Goal: Task Accomplishment & Management: Manage account settings

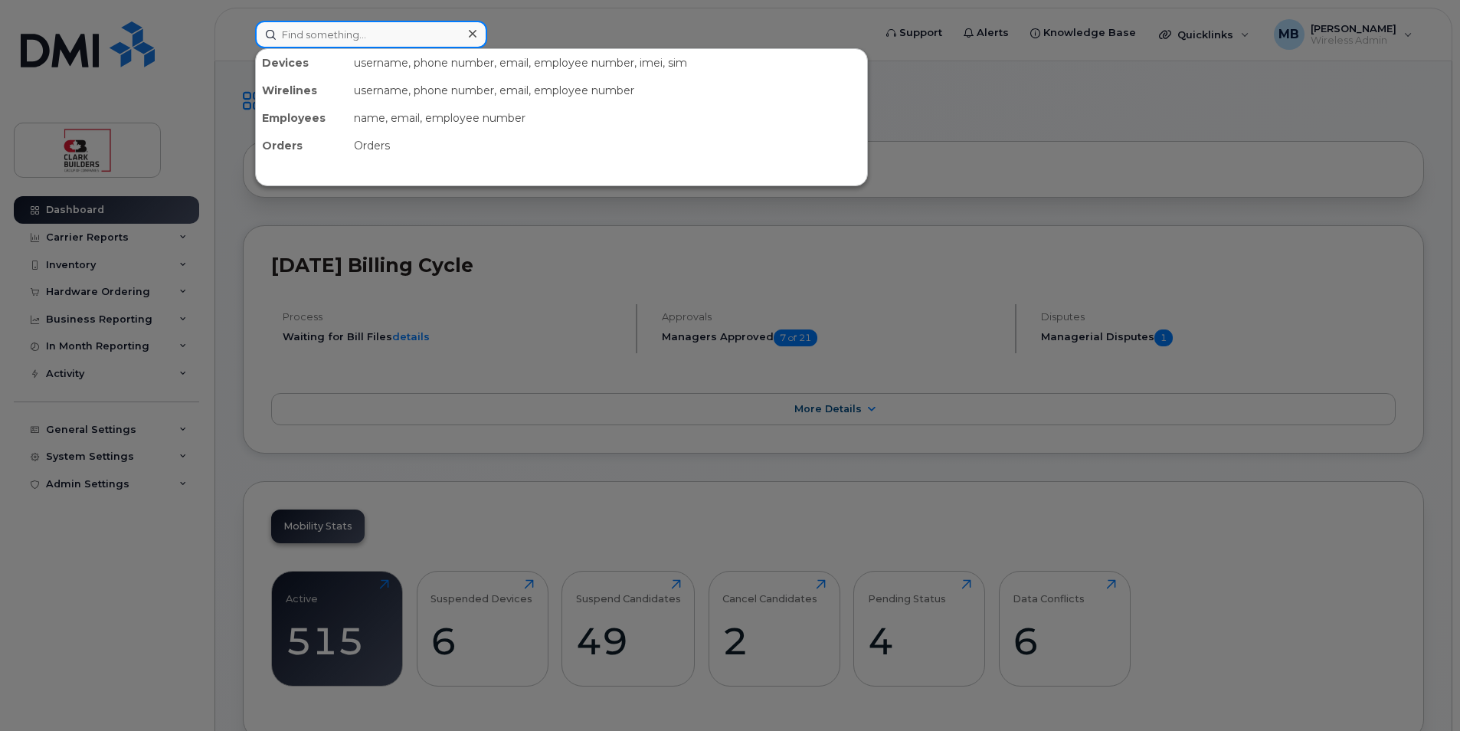
click at [395, 42] on input at bounding box center [371, 35] width 232 height 28
paste input "Brandon Giofu"
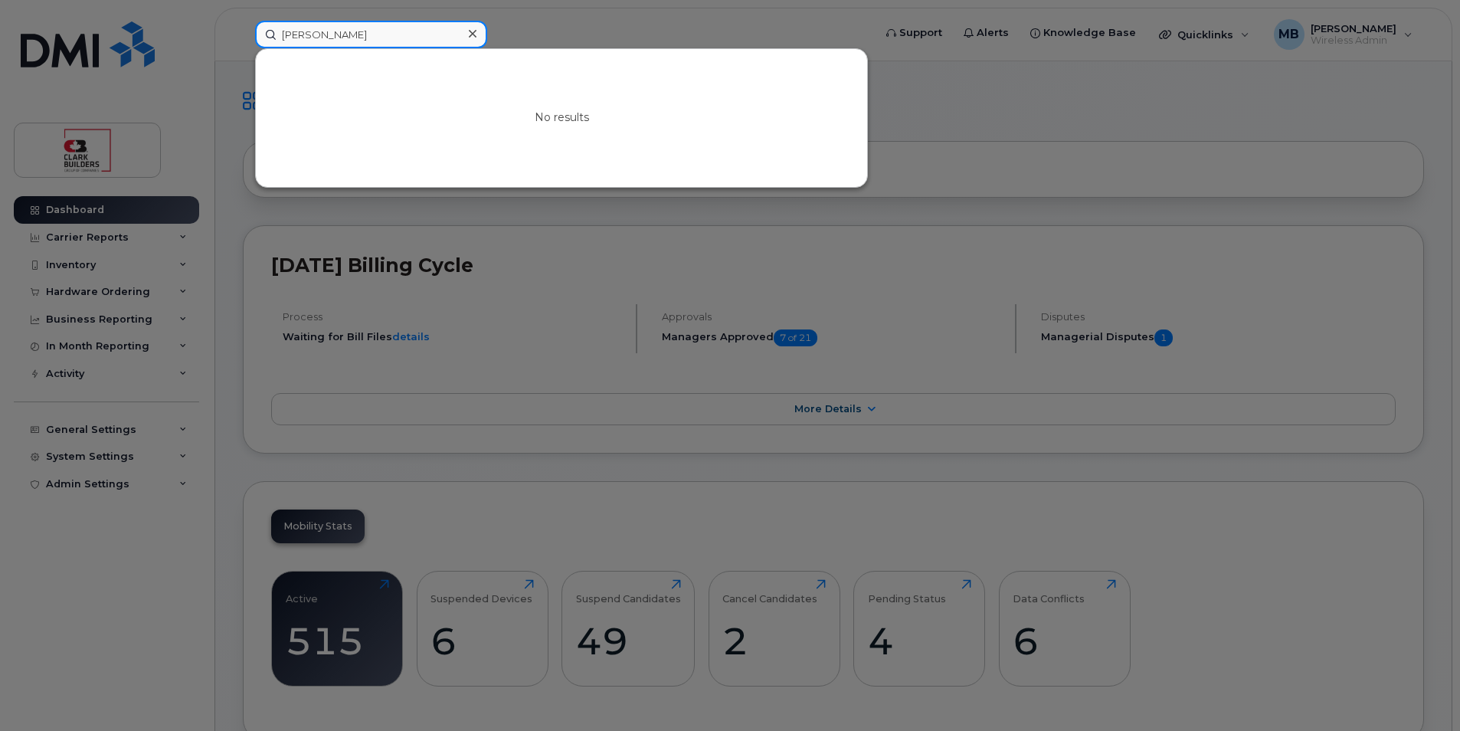
drag, startPoint x: 352, startPoint y: 36, endPoint x: 244, endPoint y: 33, distance: 108.8
click at [244, 33] on div "Brandon Giofu No results" at bounding box center [559, 35] width 633 height 28
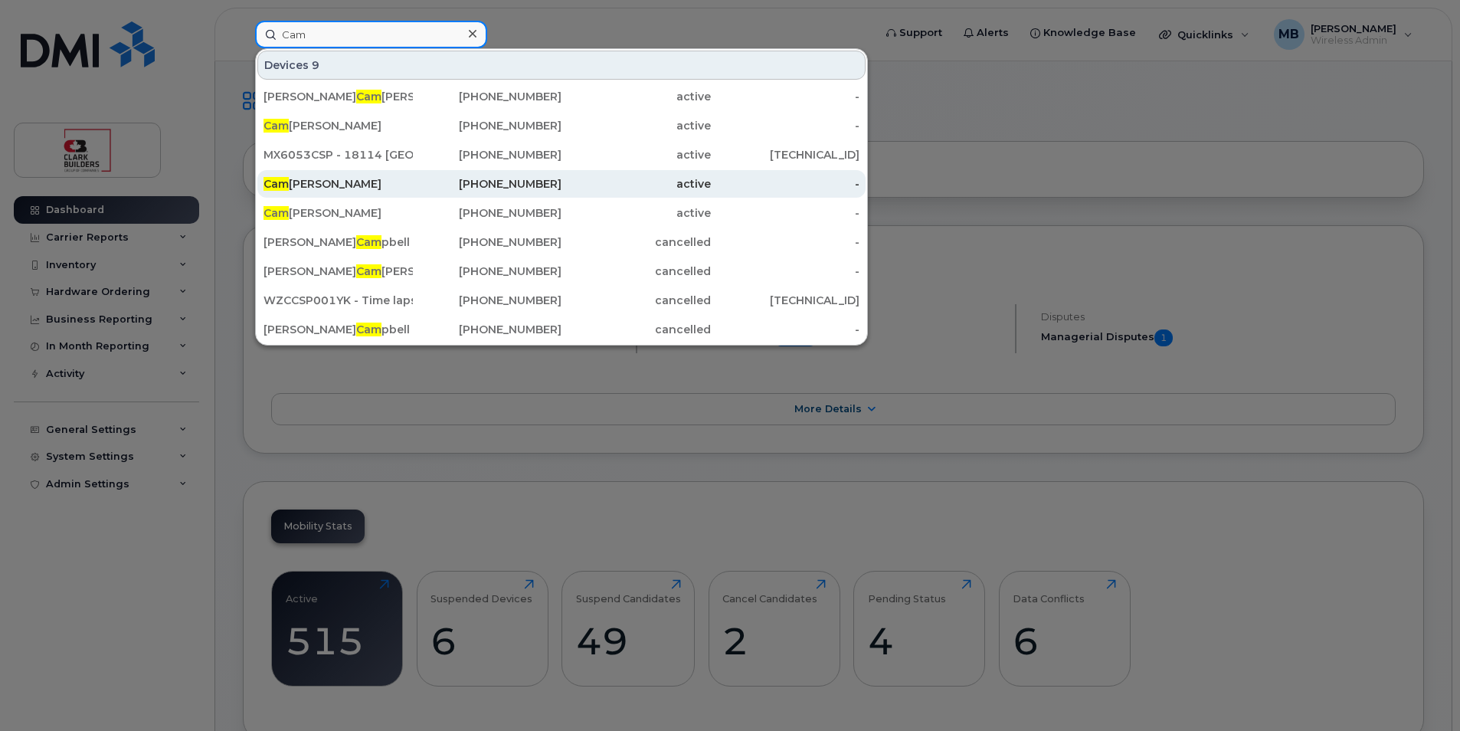
type input "Cam"
click at [348, 185] on div "Cam eron Roberts" at bounding box center [338, 183] width 149 height 15
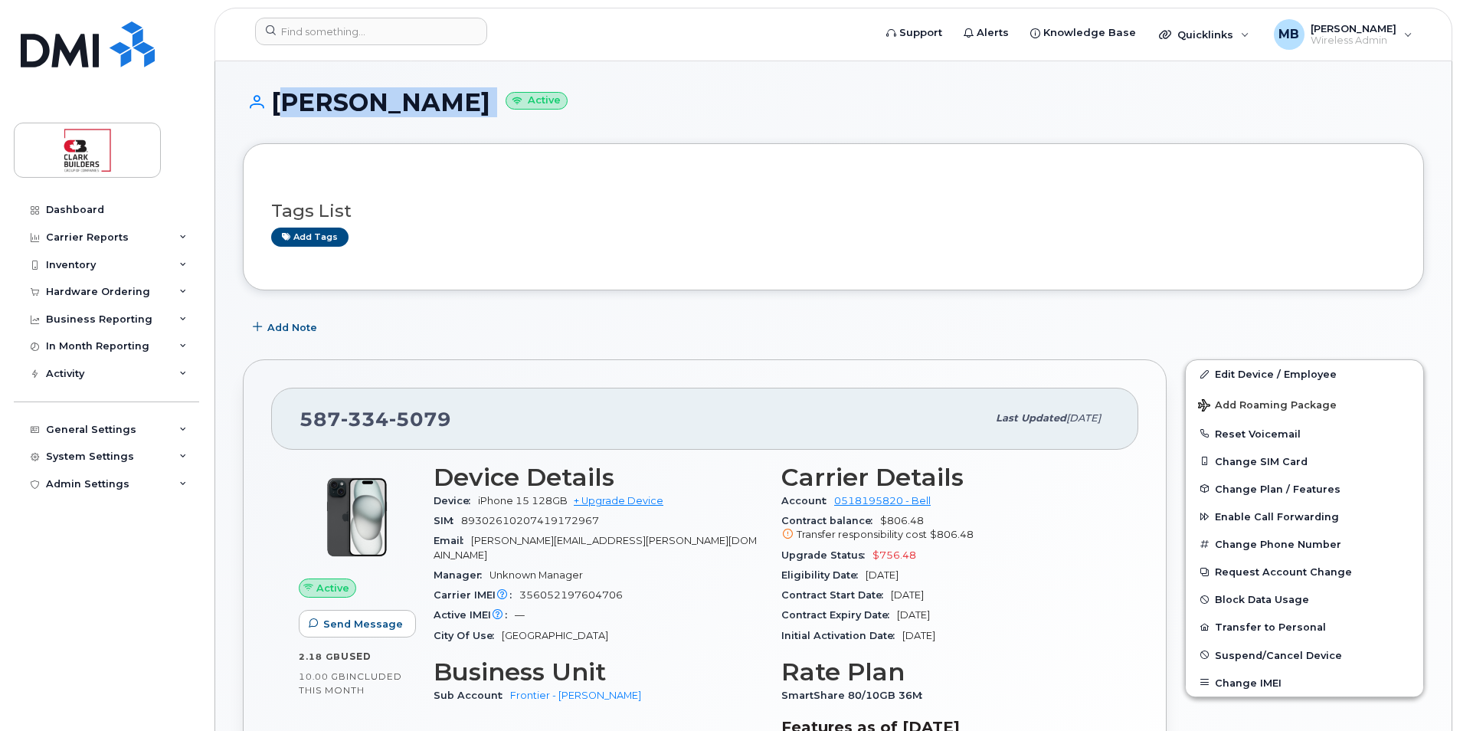
drag, startPoint x: 272, startPoint y: 99, endPoint x: 534, endPoint y: 97, distance: 262.0
click at [534, 97] on h1 "Cameron Roberts Active" at bounding box center [833, 102] width 1181 height 27
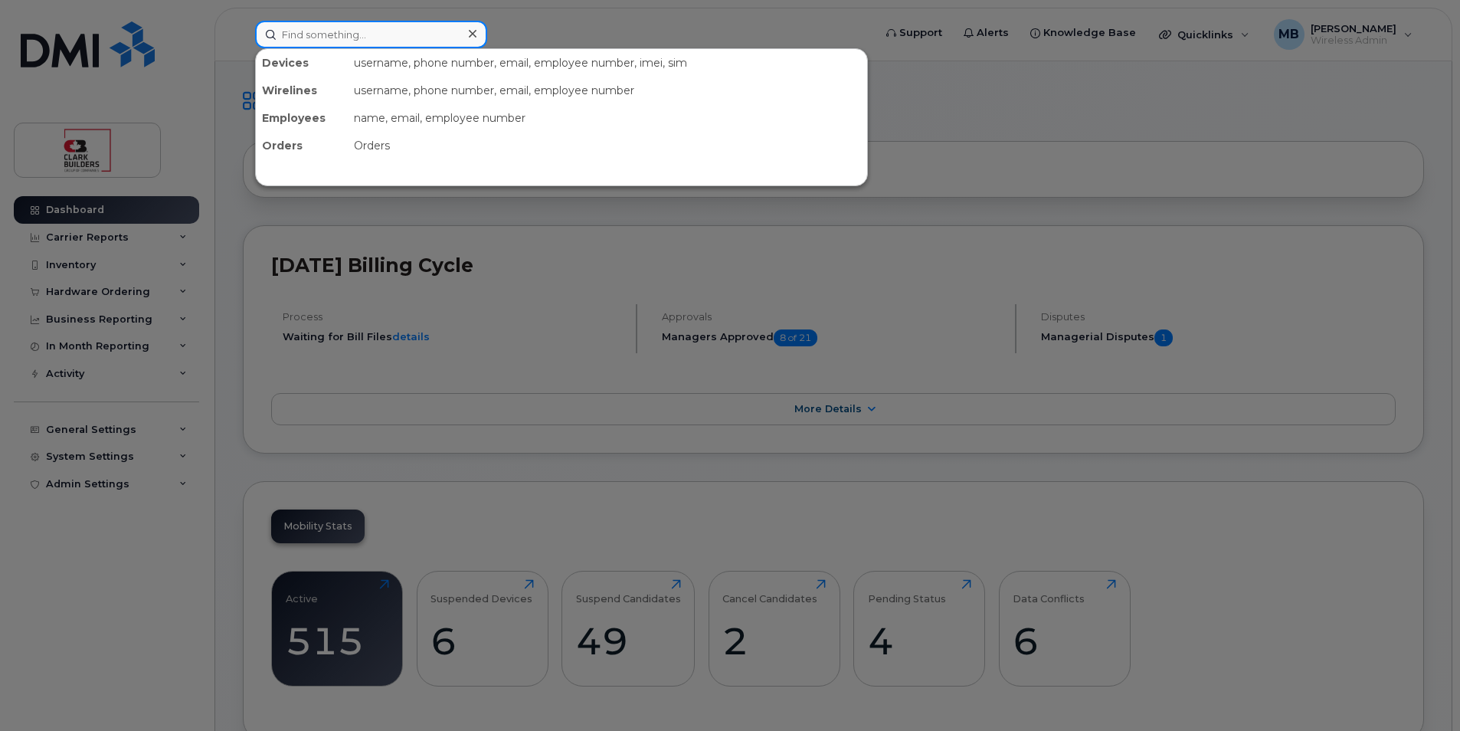
click at [325, 36] on input at bounding box center [371, 35] width 232 height 28
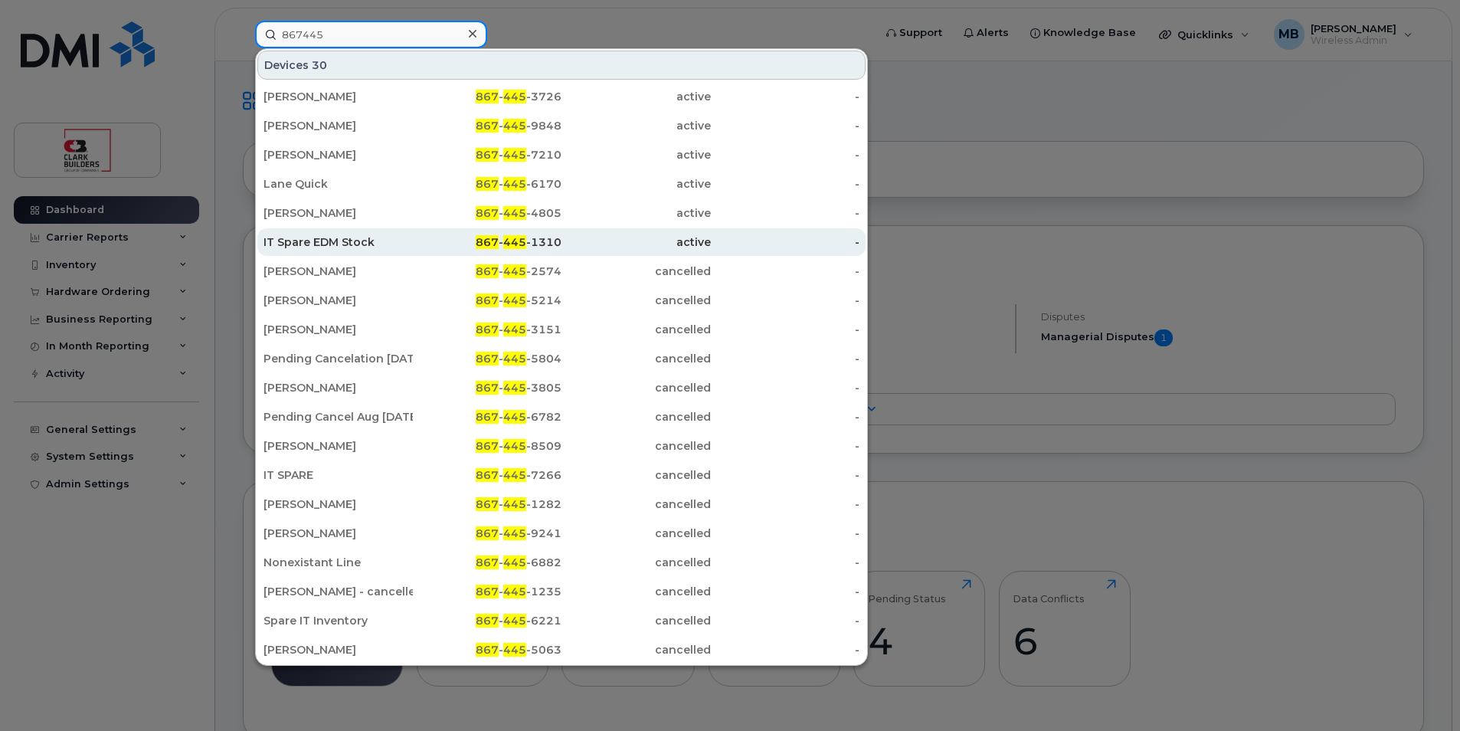
type input "867445"
click at [355, 245] on div "IT Spare EDM Stock" at bounding box center [338, 241] width 149 height 15
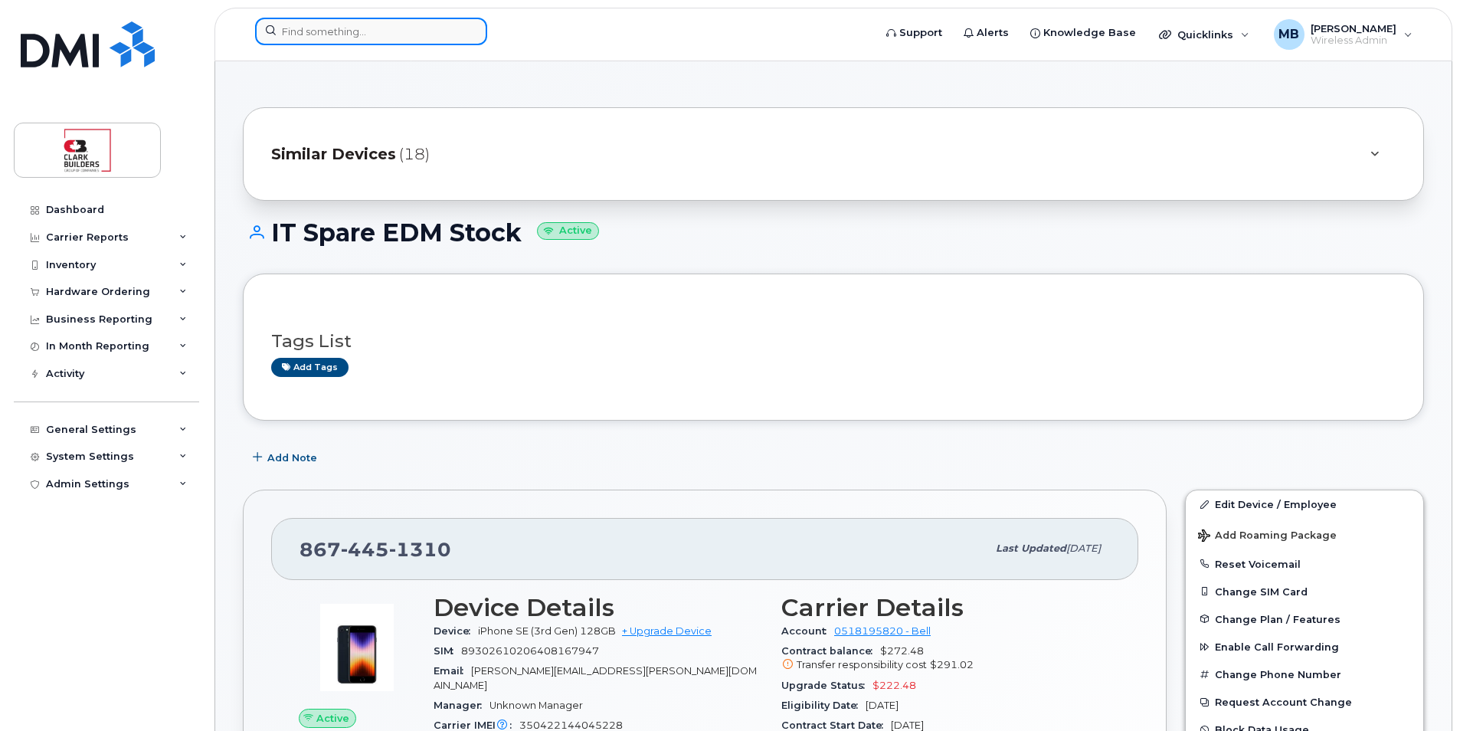
click at [387, 34] on input at bounding box center [371, 32] width 232 height 28
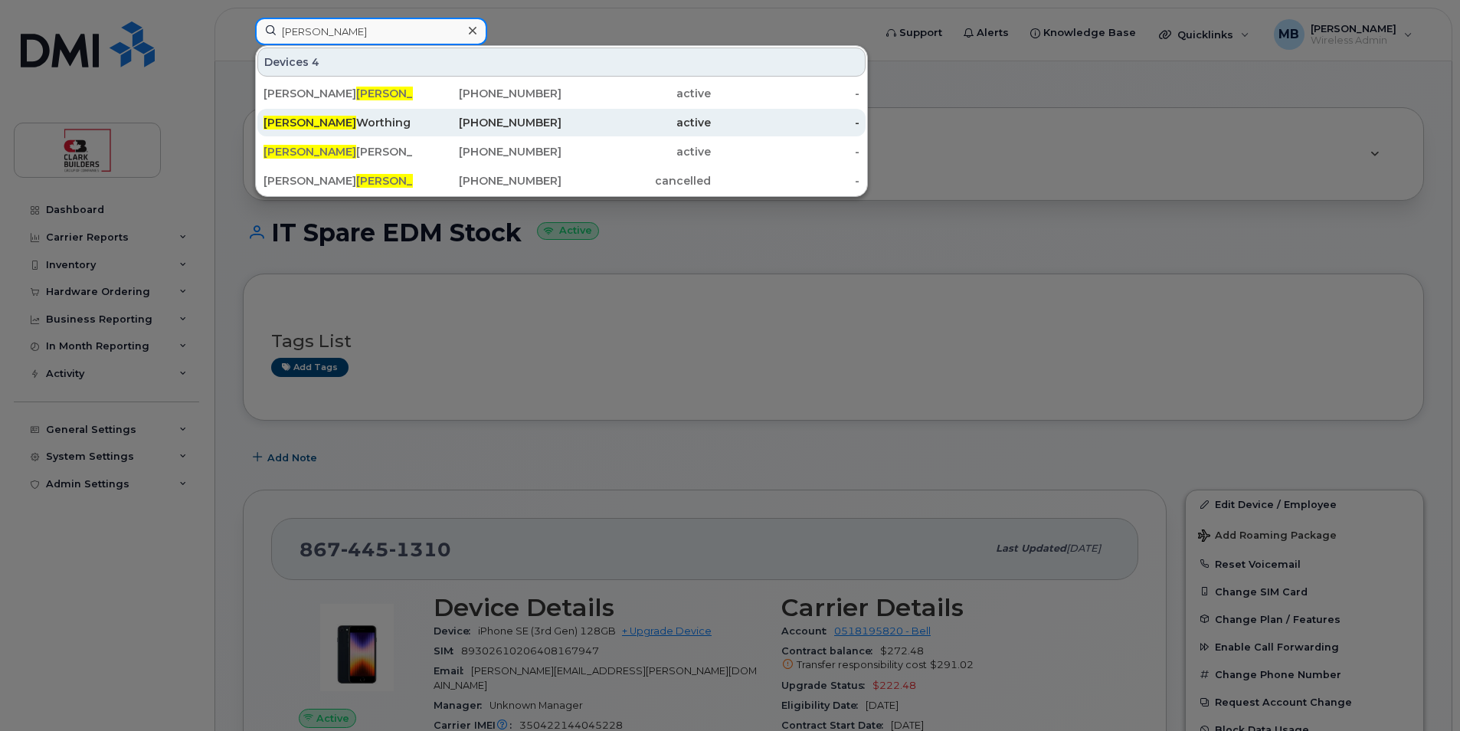
type input "cameron"
click at [357, 129] on div "Cameron Worthing" at bounding box center [338, 122] width 149 height 15
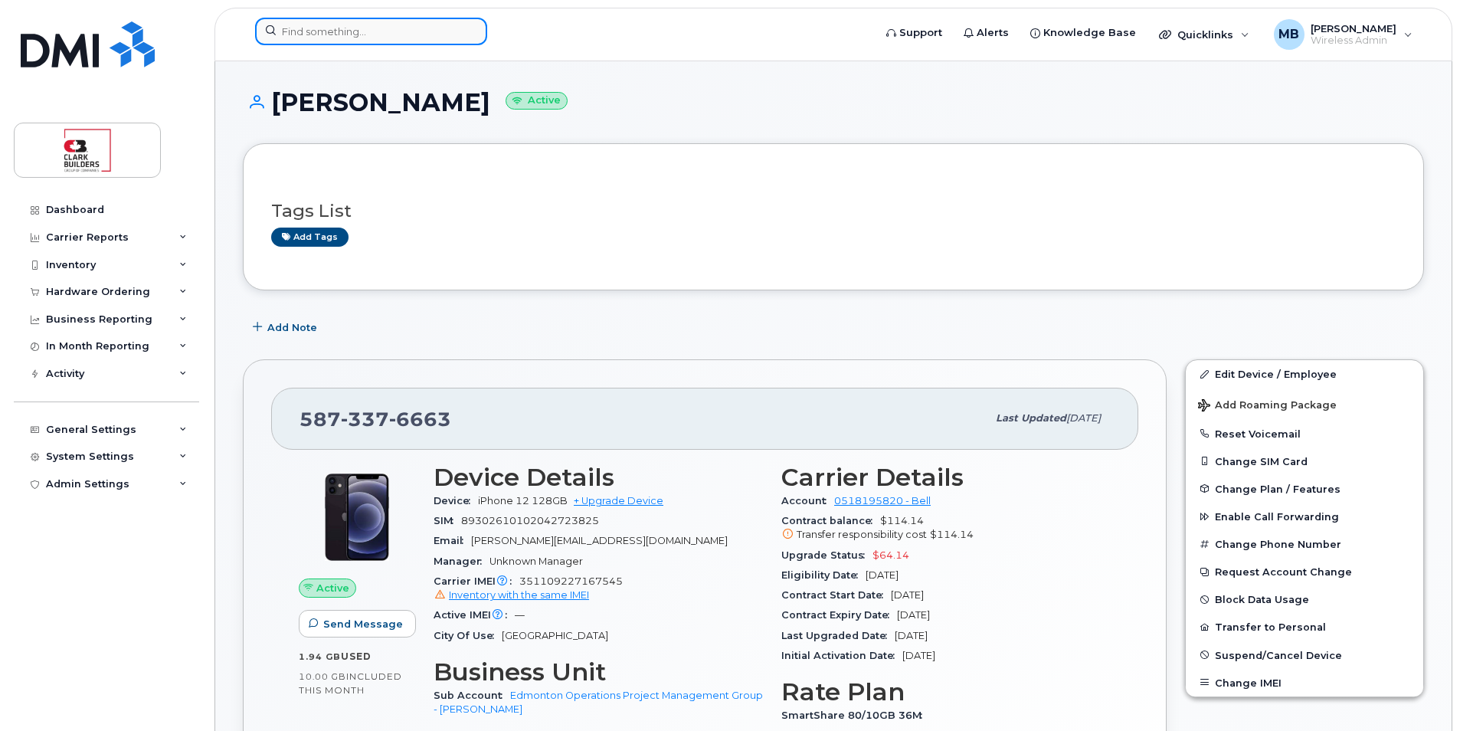
click at [394, 34] on input at bounding box center [371, 32] width 232 height 28
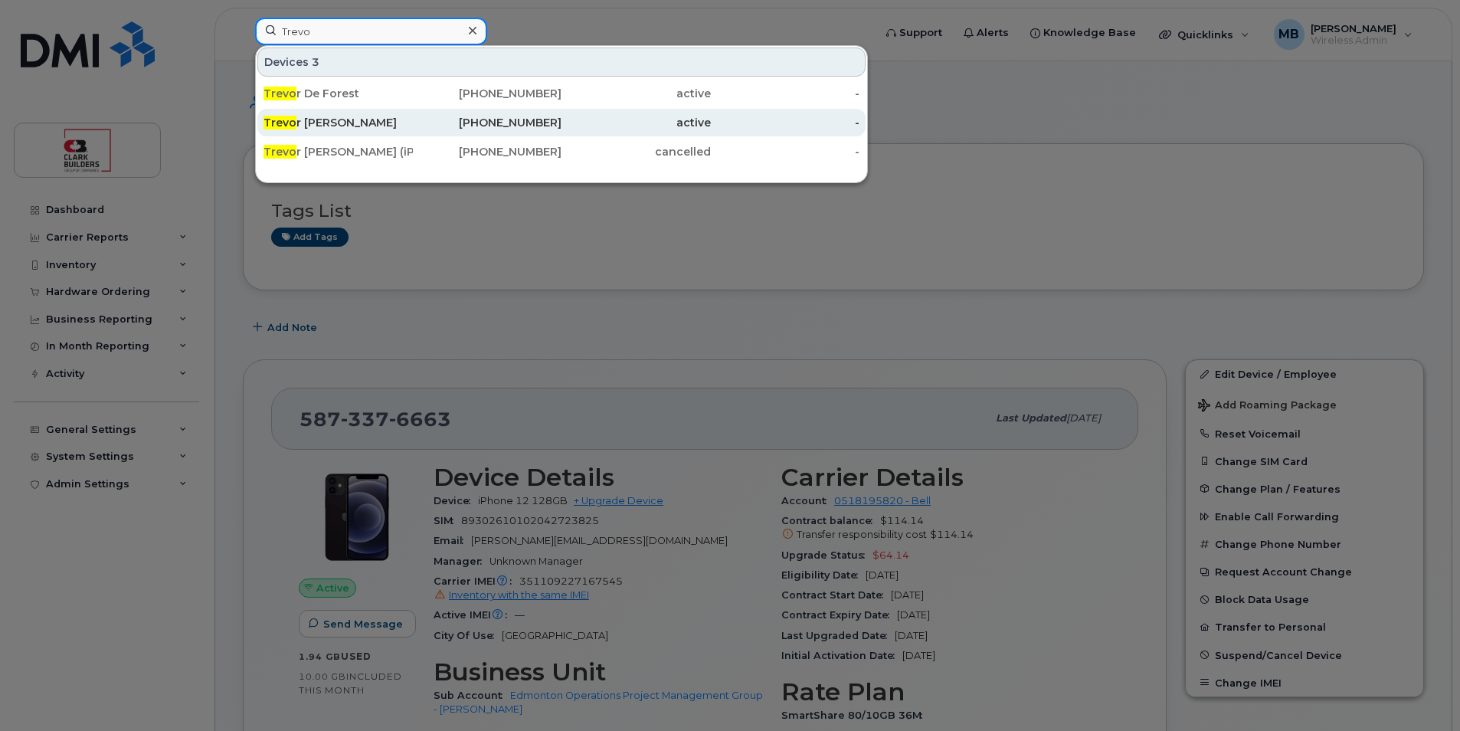
type input "Trevo"
click at [334, 126] on div "Trevo r Loughridge" at bounding box center [338, 122] width 149 height 15
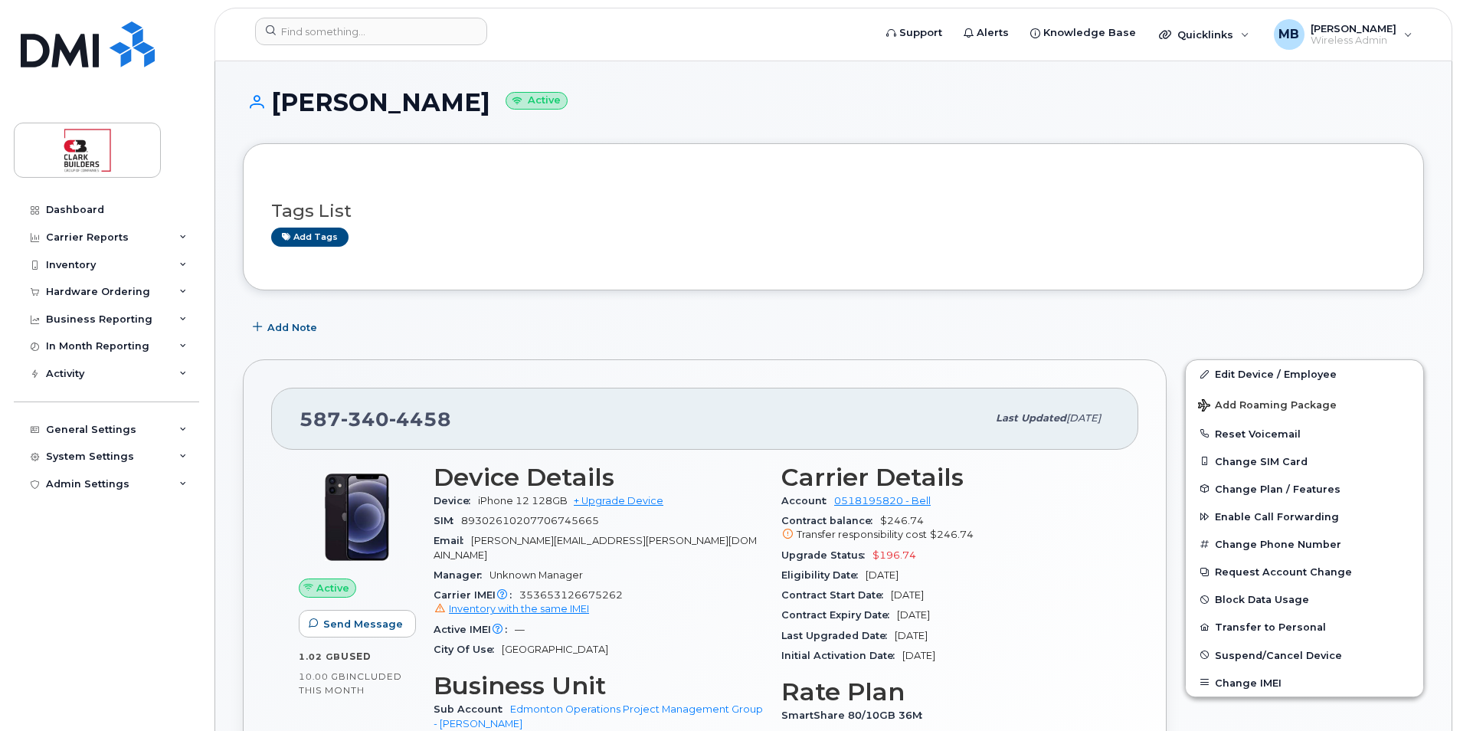
scroll to position [153, 0]
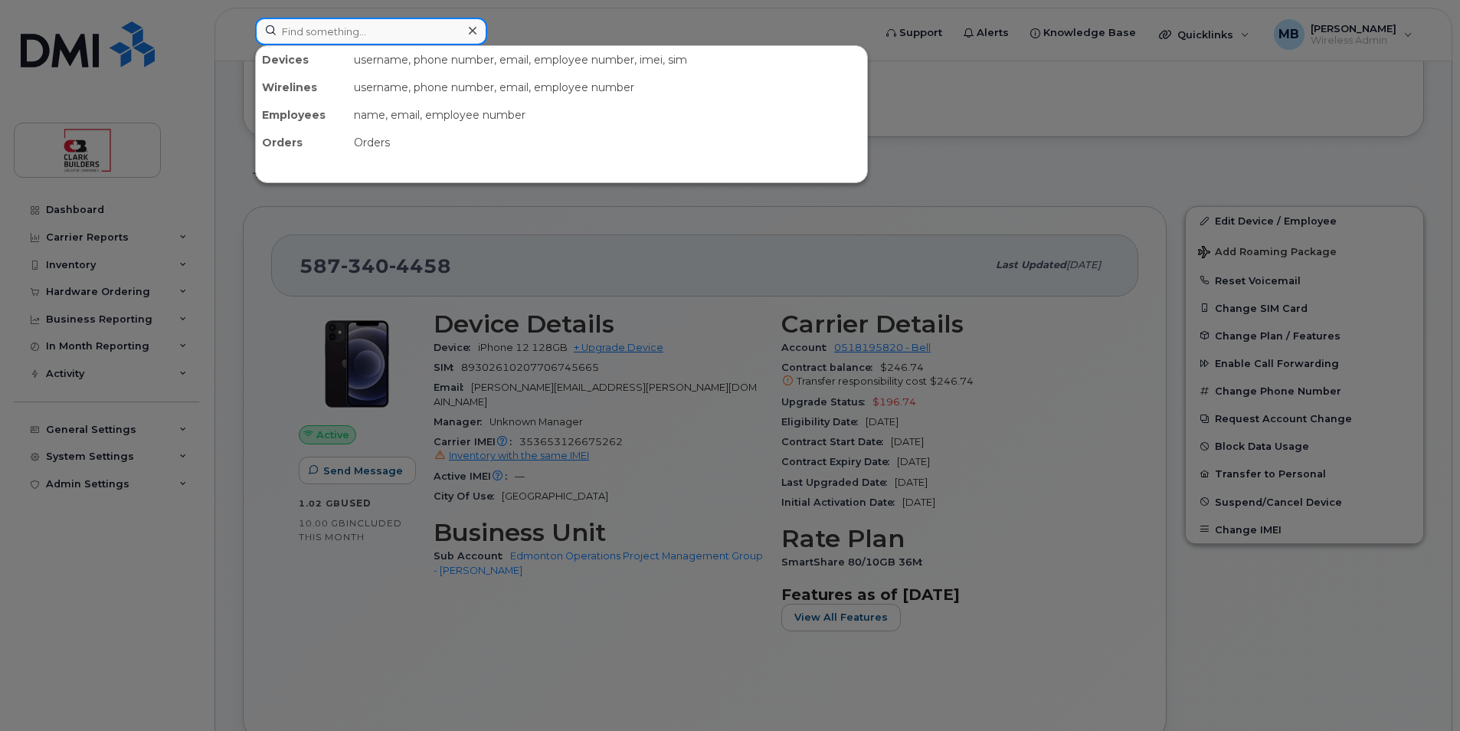
click at [355, 34] on input at bounding box center [371, 32] width 232 height 28
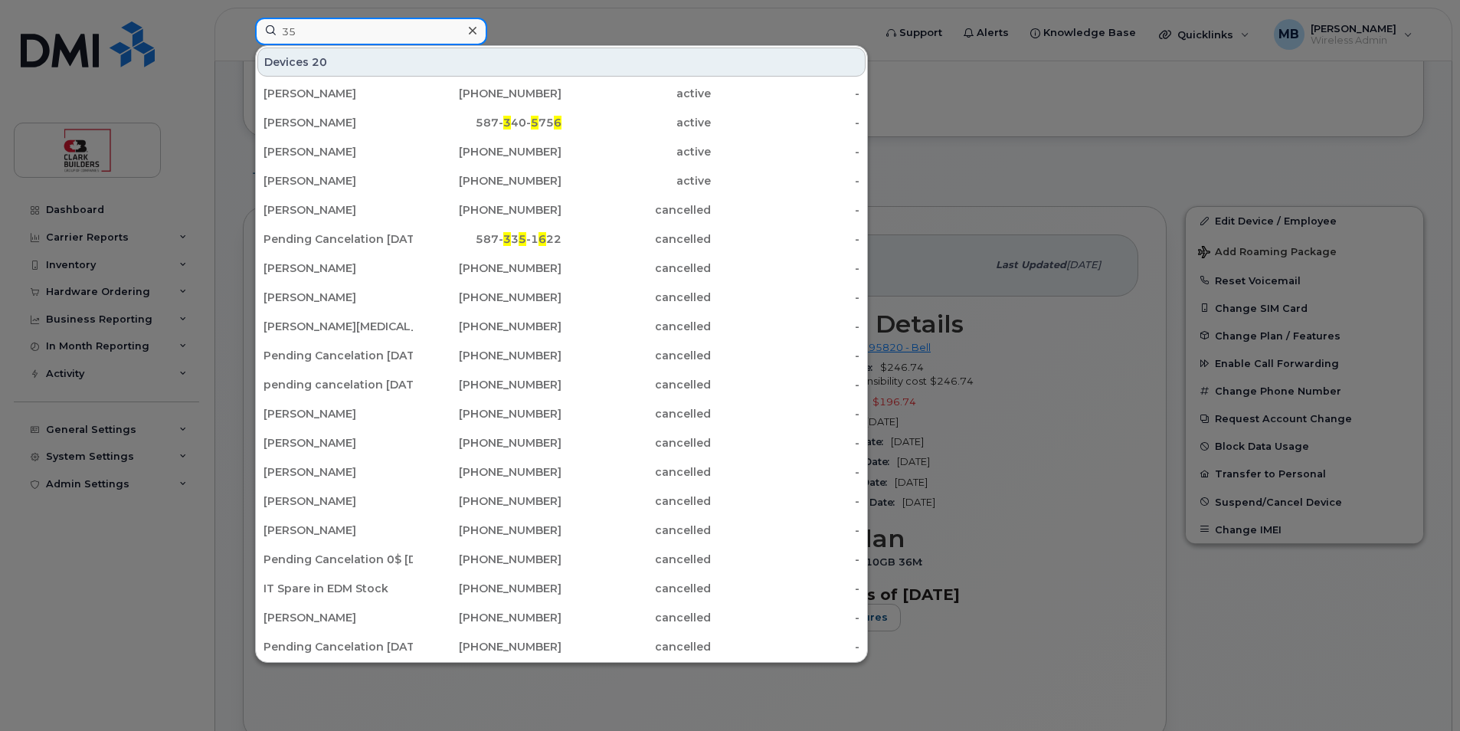
type input "3"
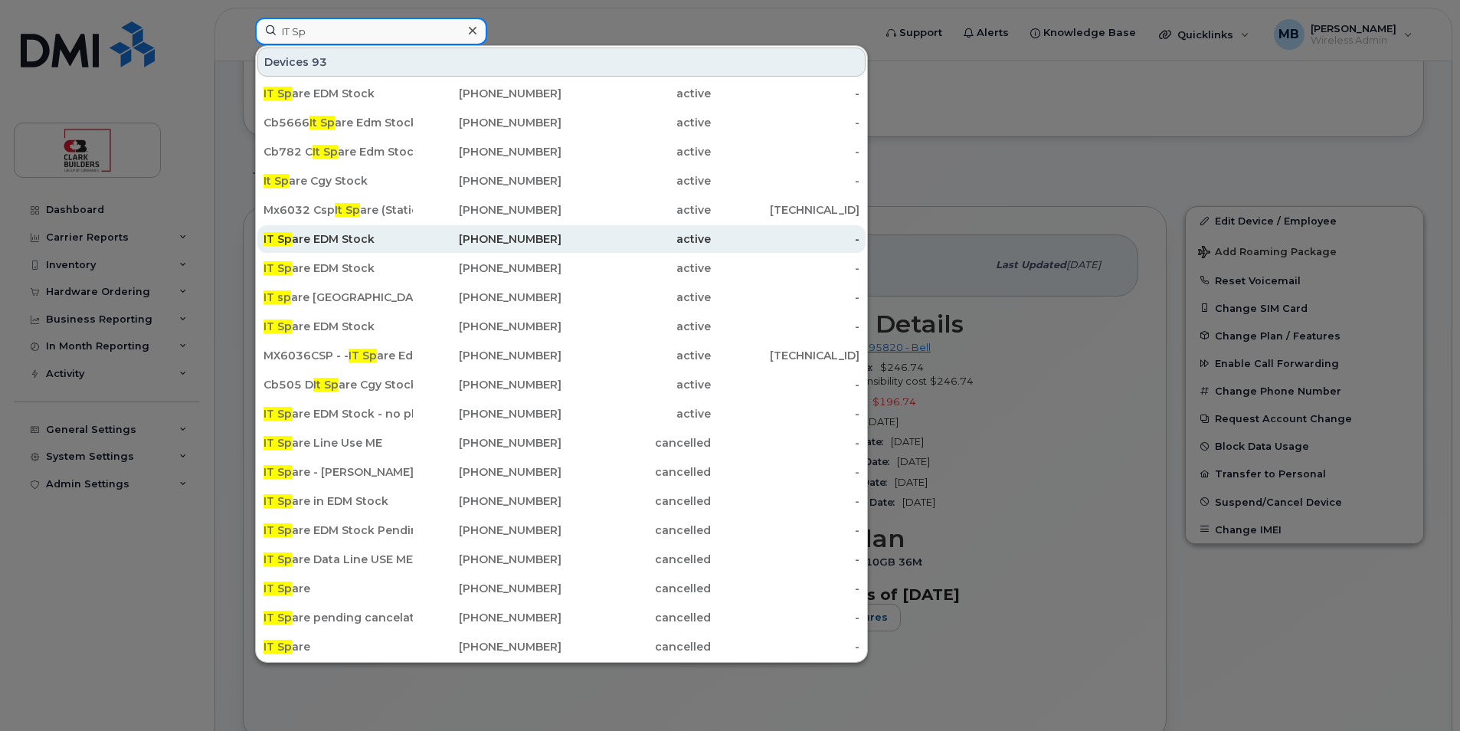
type input "IT Sp"
click at [401, 241] on div "IT Sp are EDM Stock" at bounding box center [338, 238] width 149 height 15
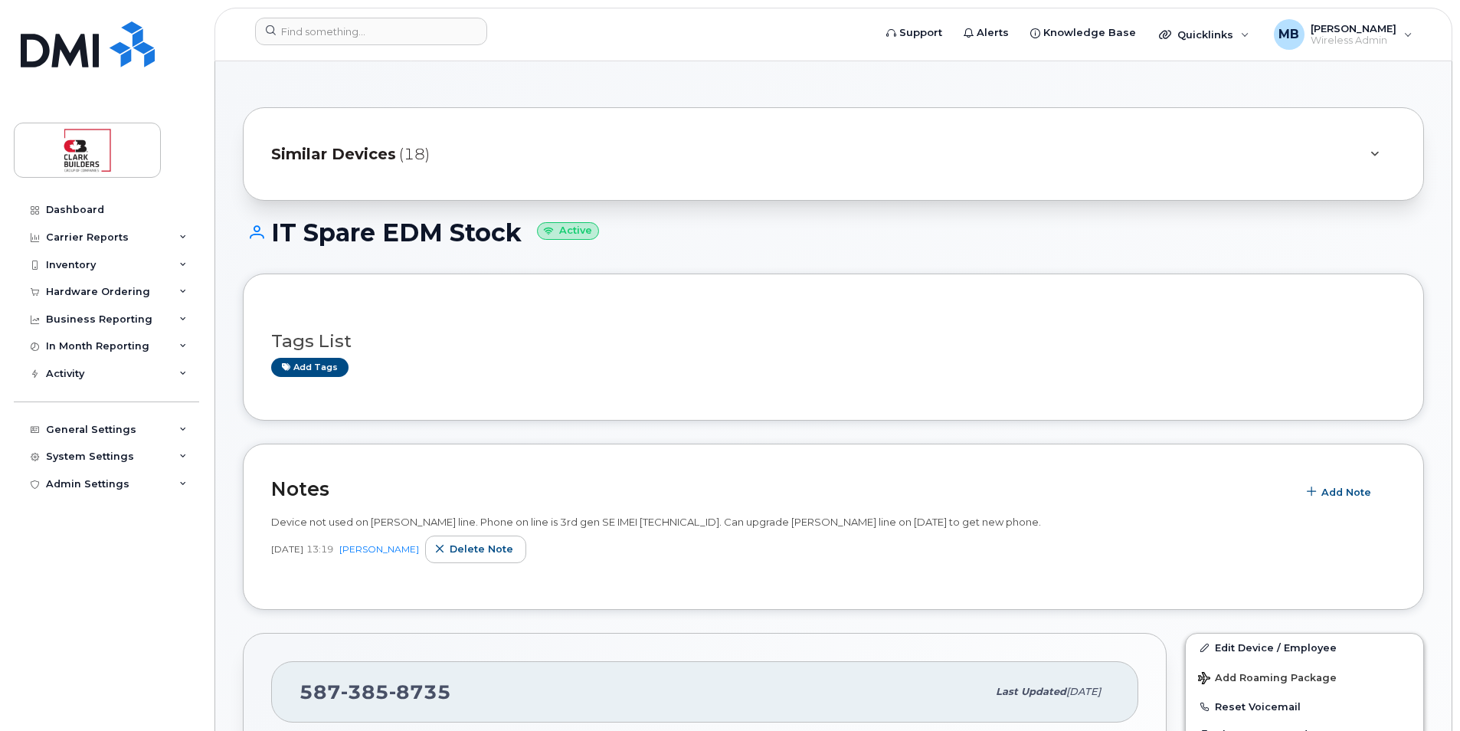
scroll to position [207, 0]
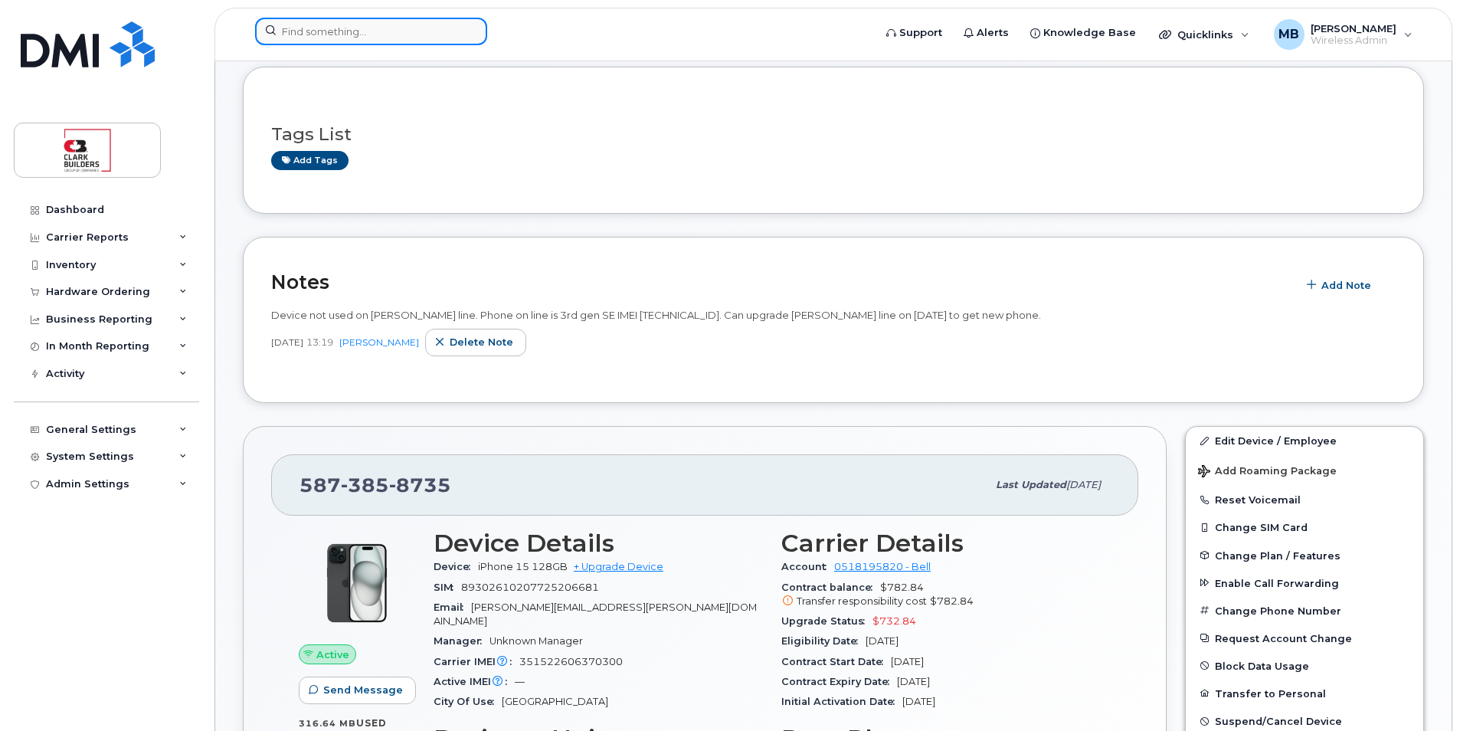
click at [362, 34] on input at bounding box center [371, 32] width 232 height 28
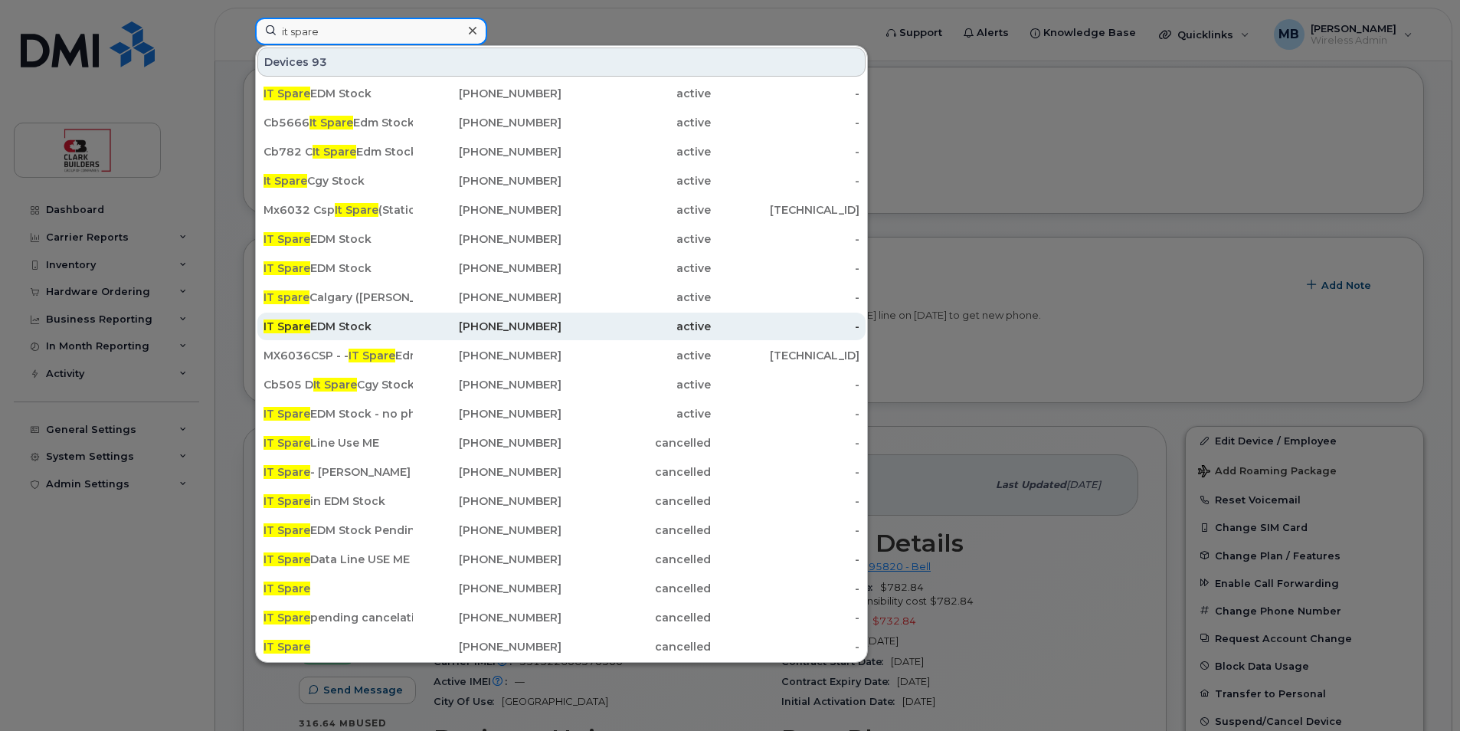
type input "it spare"
click at [421, 319] on div "780-238-3519" at bounding box center [487, 327] width 149 height 28
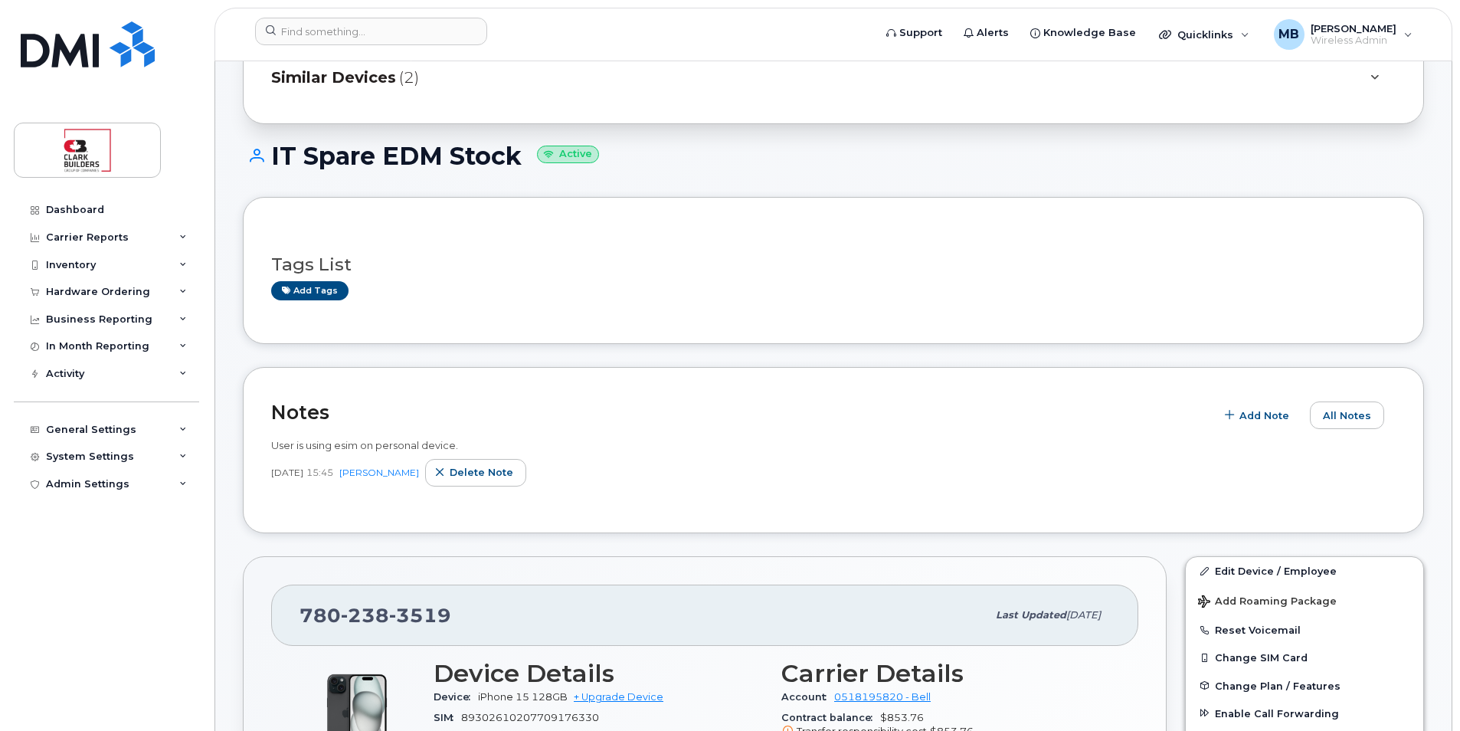
scroll to position [230, 0]
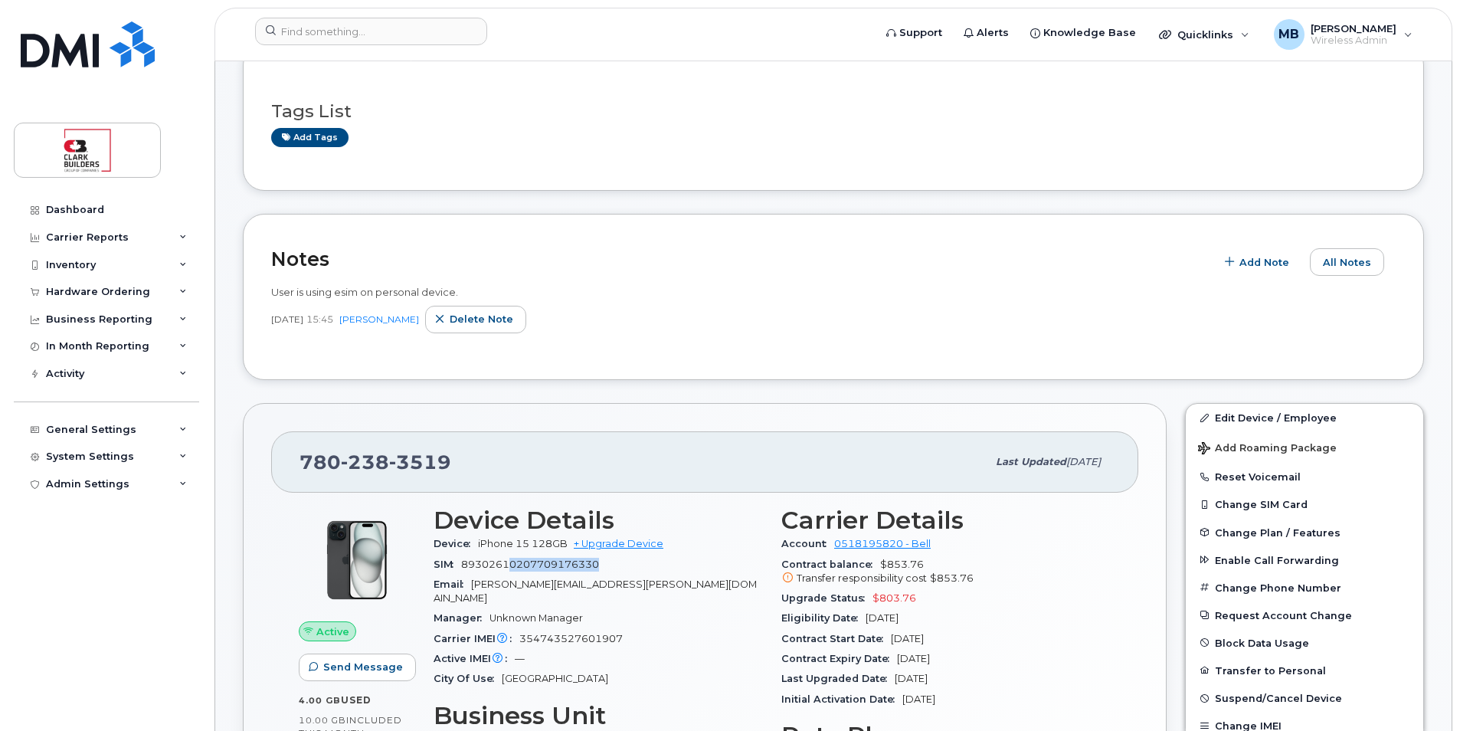
drag, startPoint x: 555, startPoint y: 563, endPoint x: 691, endPoint y: 563, distance: 135.6
click at [691, 563] on div "SIM 89302610207709176330" at bounding box center [598, 565] width 329 height 20
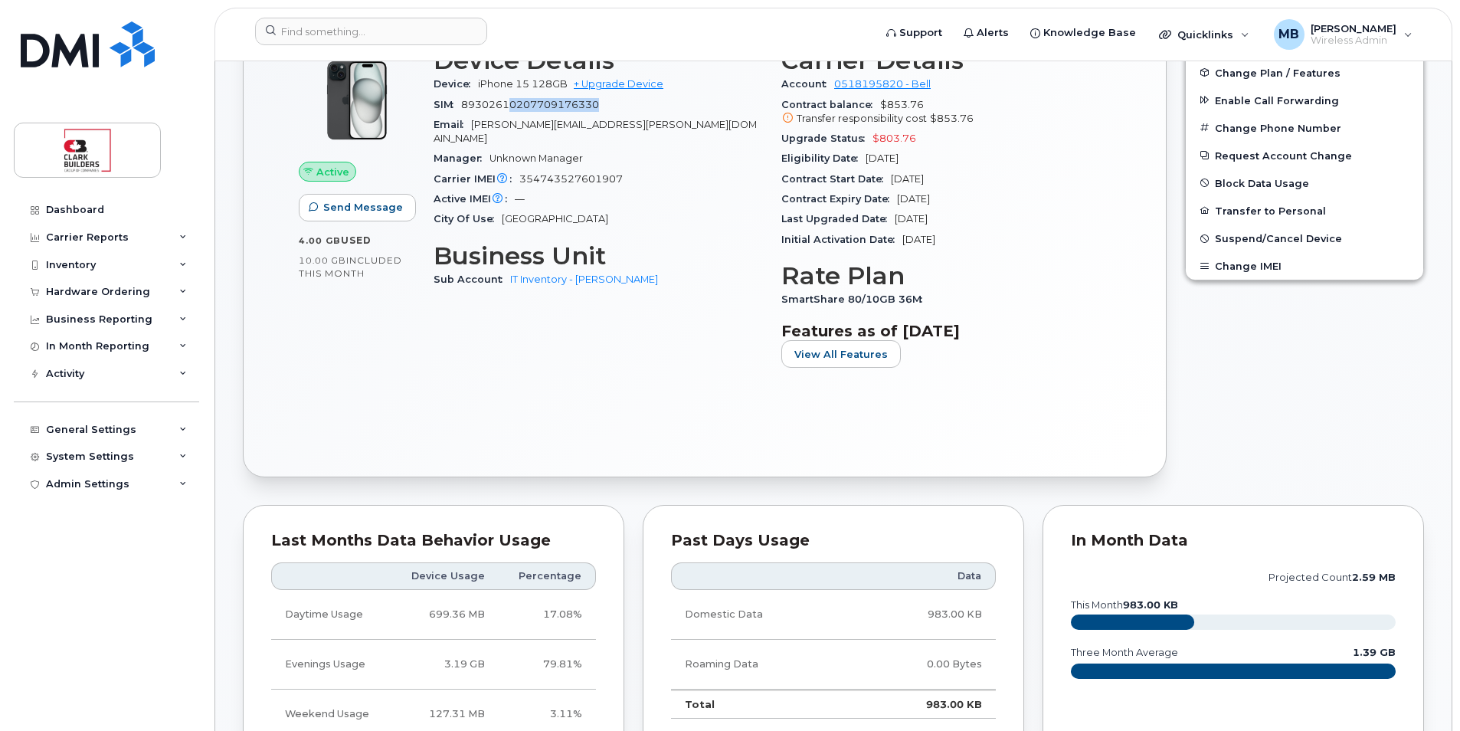
scroll to position [383, 0]
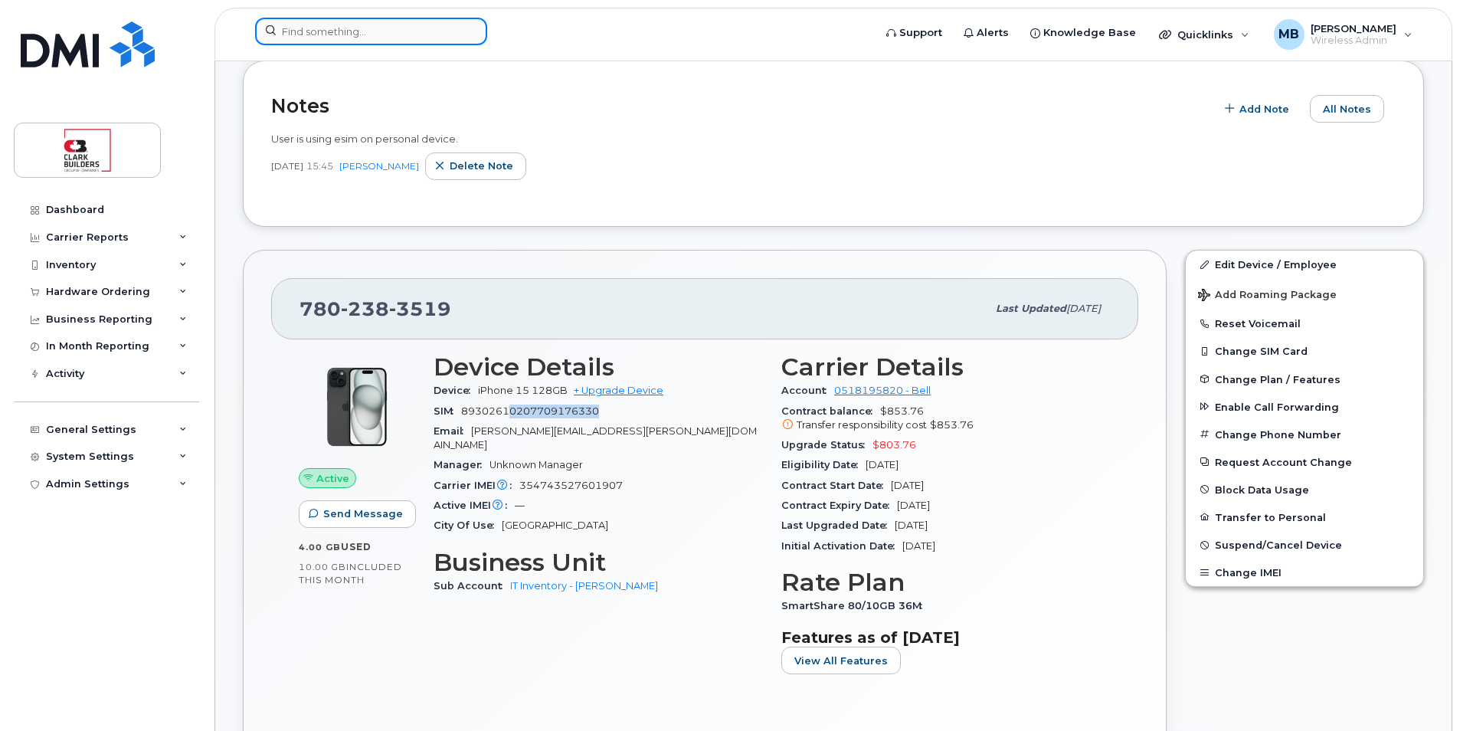
click at [363, 33] on input at bounding box center [371, 32] width 232 height 28
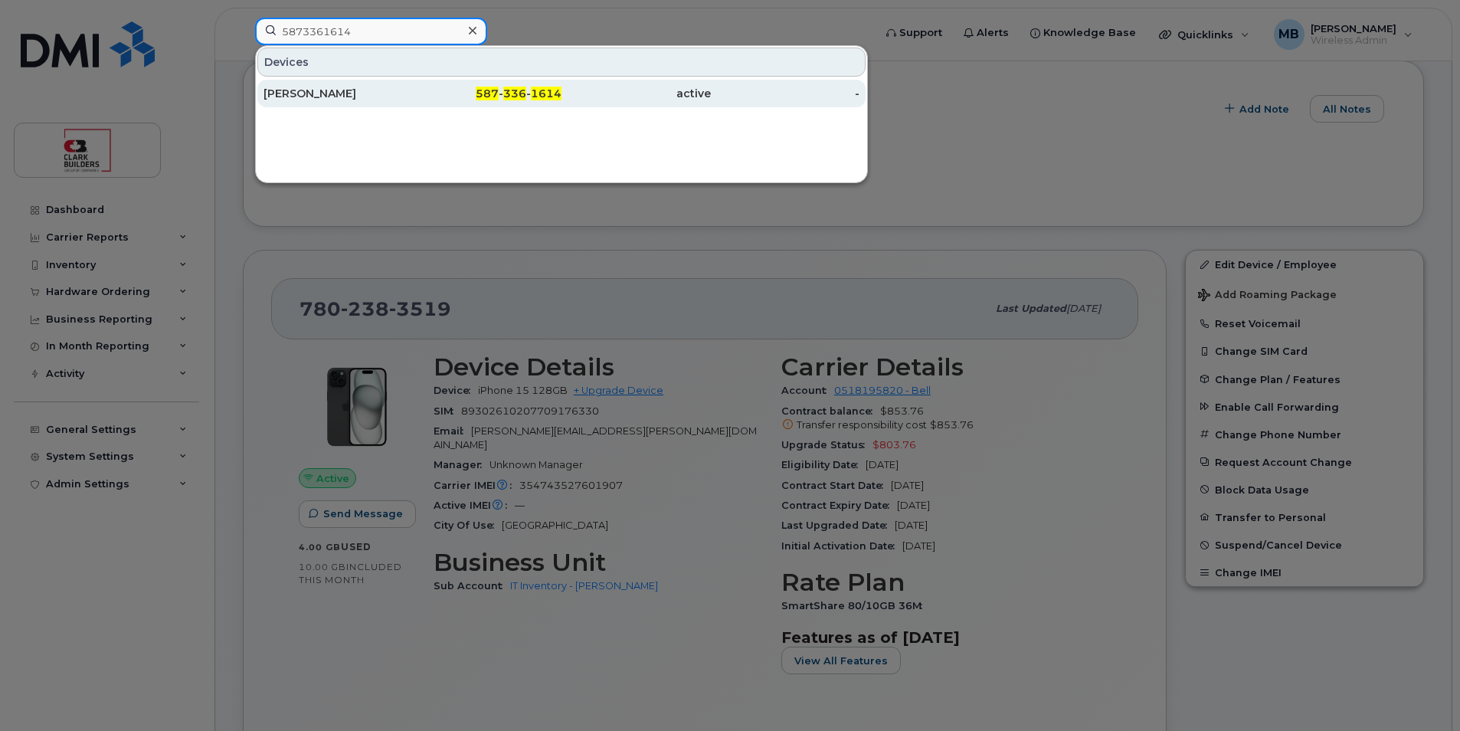
type input "5873361614"
click at [391, 93] on div "Dane Parmenter" at bounding box center [338, 93] width 149 height 15
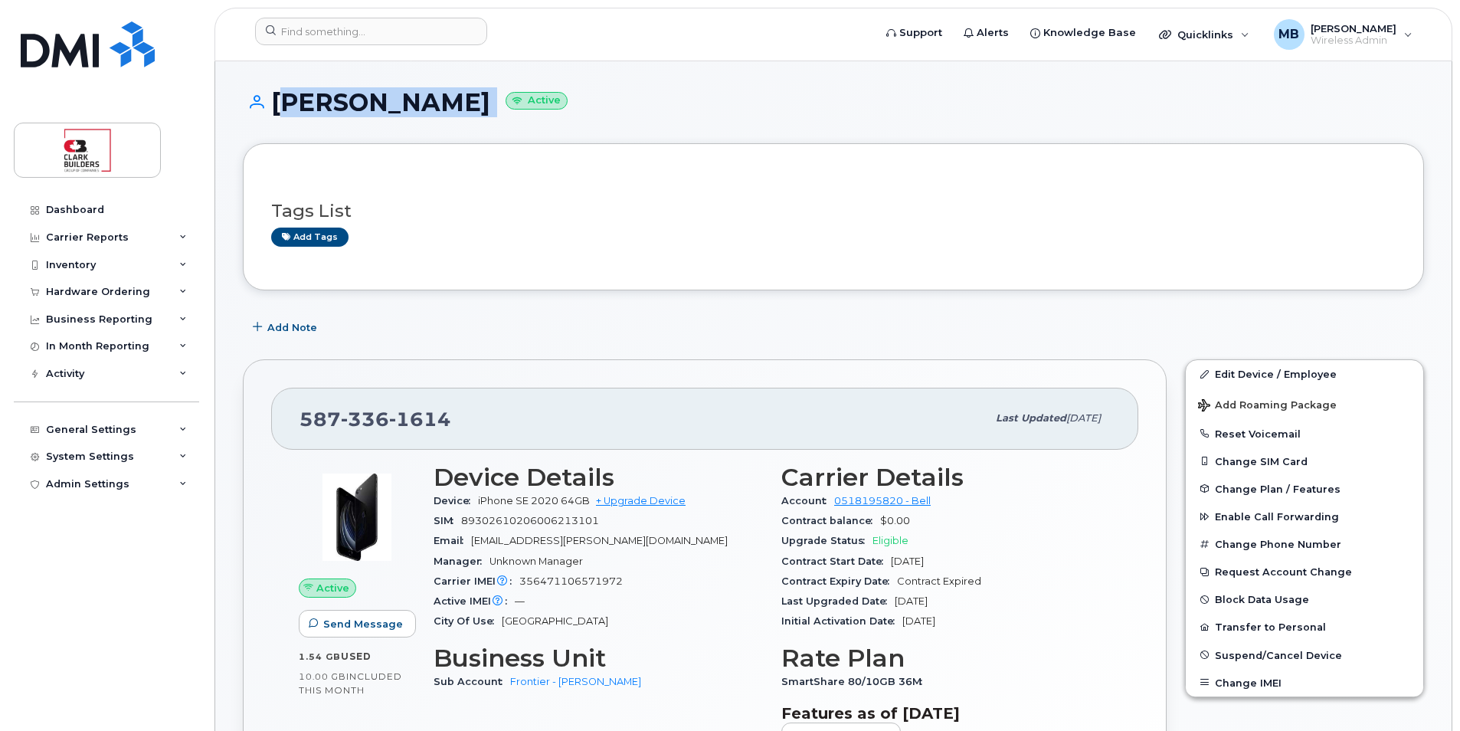
drag, startPoint x: 277, startPoint y: 97, endPoint x: 498, endPoint y: 110, distance: 221.1
click at [498, 110] on h1 "[PERSON_NAME] Active" at bounding box center [833, 102] width 1181 height 27
drag, startPoint x: 498, startPoint y: 110, endPoint x: 692, endPoint y: 140, distance: 196.1
click at [692, 140] on div "[PERSON_NAME] Active" at bounding box center [833, 116] width 1181 height 54
drag, startPoint x: 277, startPoint y: 101, endPoint x: 486, endPoint y: 119, distance: 210.7
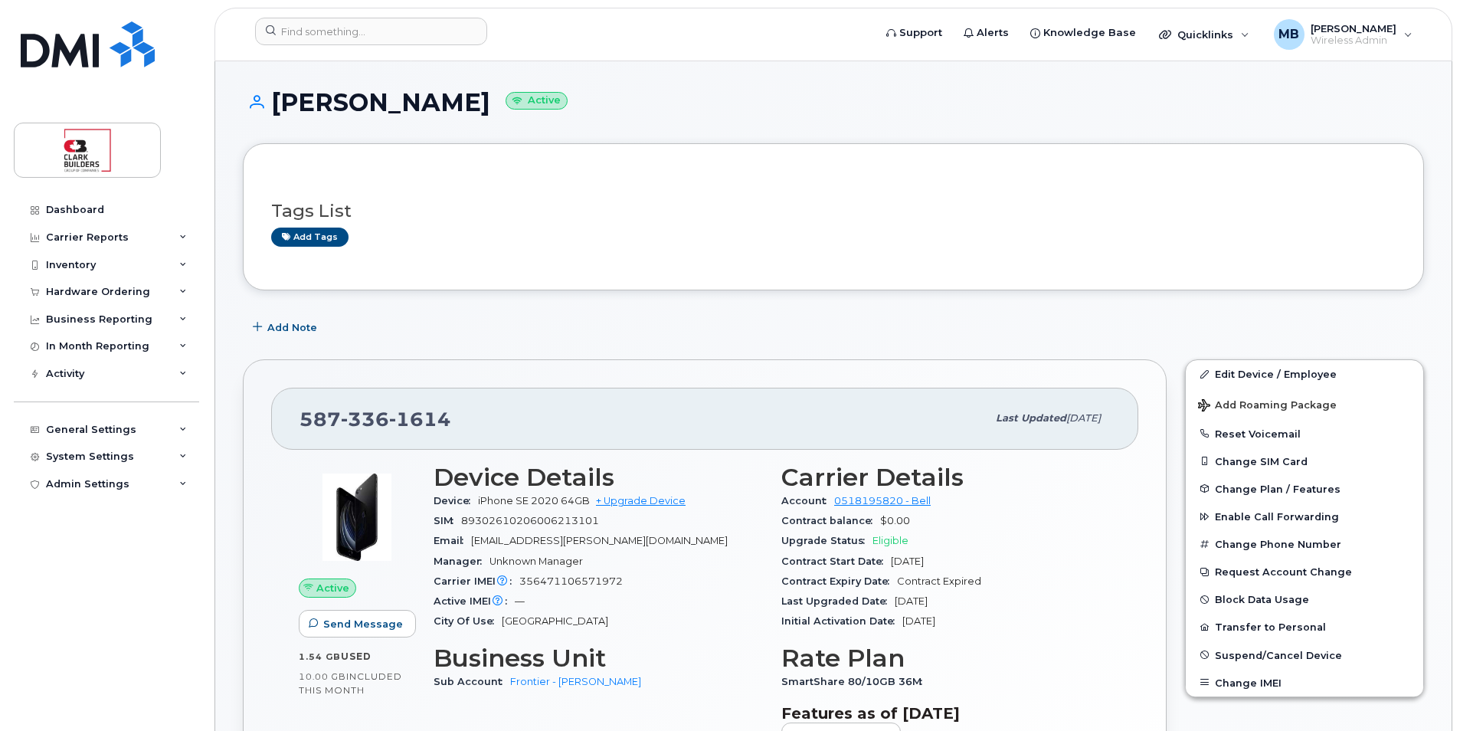
click at [486, 119] on div "[PERSON_NAME] Active" at bounding box center [833, 116] width 1181 height 54
drag, startPoint x: 486, startPoint y: 119, endPoint x: 718, endPoint y: 123, distance: 231.4
click at [718, 123] on div "[PERSON_NAME] Active" at bounding box center [833, 116] width 1181 height 54
click at [1255, 367] on link "Edit Device / Employee" at bounding box center [1304, 374] width 237 height 28
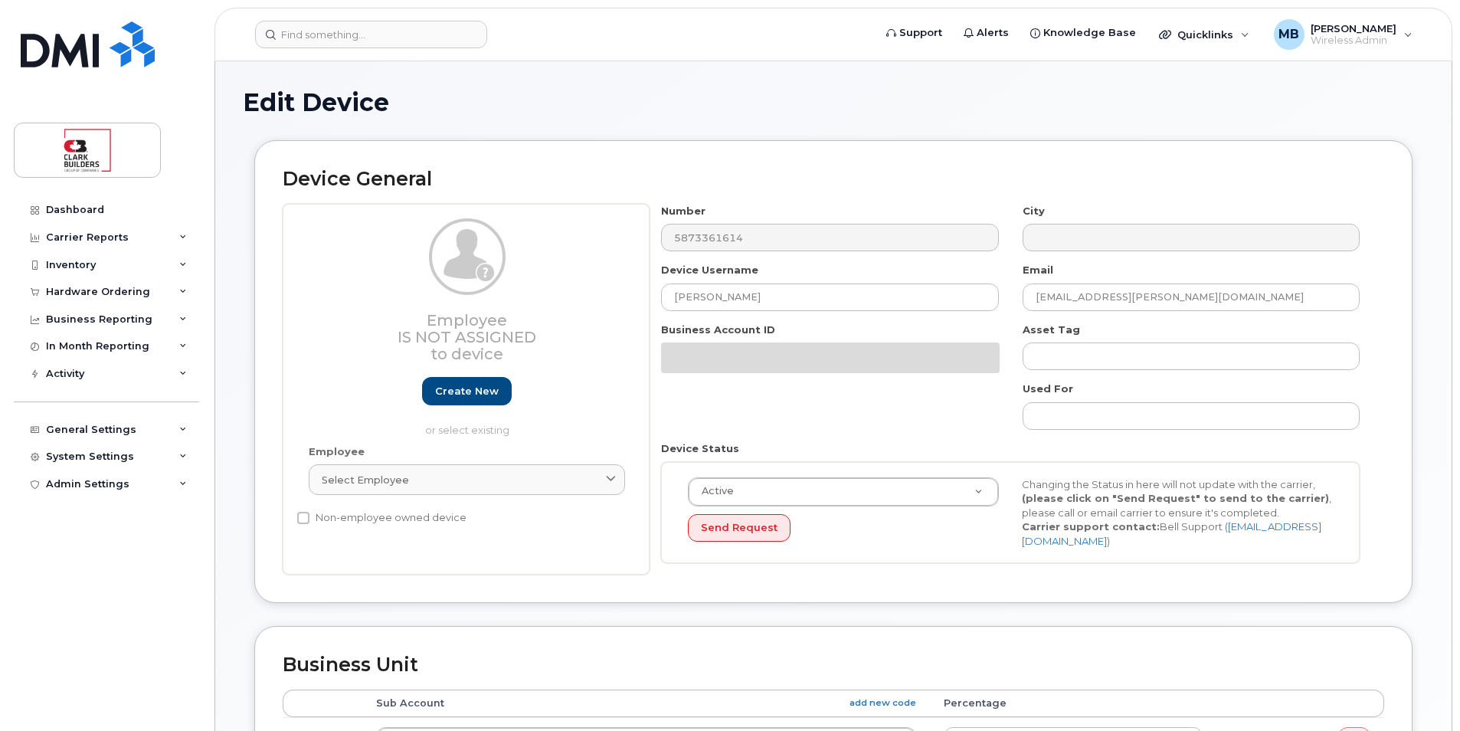
select select "43358"
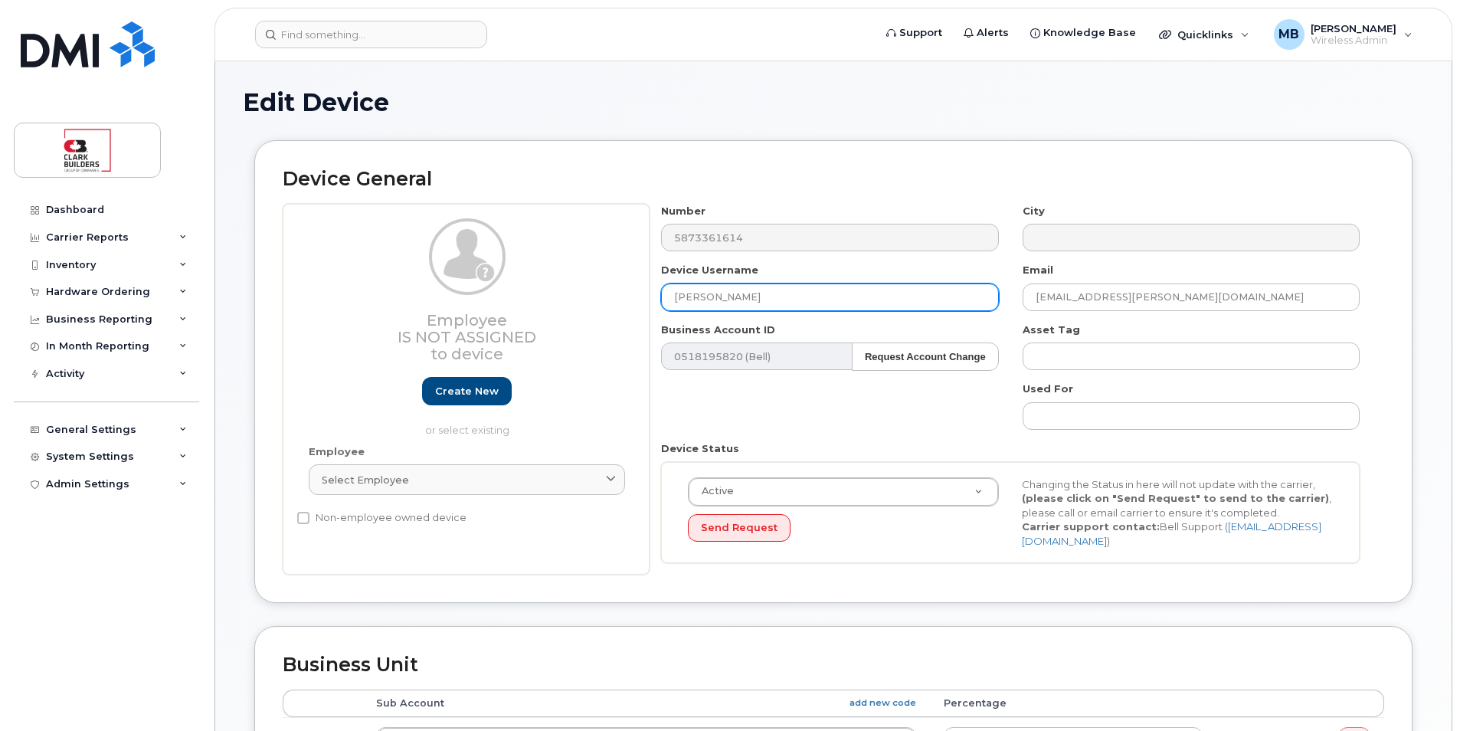
click at [796, 303] on input "Dane Parmenter" at bounding box center [829, 297] width 337 height 28
drag, startPoint x: 796, startPoint y: 298, endPoint x: 637, endPoint y: 298, distance: 159.3
click at [637, 298] on div "Employee Is not assigned to device Create new or select existing Employee Selec…" at bounding box center [834, 390] width 1102 height 372
type input "RDRH NFC Reader 1"
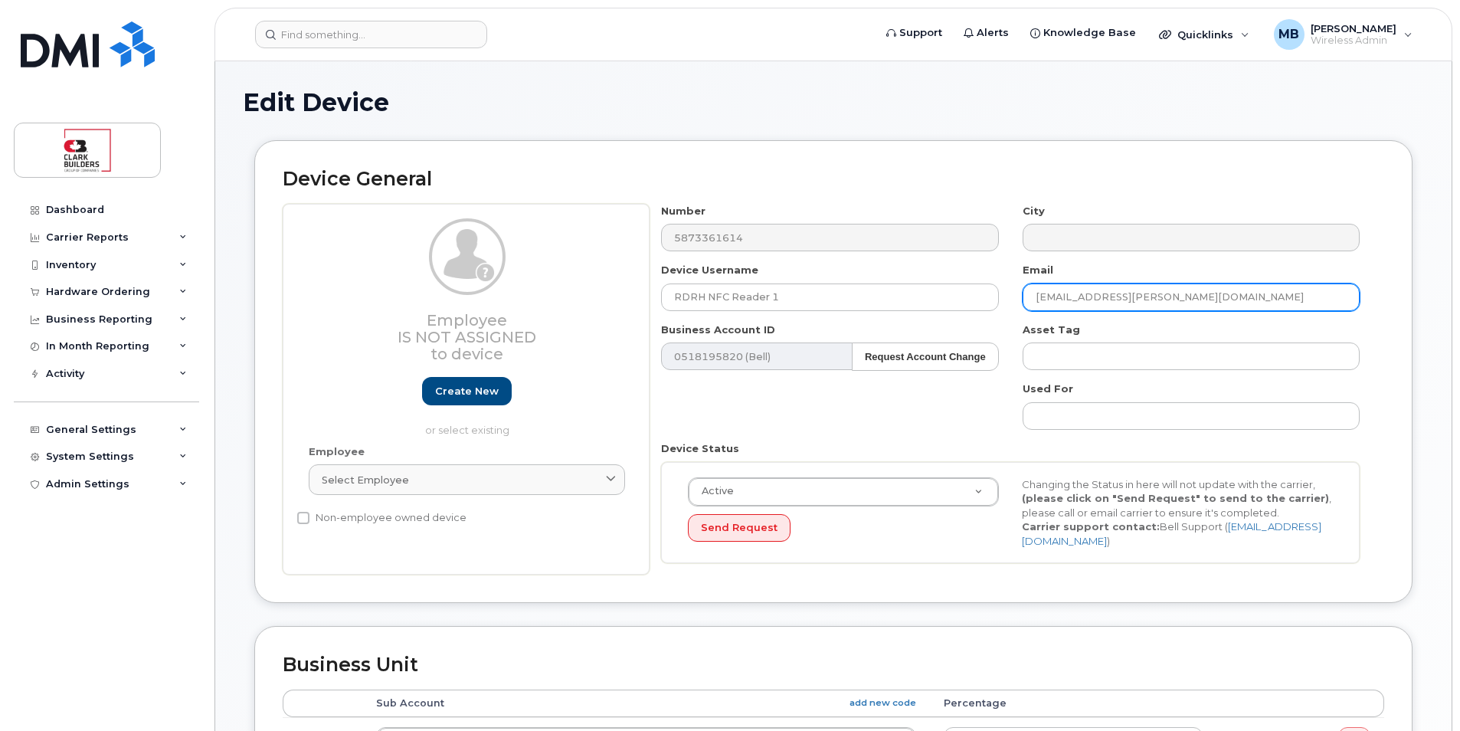
click at [1110, 299] on input "dane.parmenter@clarkbuilders.com" at bounding box center [1191, 297] width 337 height 28
drag, startPoint x: 1116, startPoint y: 299, endPoint x: 1027, endPoint y: 299, distance: 89.6
click at [1027, 299] on input "dane.parmenter@clarkbuilders.com" at bounding box center [1191, 297] width 337 height 28
click at [1033, 296] on input "@clarkbuilders.com" at bounding box center [1191, 297] width 337 height 28
paste input "kayla.strayhorn@clarkbuilders.com"
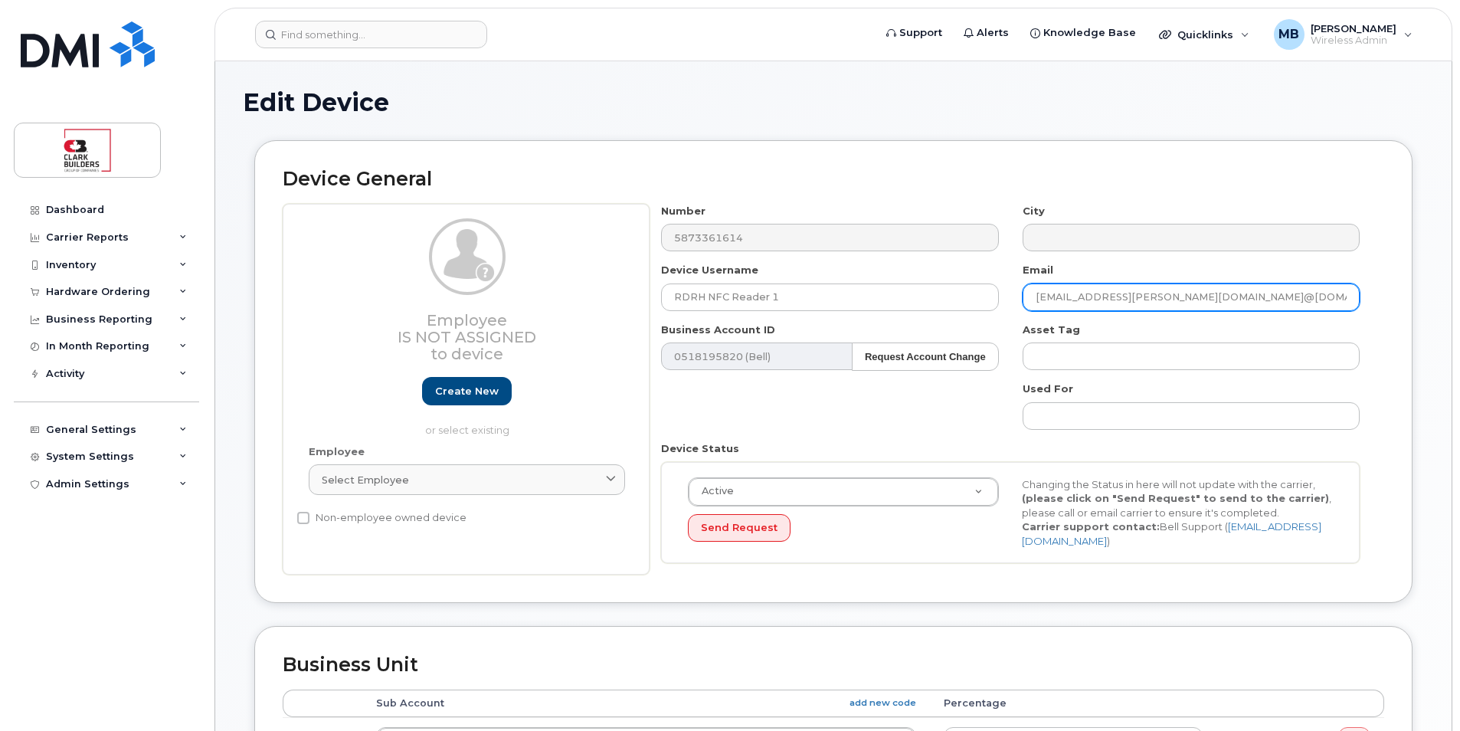
drag, startPoint x: 1207, startPoint y: 296, endPoint x: 1115, endPoint y: 302, distance: 92.9
click at [1115, 302] on input "kayla.strayhorn@clarkbuilders.com@clarkbuilders.com" at bounding box center [1191, 297] width 337 height 28
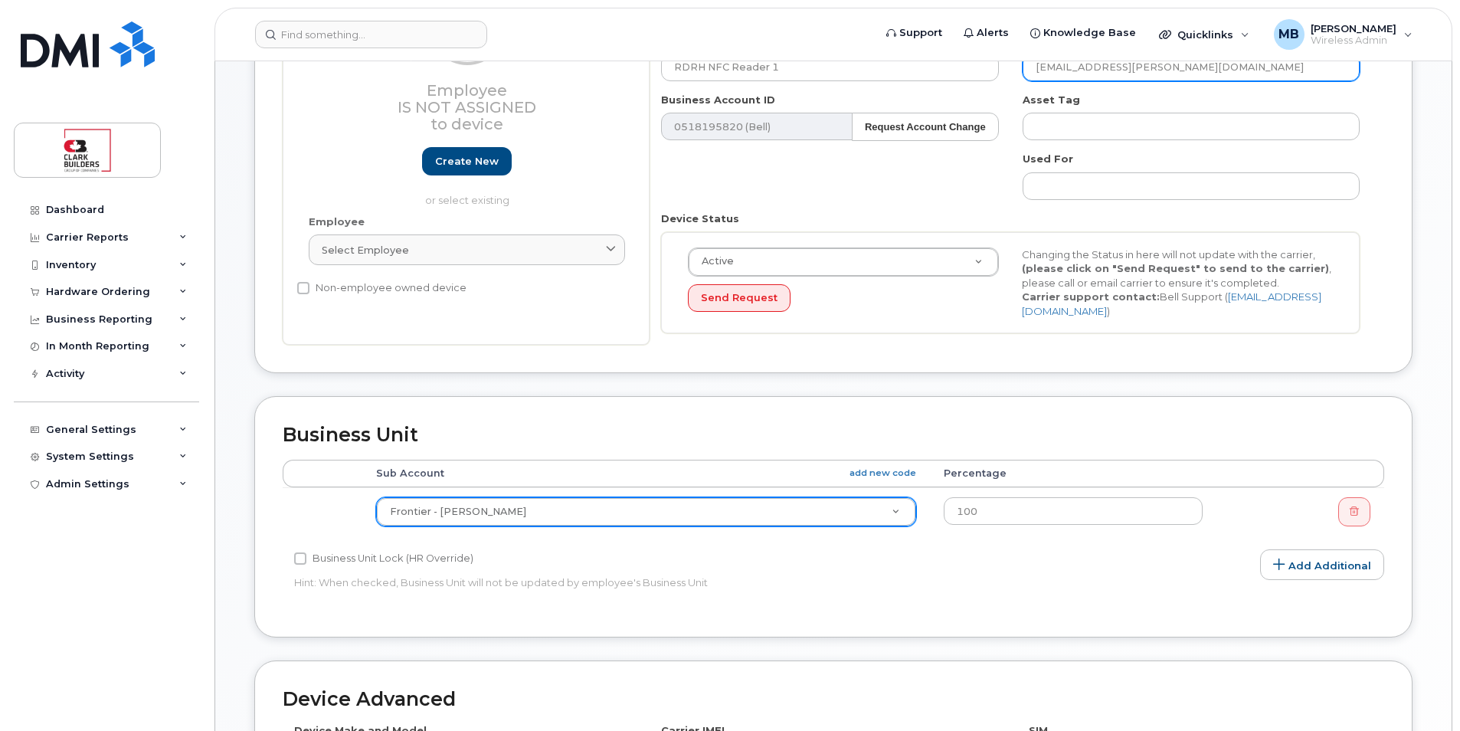
type input "kayla.strayhorn@clarkbuilders.com"
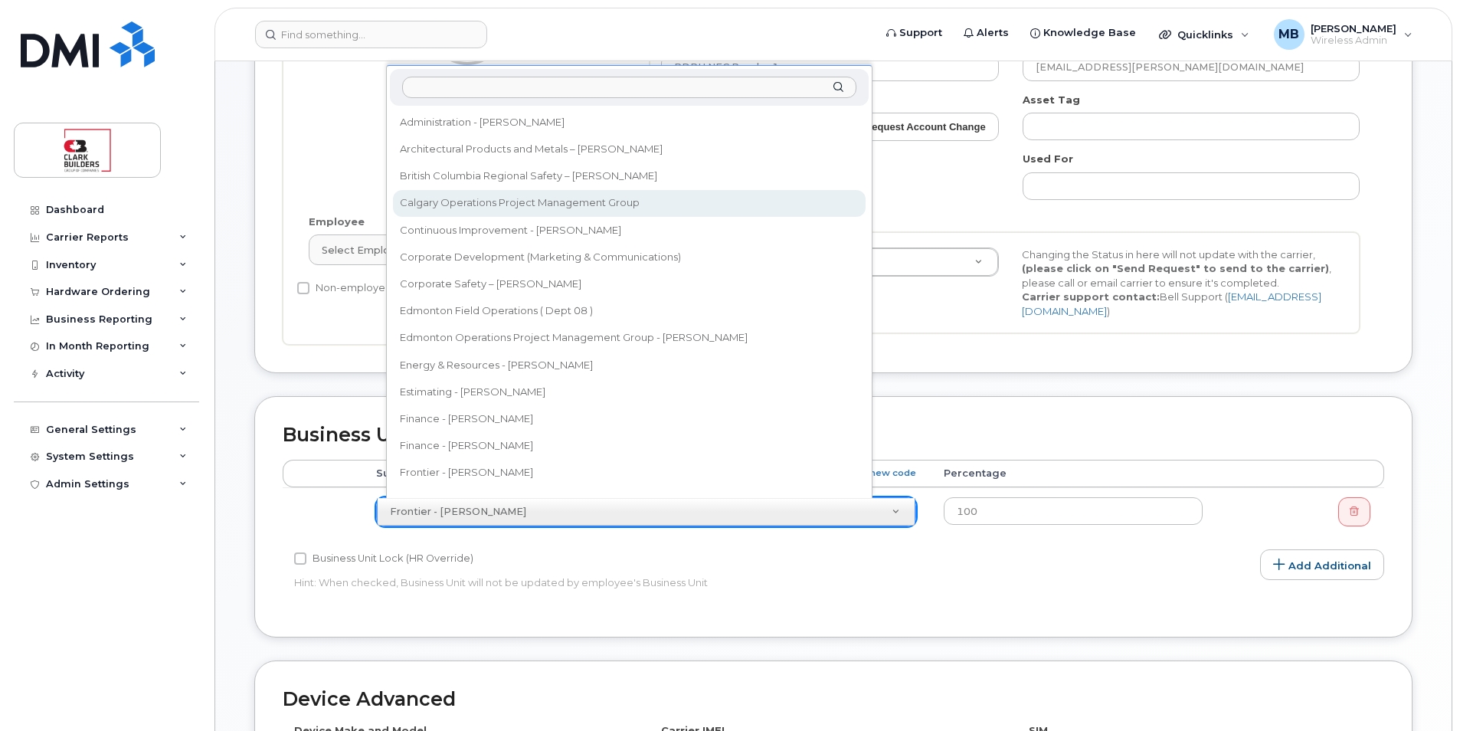
scroll to position [0, 0]
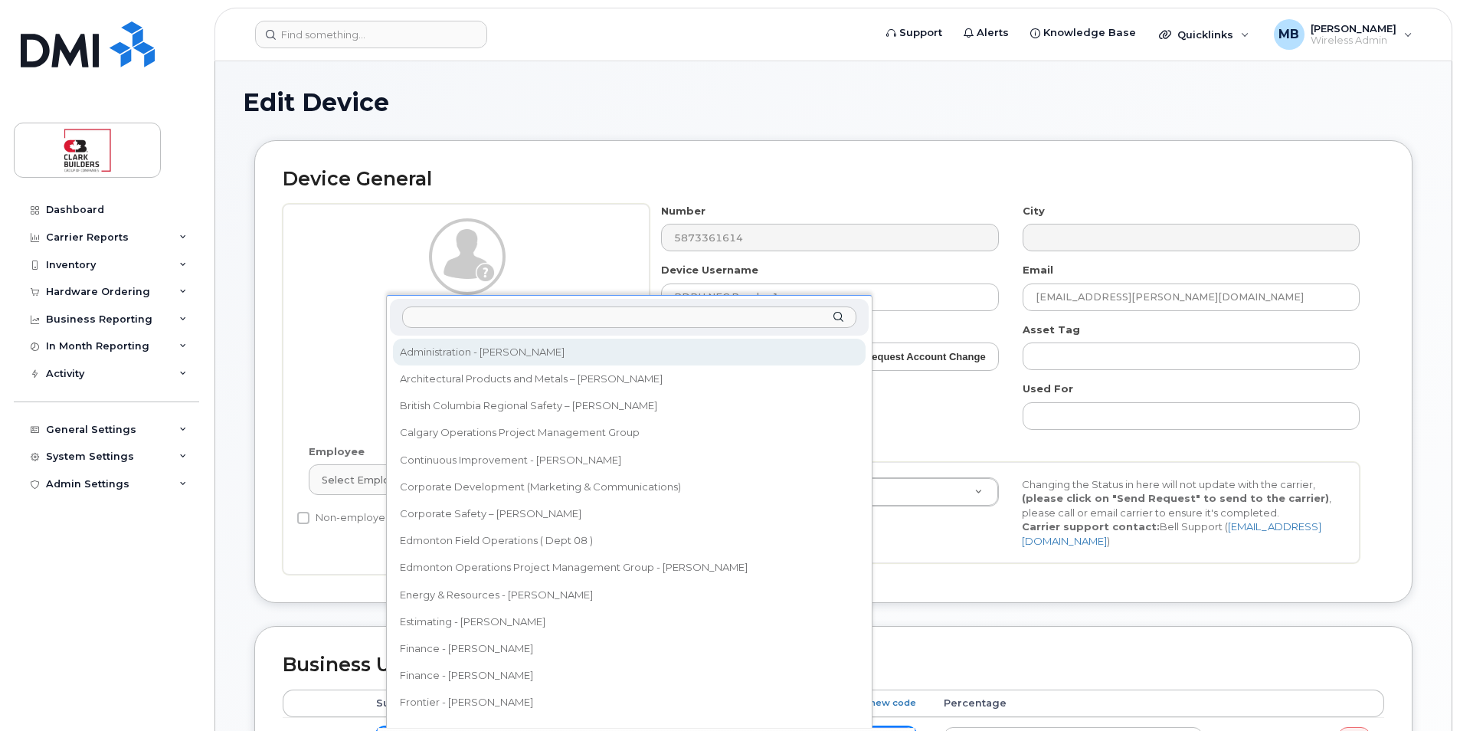
click at [483, 310] on input "text" at bounding box center [629, 317] width 455 height 22
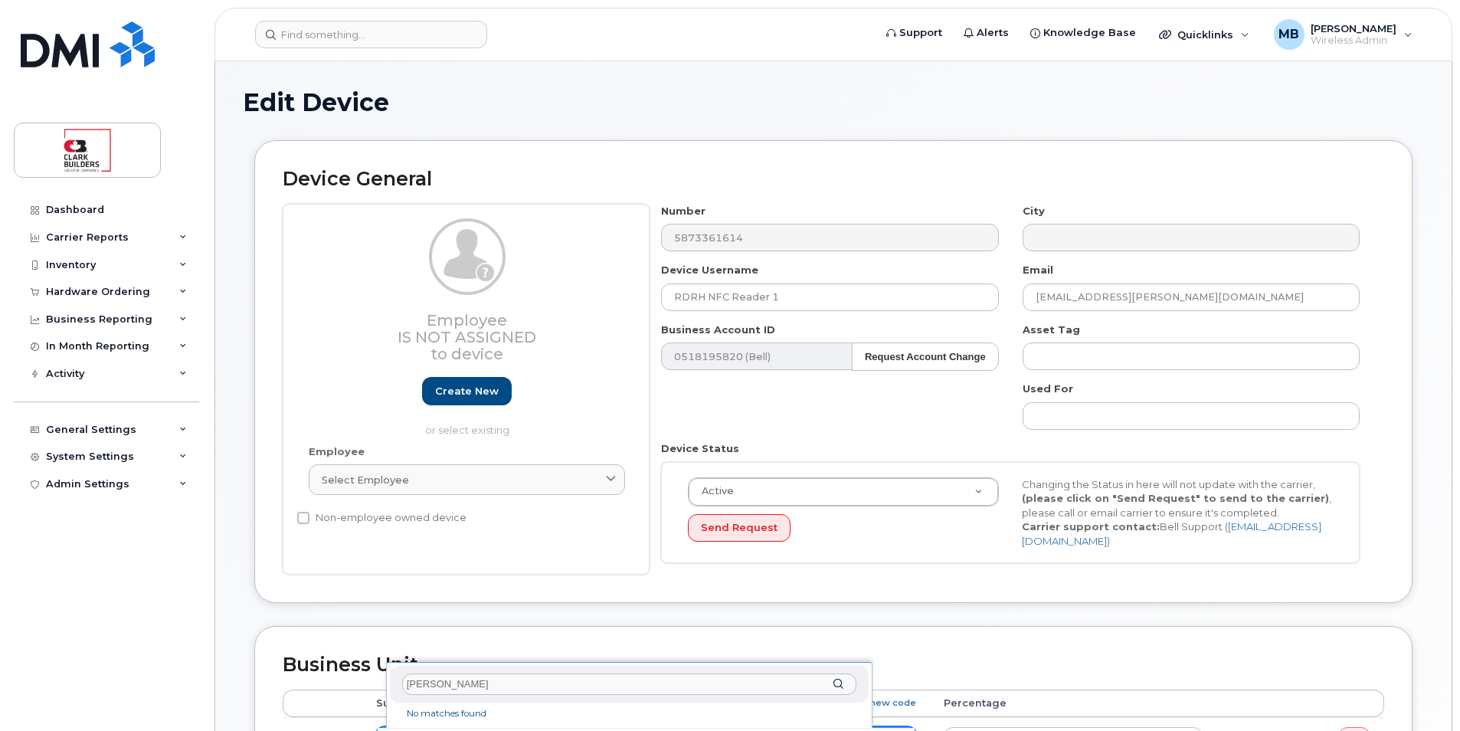
scroll to position [153, 0]
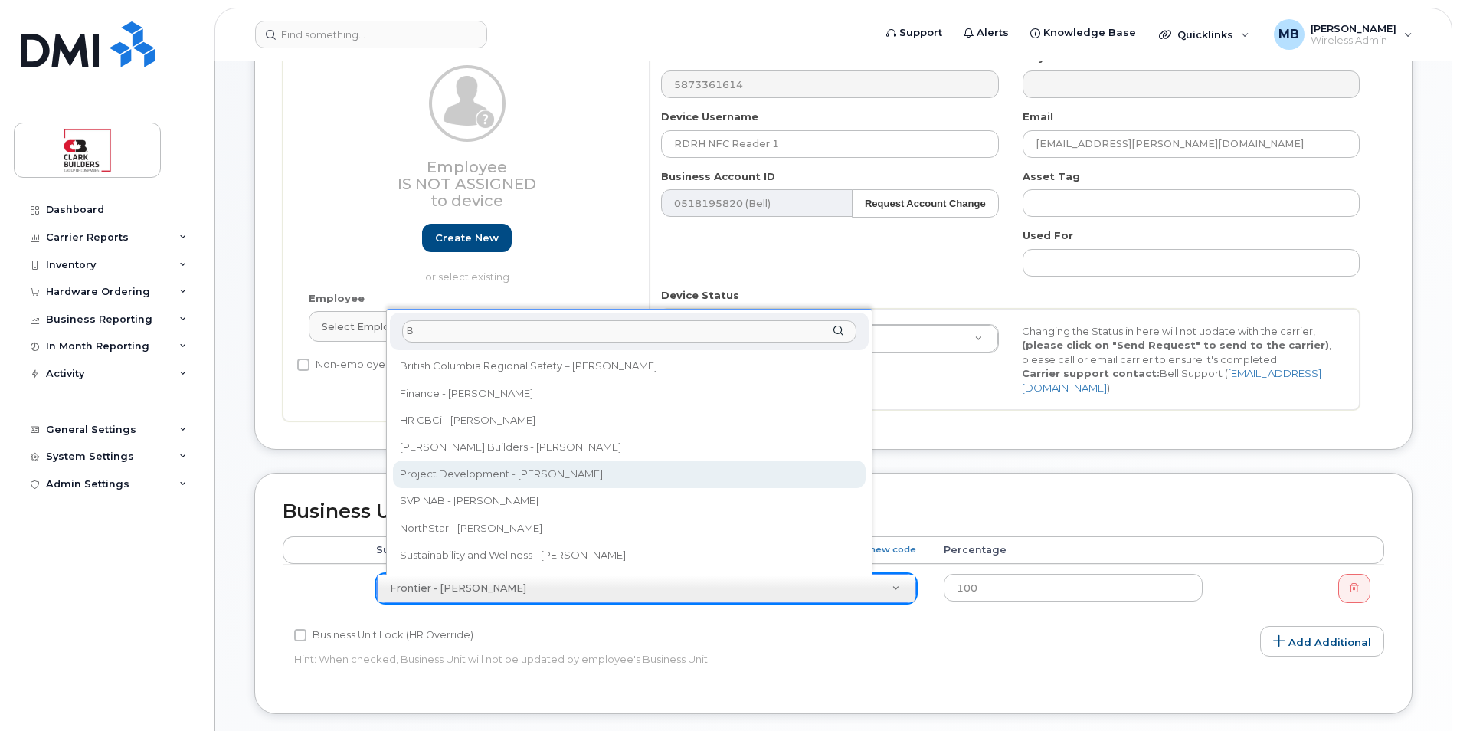
type input "B"
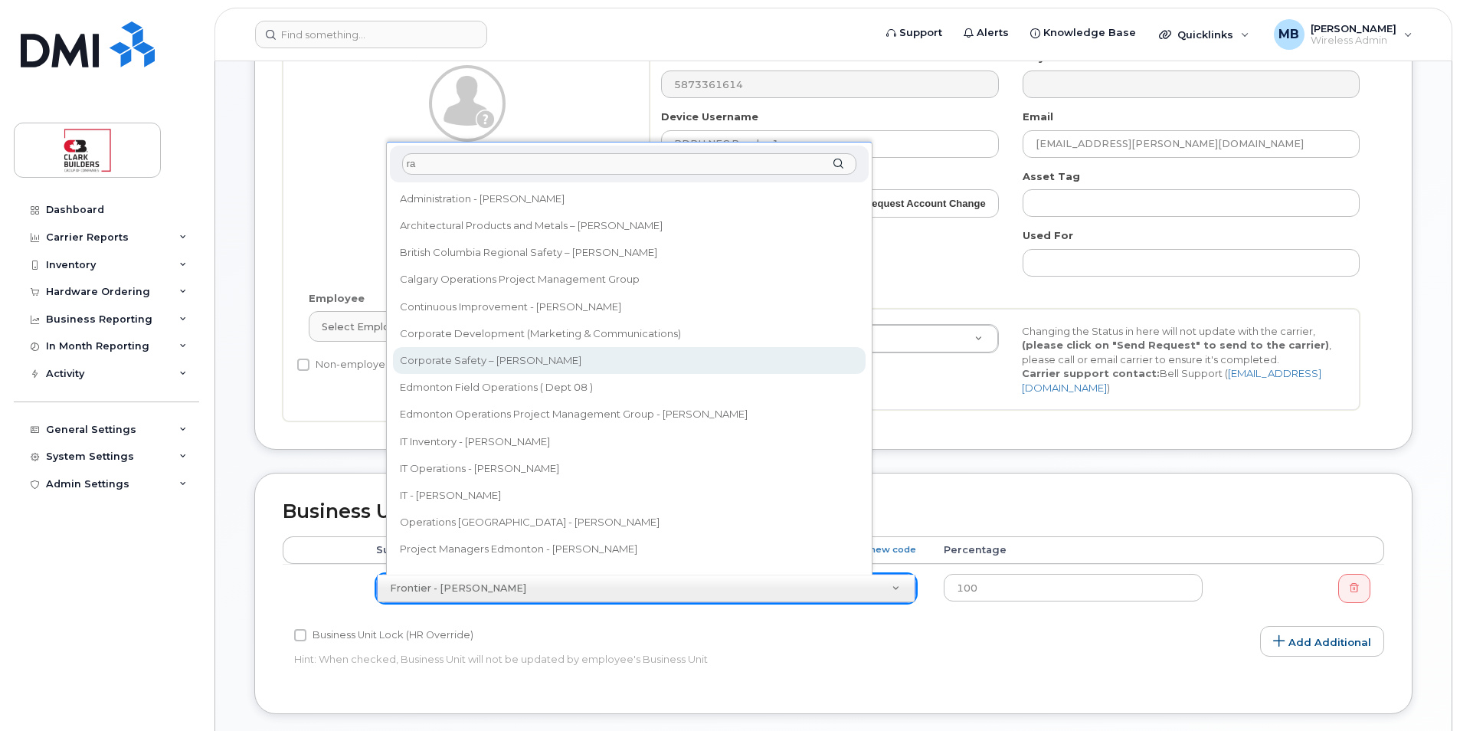
scroll to position [21, 0]
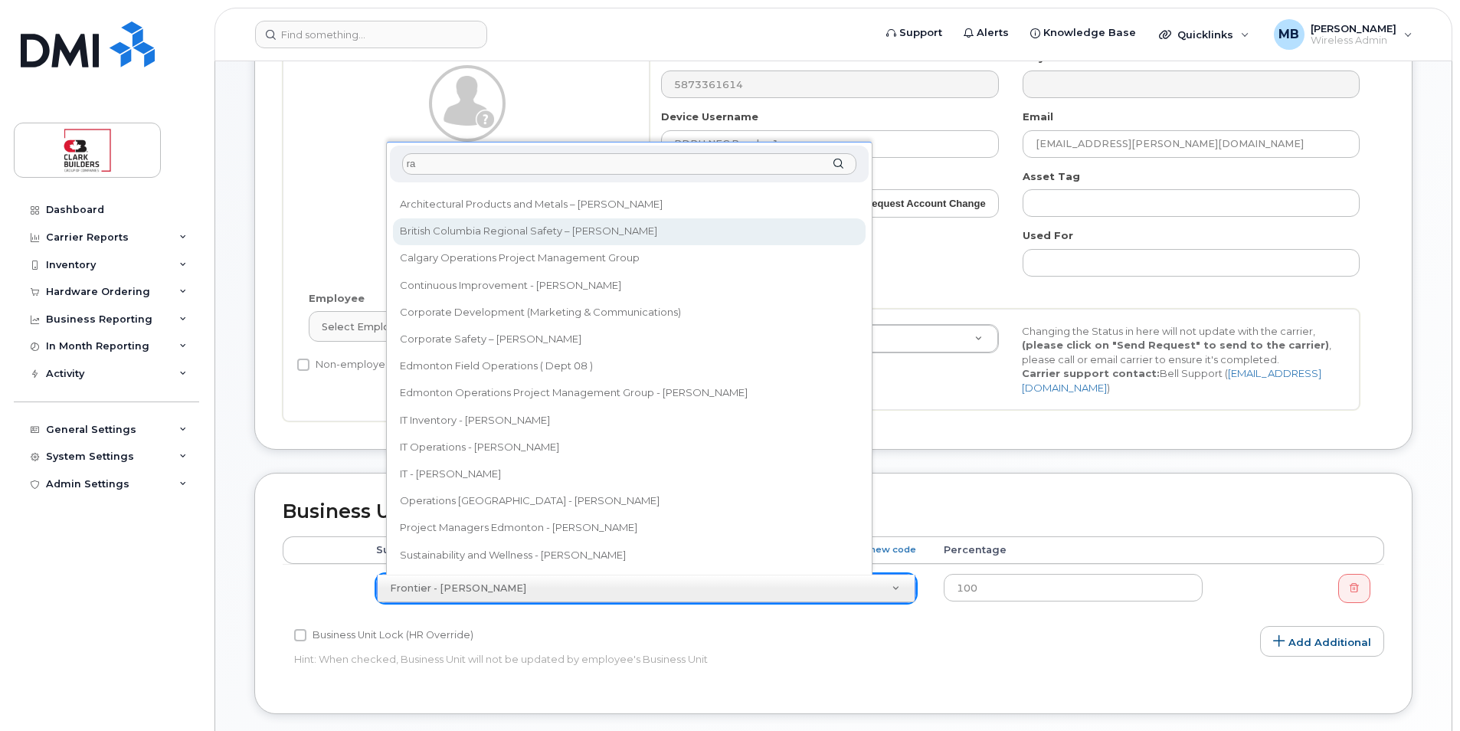
type input "ra"
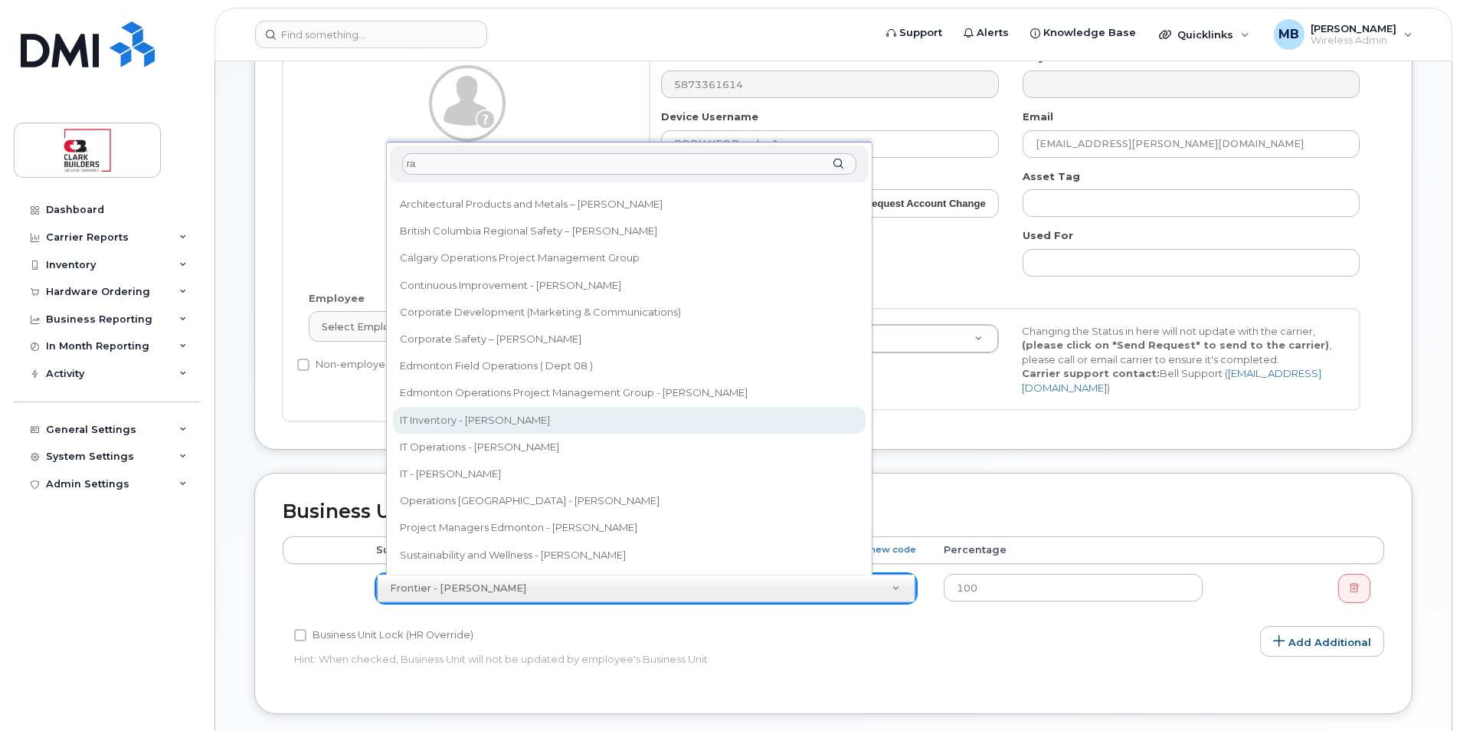
scroll to position [230, 0]
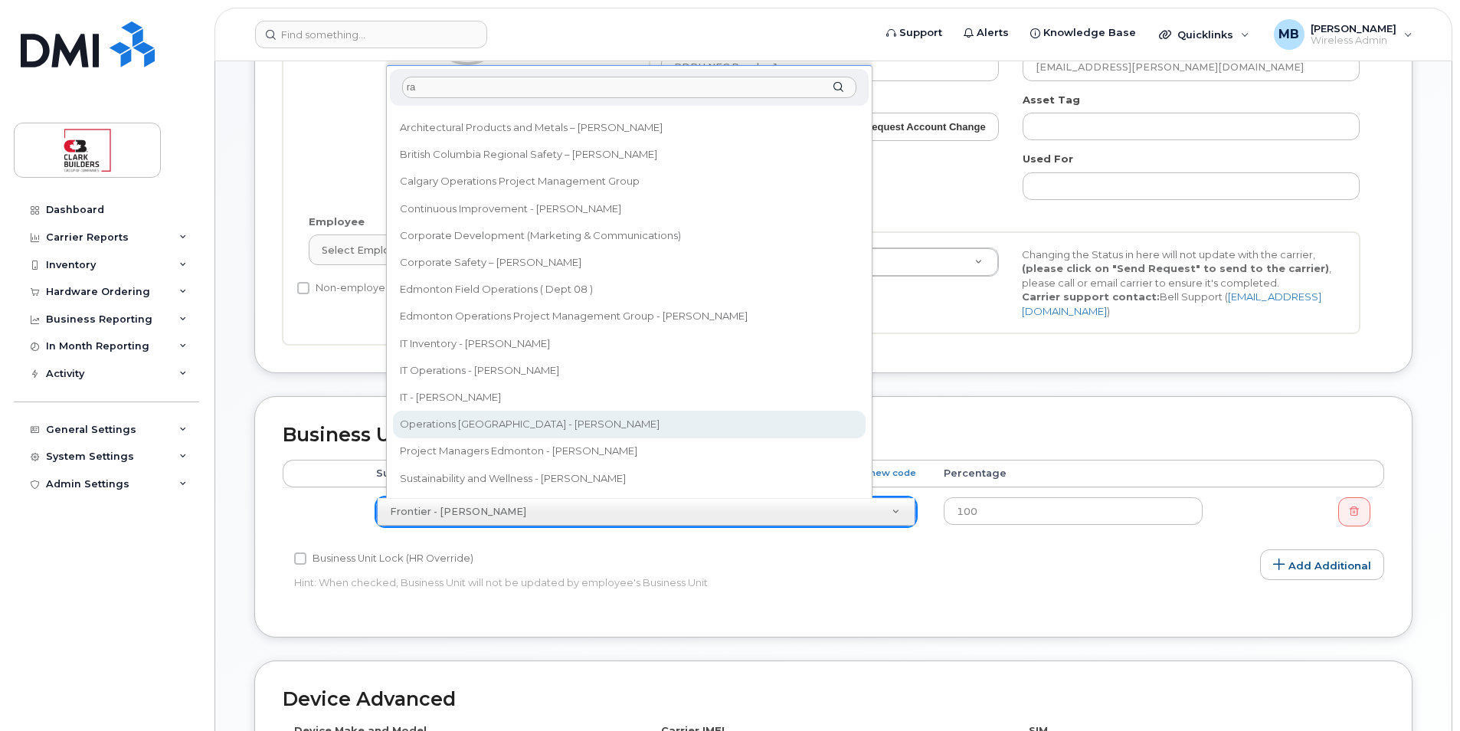
select select "24194"
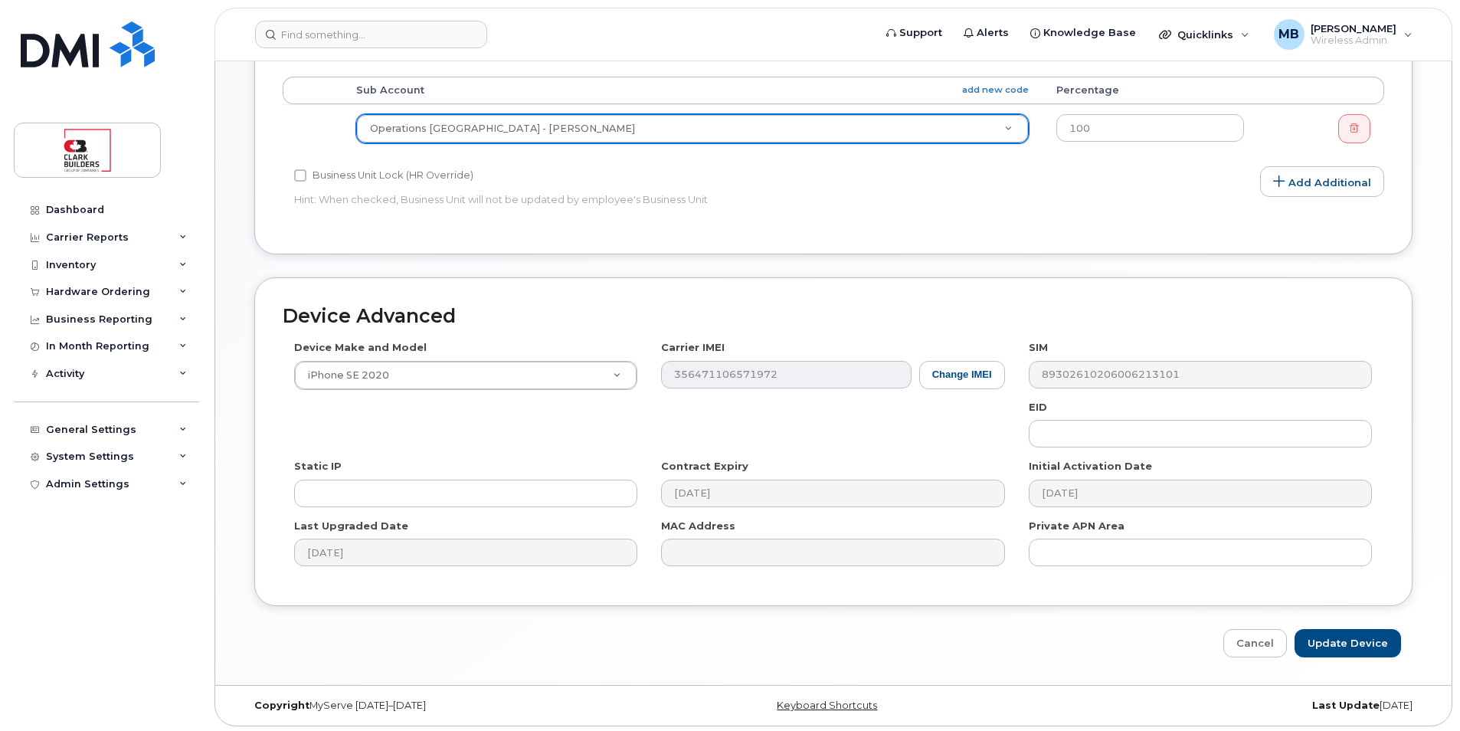
scroll to position [616, 0]
click at [1338, 643] on input "Update Device" at bounding box center [1348, 640] width 106 height 28
type input "Saving..."
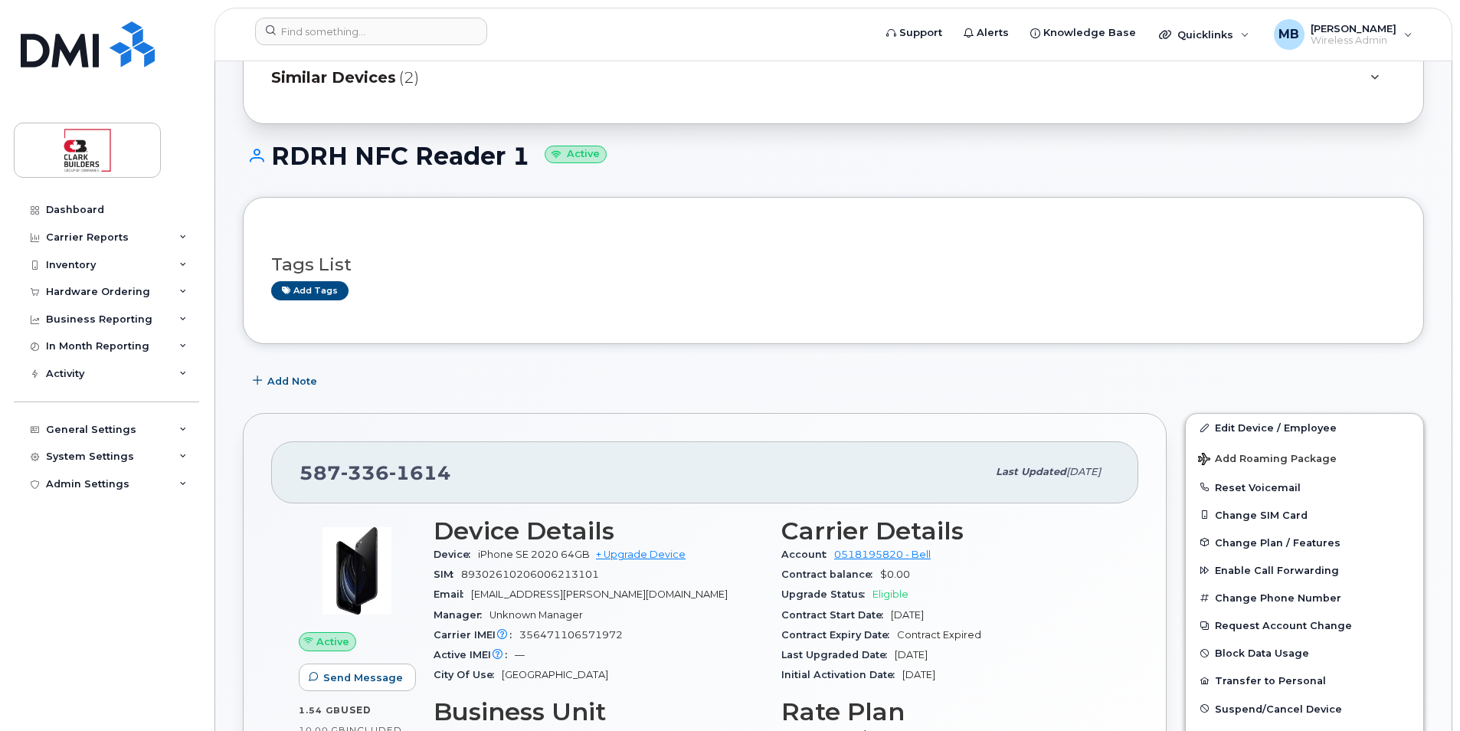
scroll to position [153, 0]
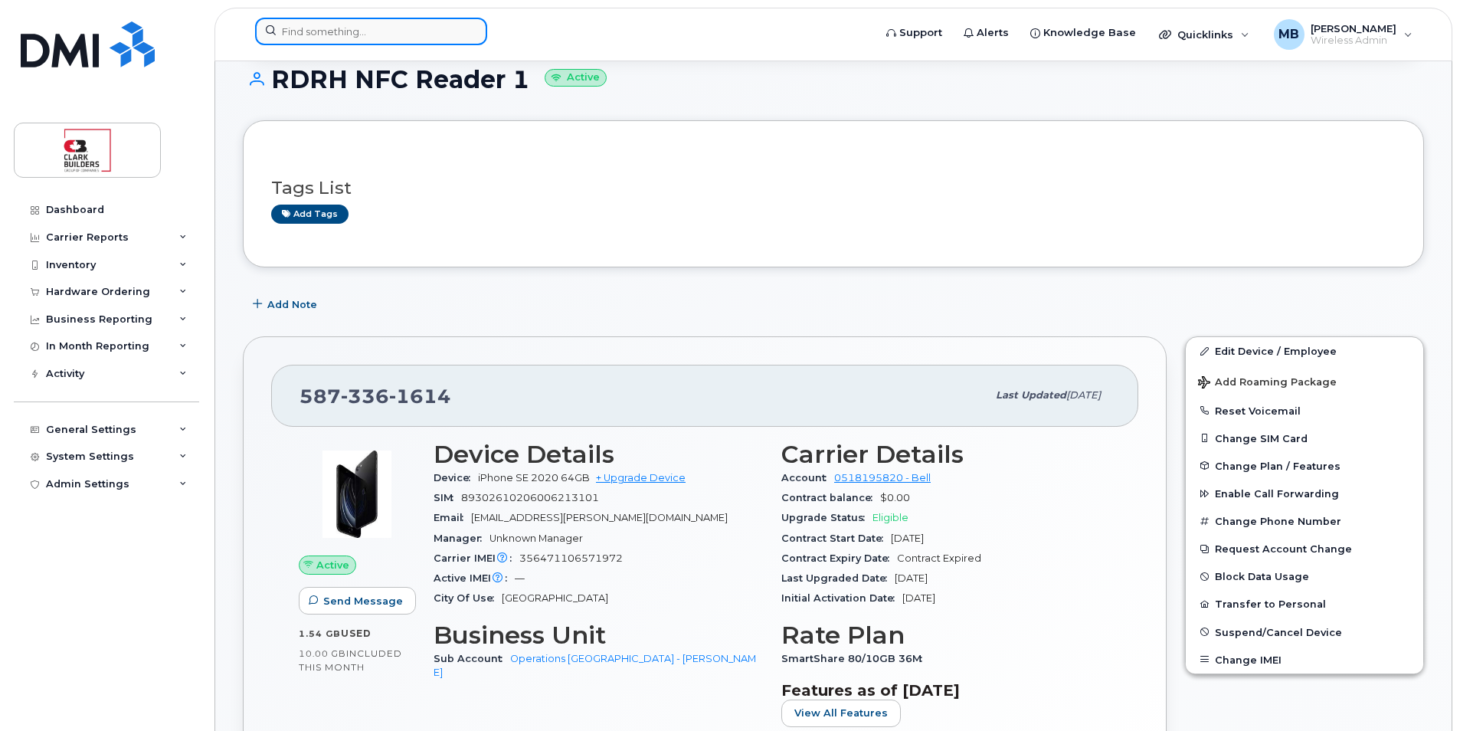
click at [383, 36] on input at bounding box center [371, 32] width 232 height 28
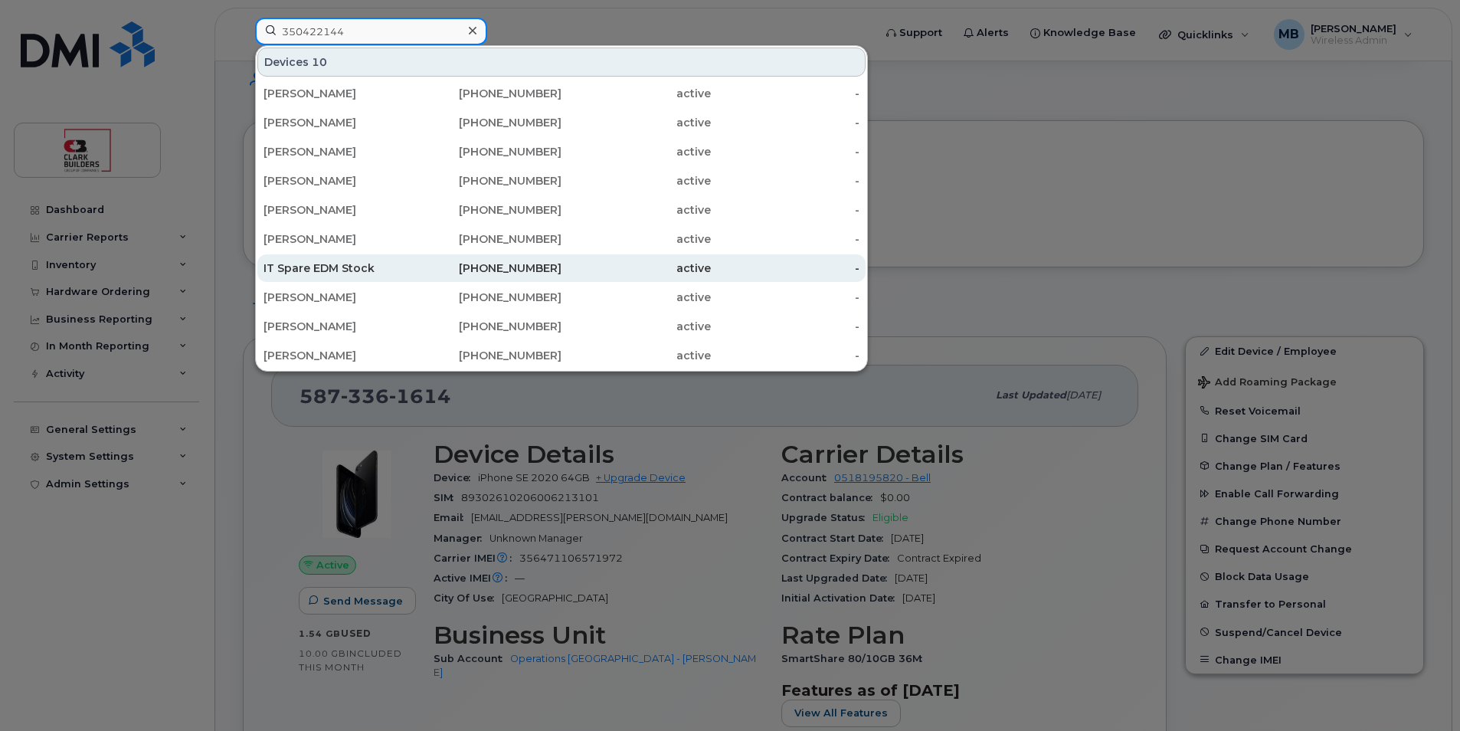
type input "350422144"
click at [523, 270] on div "867-445-1310" at bounding box center [487, 267] width 149 height 15
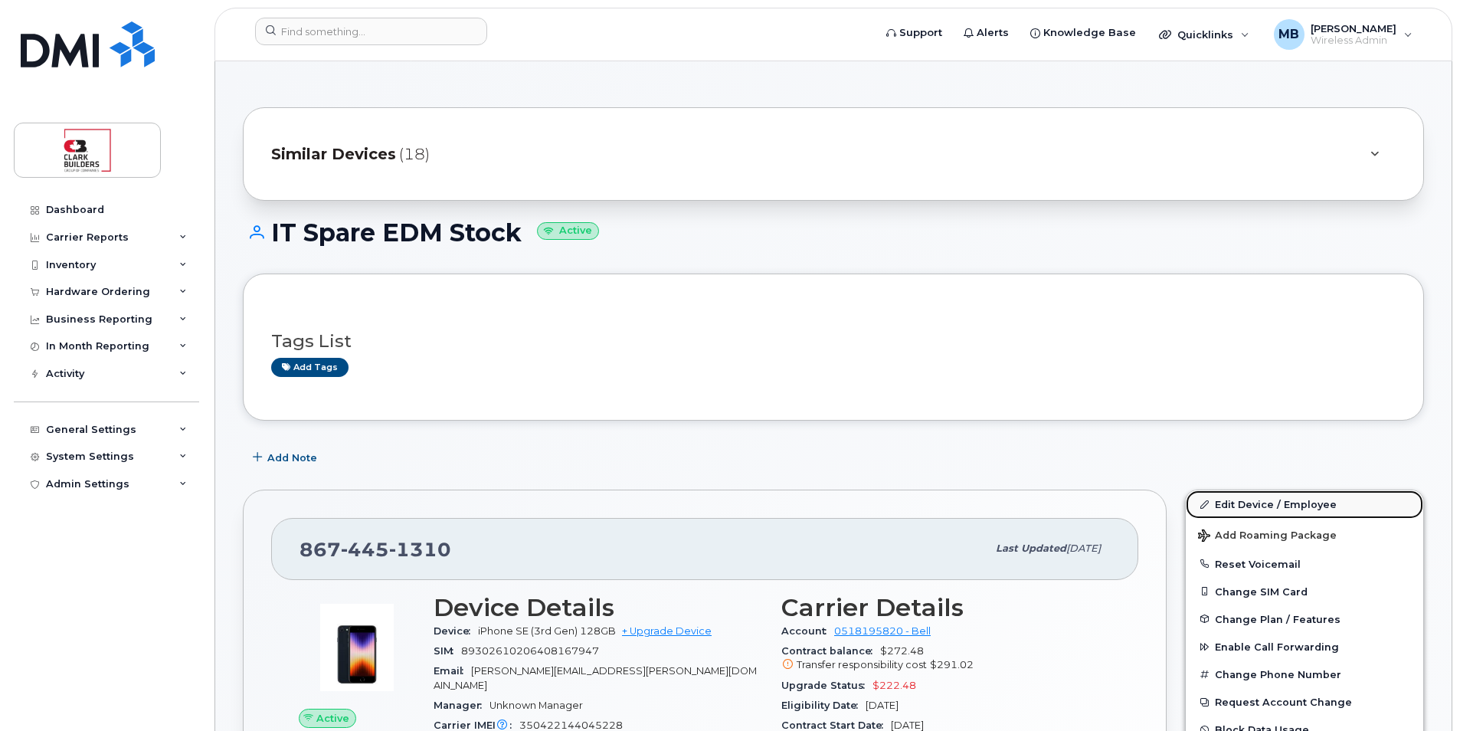
click at [1249, 503] on link "Edit Device / Employee" at bounding box center [1304, 504] width 237 height 28
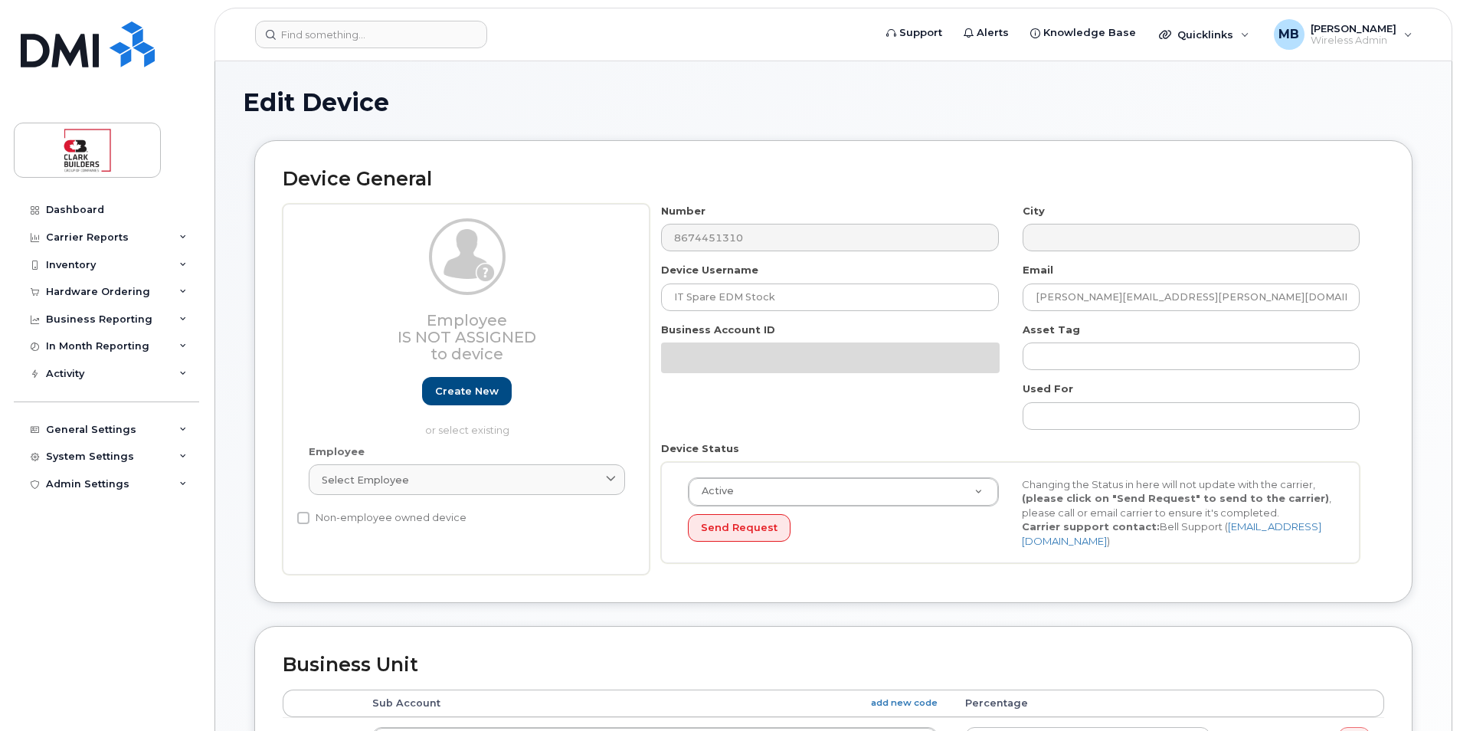
select select "24207"
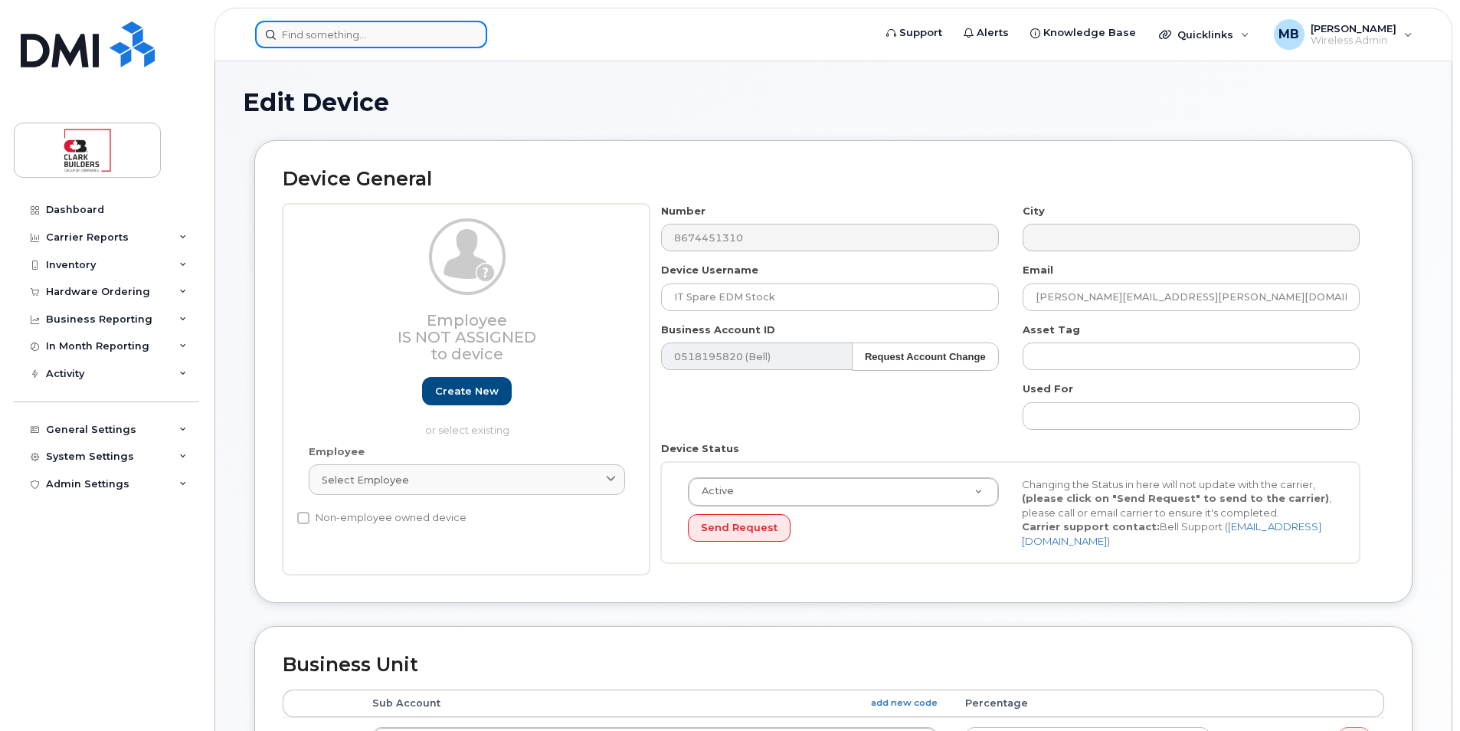
click at [348, 34] on input at bounding box center [371, 35] width 232 height 28
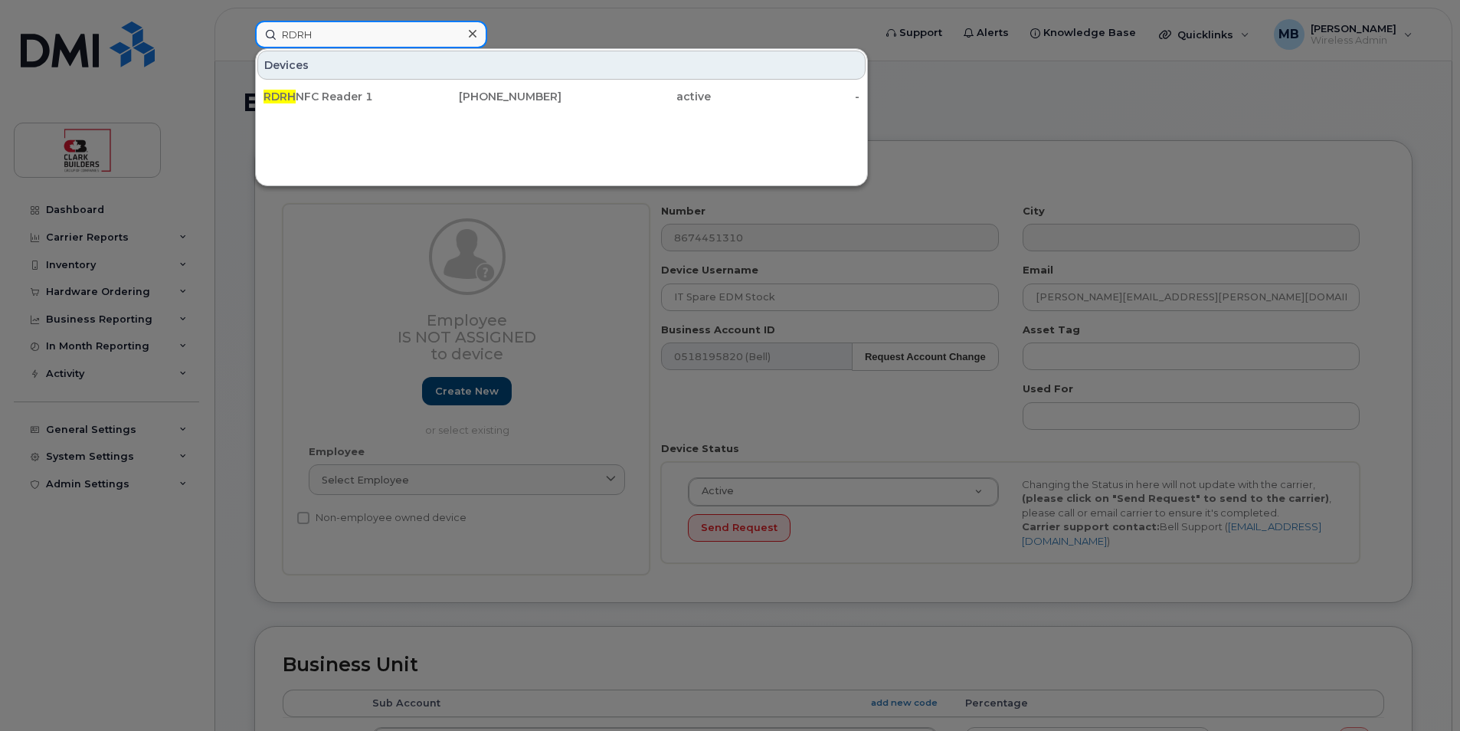
drag, startPoint x: 336, startPoint y: 34, endPoint x: 245, endPoint y: 34, distance: 90.4
click at [245, 34] on div "RDRH Devices RDRH NFC Reader 1 587-336-1614 active -" at bounding box center [559, 35] width 633 height 28
type input "RDRH"
click at [602, 28] on div at bounding box center [730, 365] width 1460 height 731
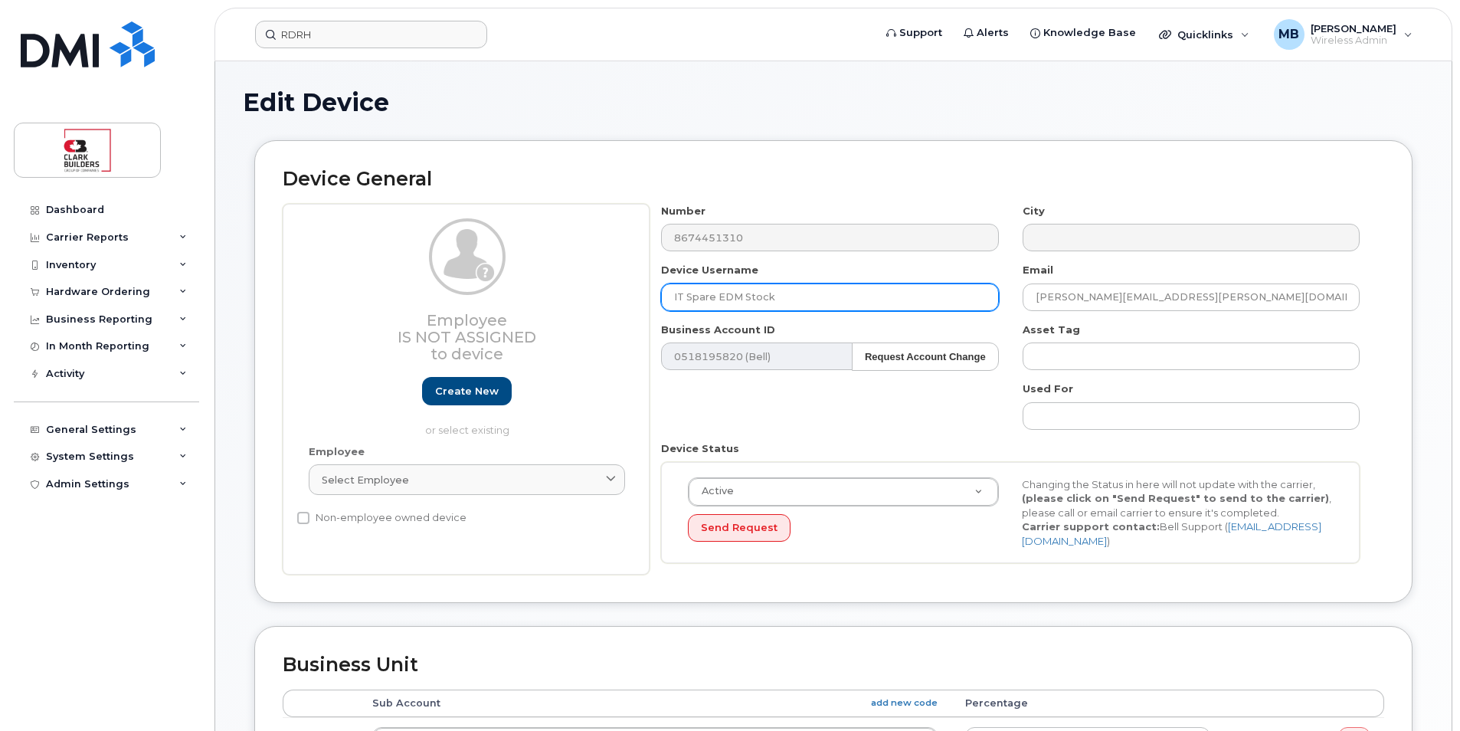
click at [794, 299] on input "IT Spare EDM Stock" at bounding box center [829, 297] width 337 height 28
drag, startPoint x: 785, startPoint y: 296, endPoint x: 653, endPoint y: 296, distance: 131.8
click at [653, 296] on div "Device Username IT Spare EDM Stock" at bounding box center [830, 287] width 361 height 48
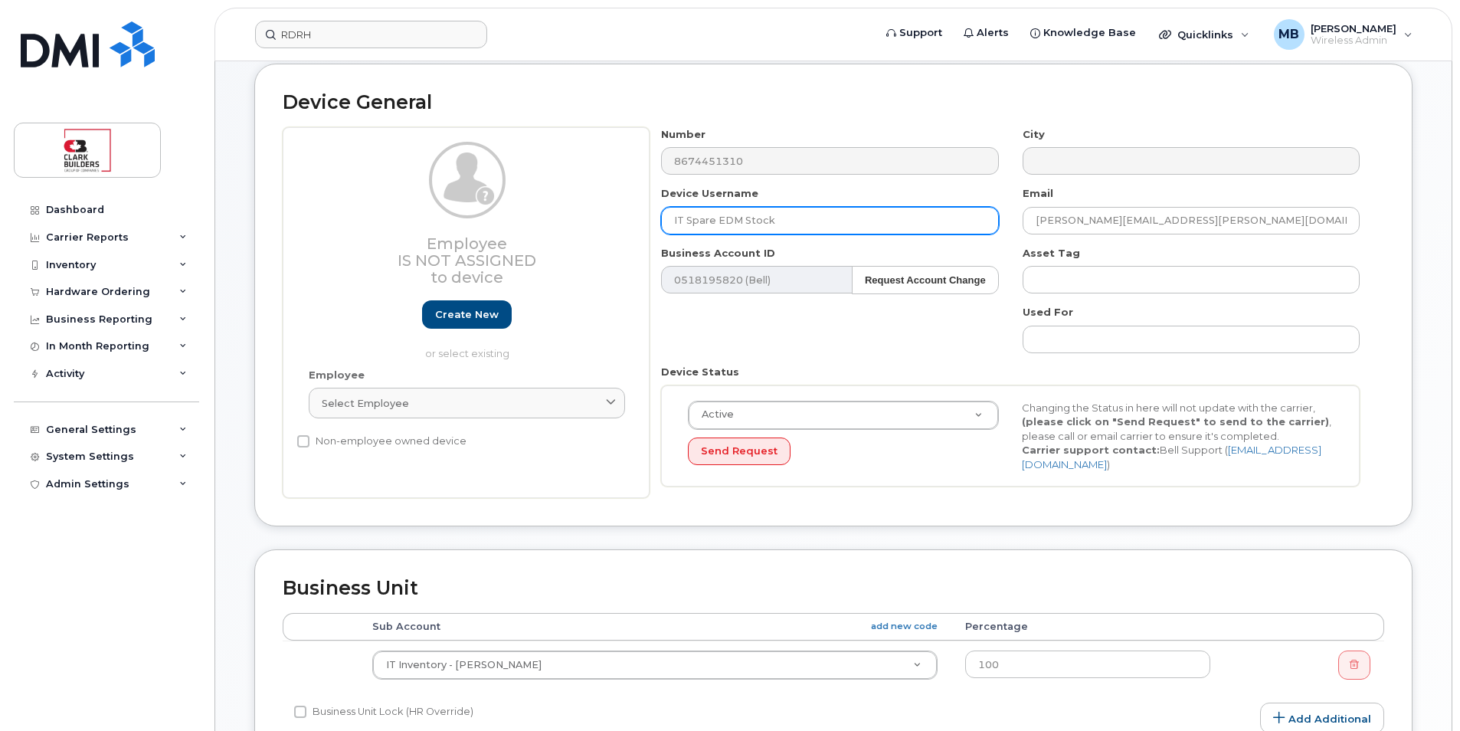
paste input "RDRH"
click at [771, 220] on input "RDRH" at bounding box center [829, 221] width 337 height 28
type input "RDRH NFC Reader 2"
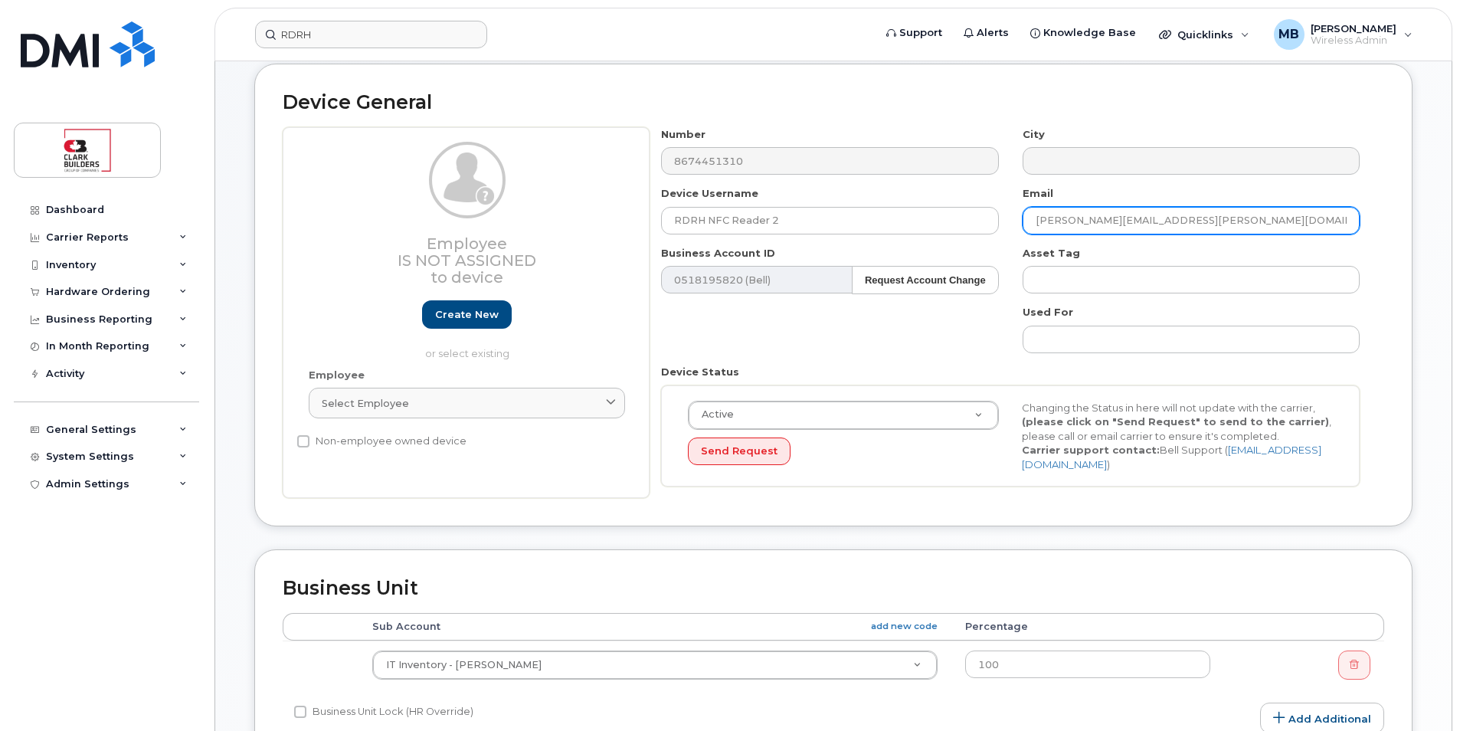
click at [1238, 220] on input "matthew.buttrey@clarkbuilders.com" at bounding box center [1191, 221] width 337 height 28
drag, startPoint x: 1238, startPoint y: 220, endPoint x: 1009, endPoint y: 220, distance: 229.1
click at [1009, 220] on div "Number 8674451310 City Device Username RDRH NFC Reader 2 Email matthew.buttrey@…" at bounding box center [1011, 313] width 722 height 372
paste input "kayla.strayhorn"
type input "kayla.strayhorn@clarkbuilders.com"
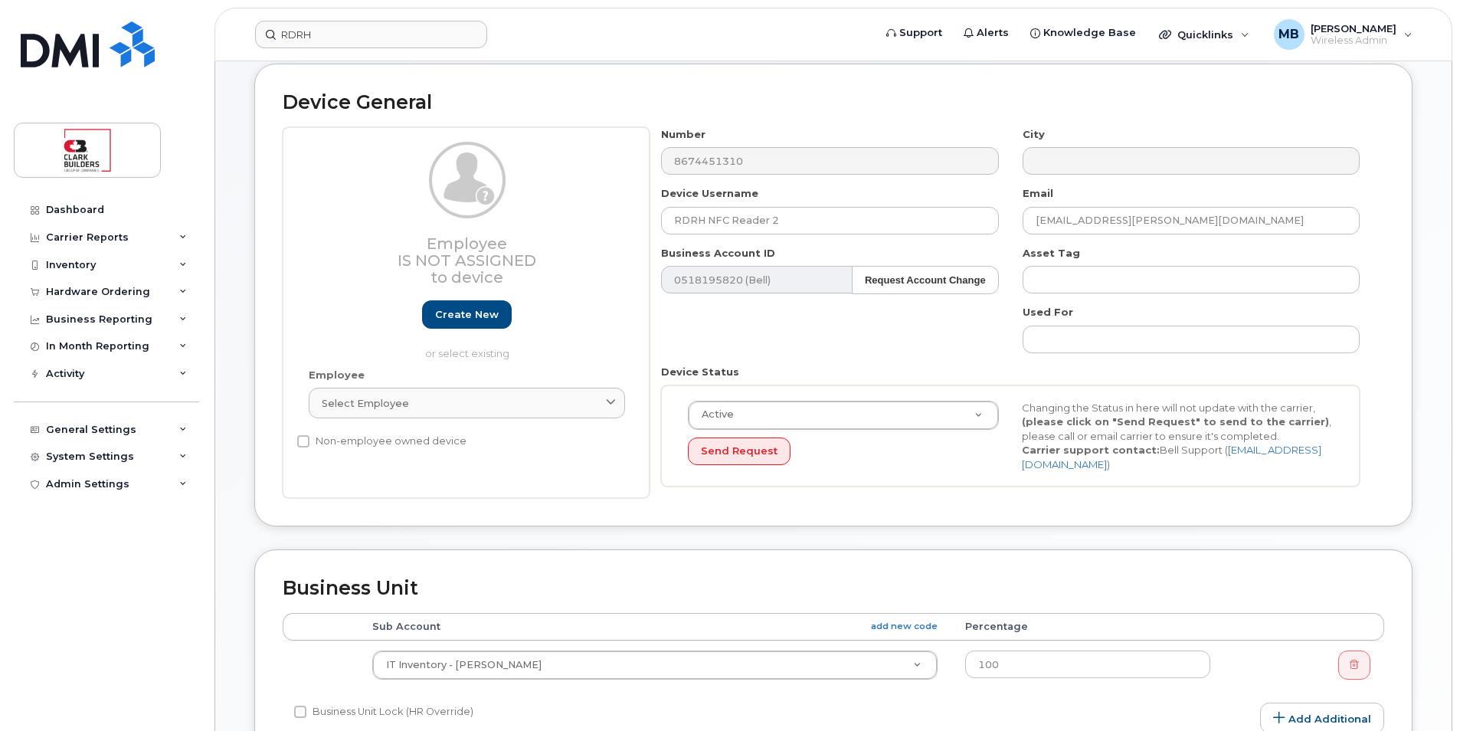
click at [1383, 241] on div "Number 8674451310 City Device Username RDRH NFC Reader 2 Email kayla.strayhorn@…" at bounding box center [1017, 313] width 735 height 372
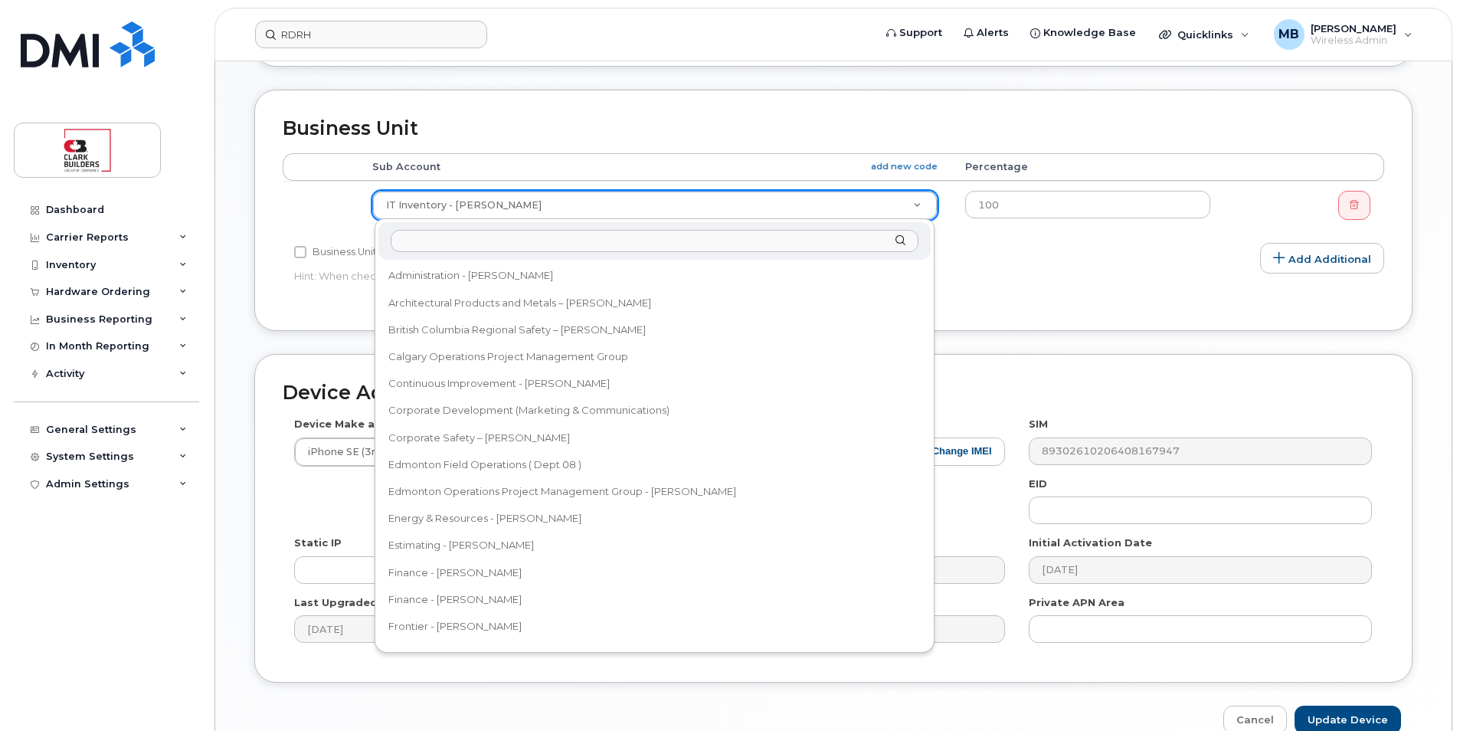
scroll to position [67, 0]
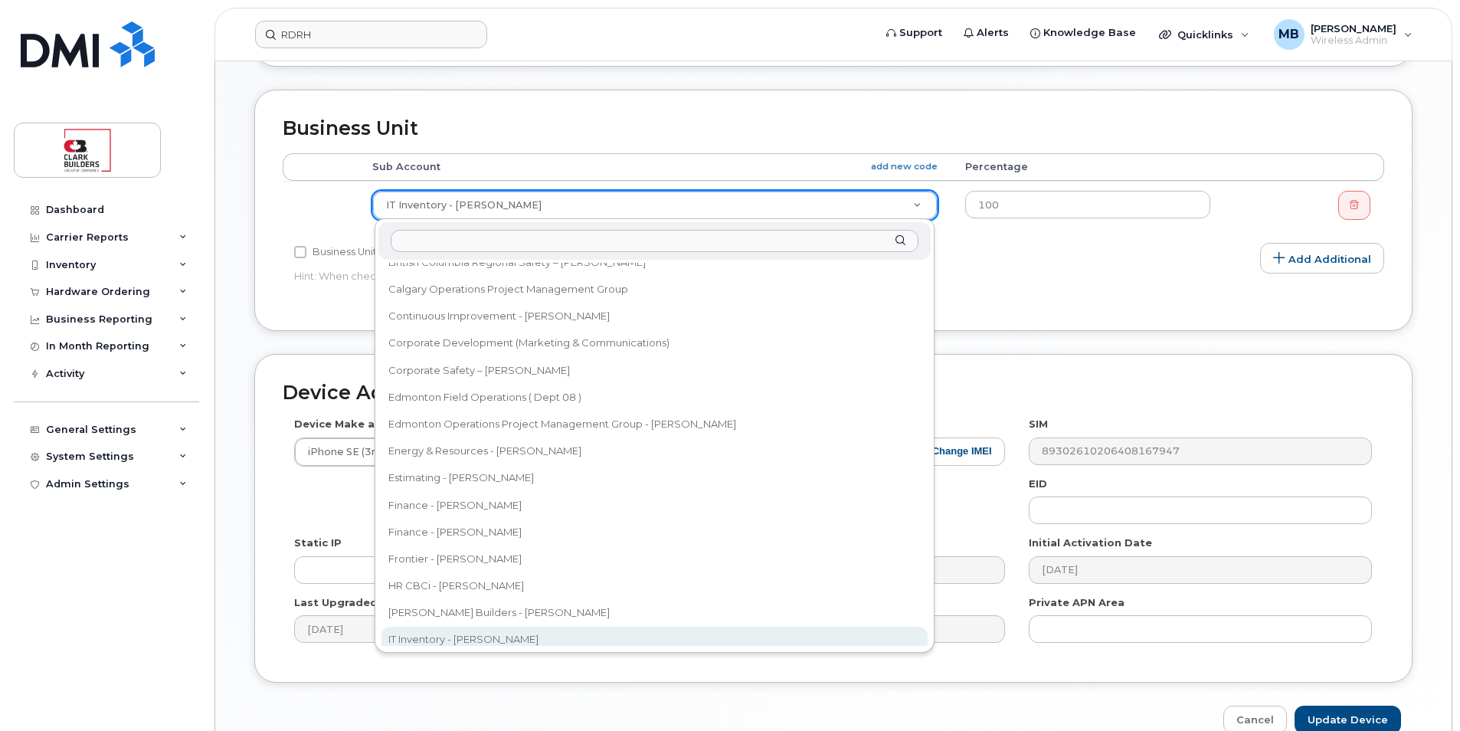
click at [538, 241] on input "text" at bounding box center [655, 241] width 528 height 22
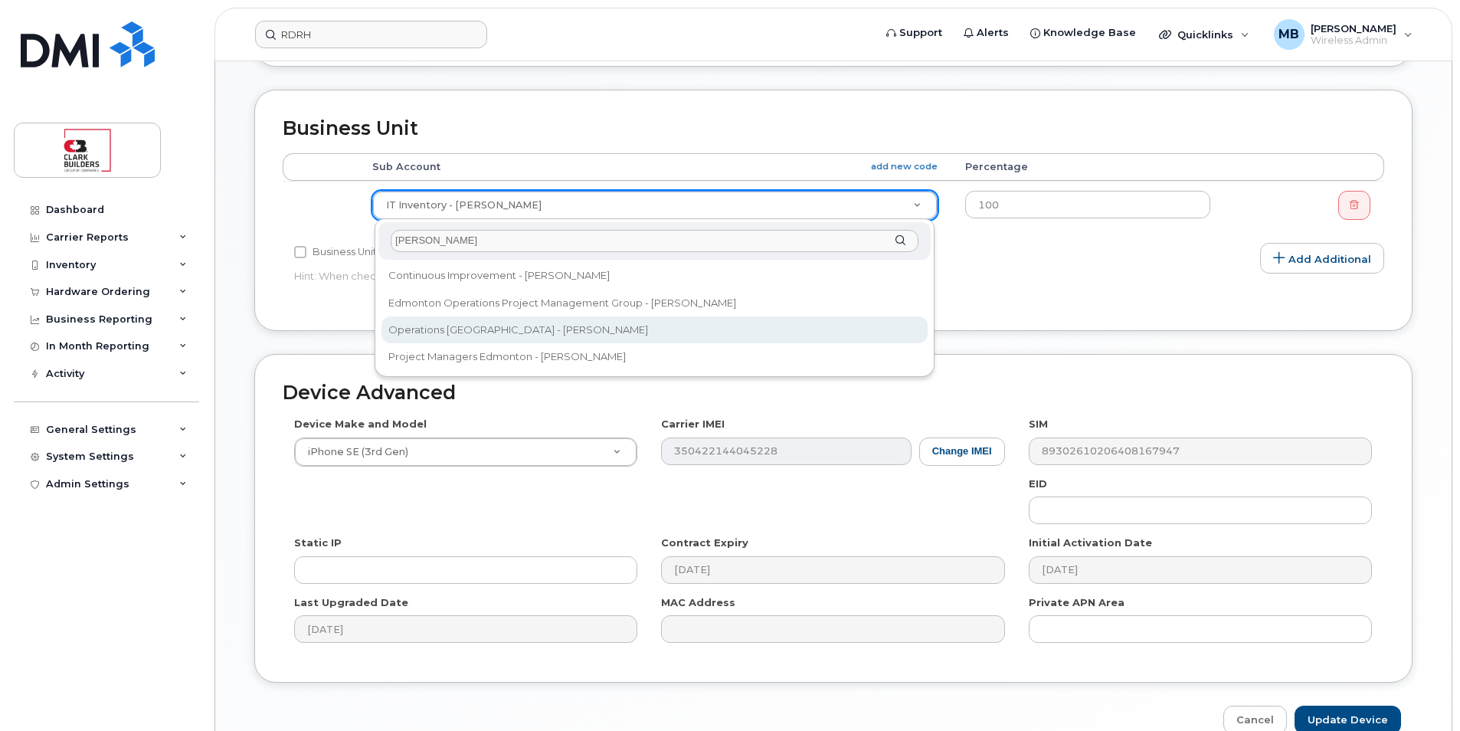
type input "randy"
select select "24194"
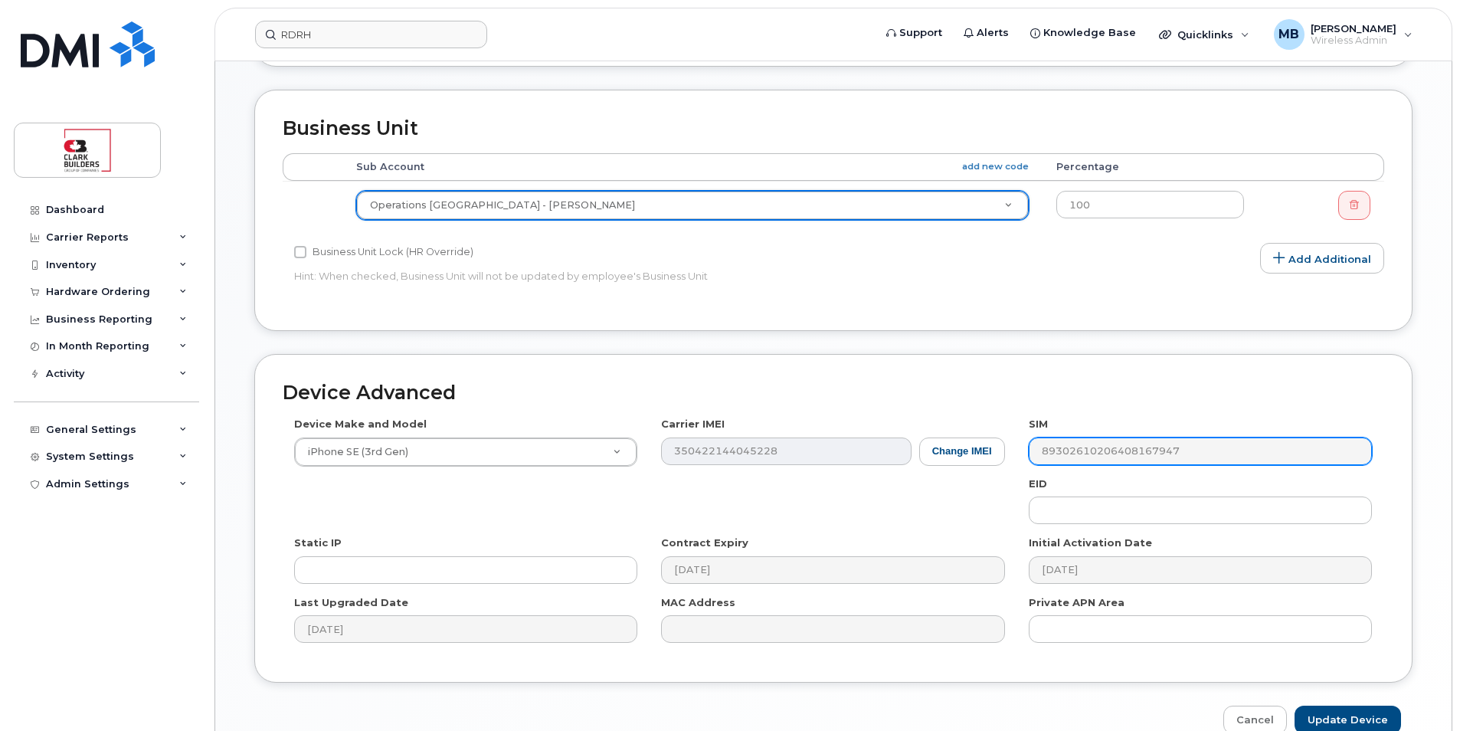
scroll to position [616, 0]
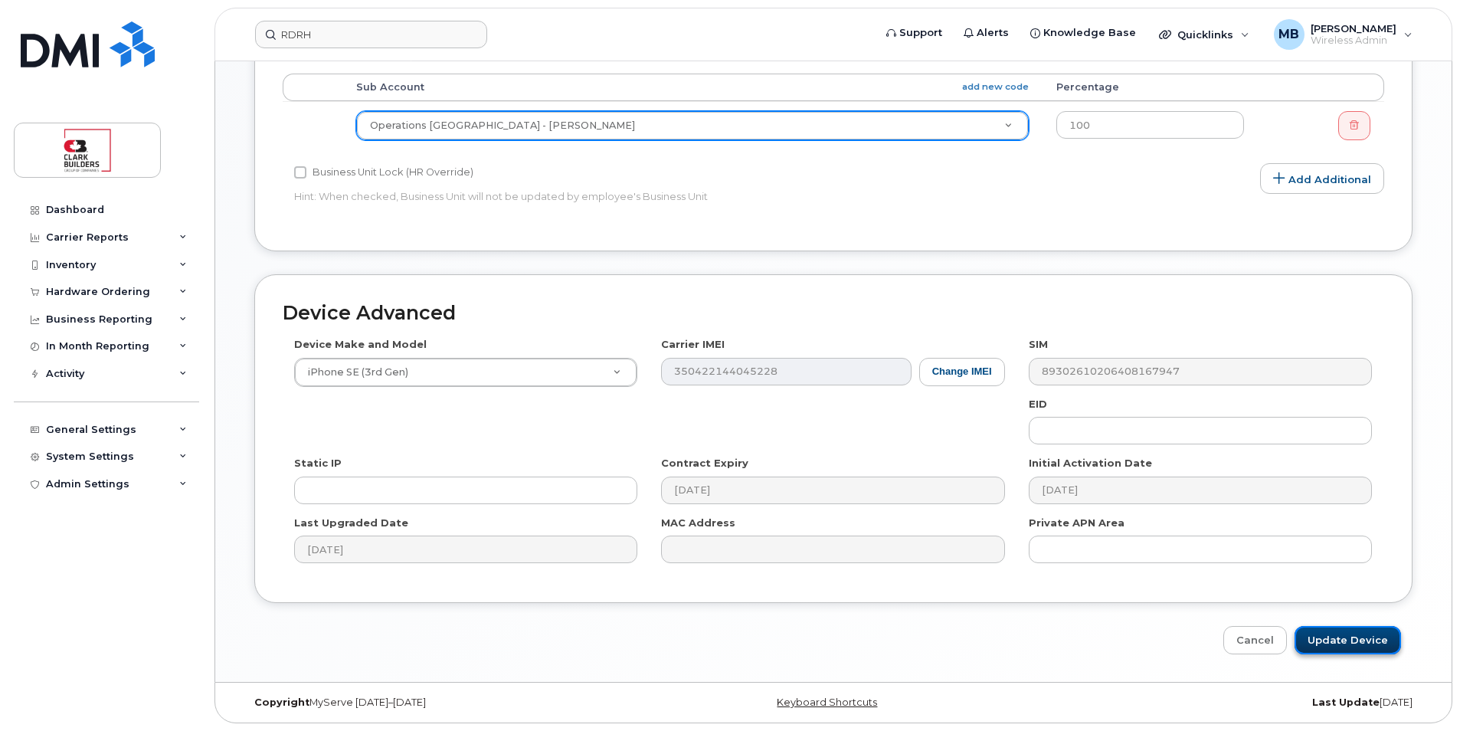
click at [1351, 637] on input "Update Device" at bounding box center [1348, 640] width 106 height 28
type input "Saving..."
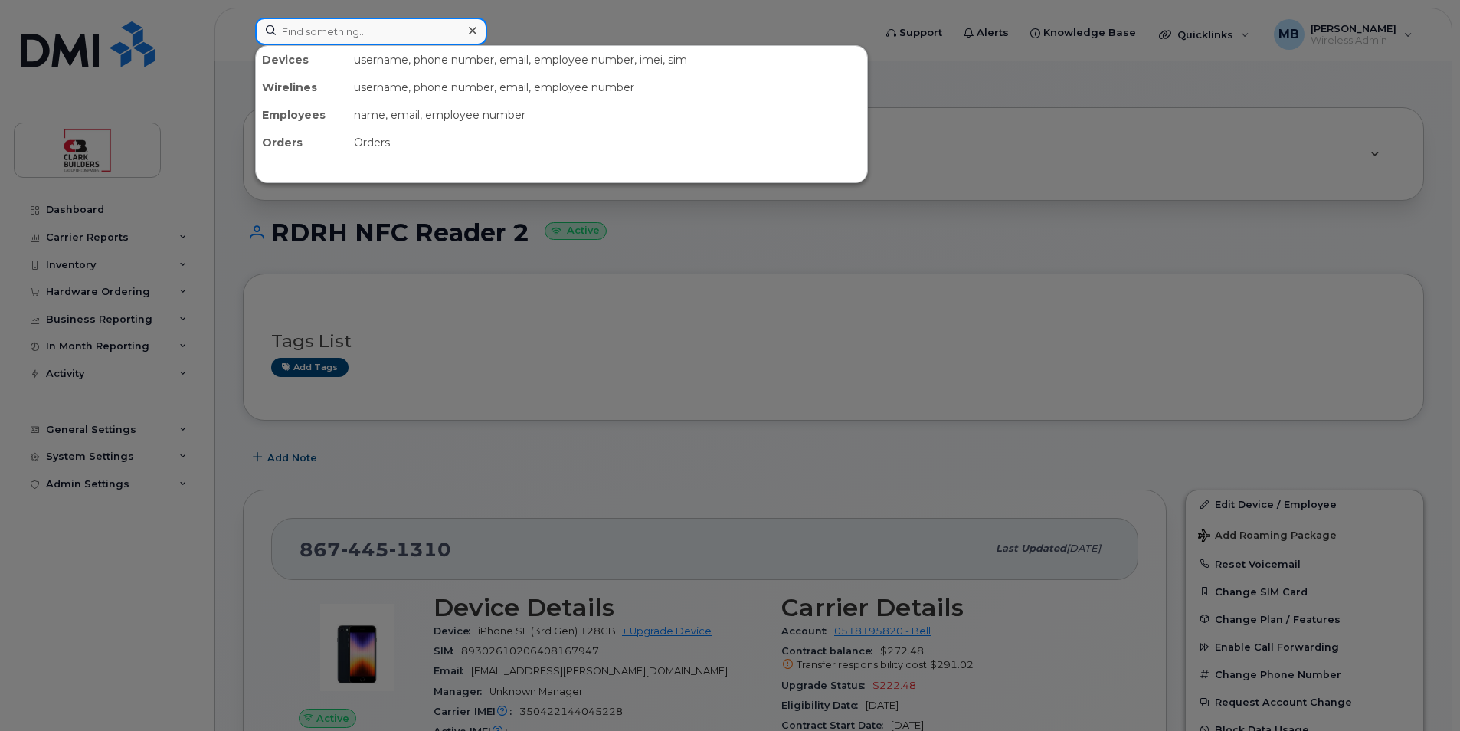
click at [348, 34] on input at bounding box center [371, 32] width 232 height 28
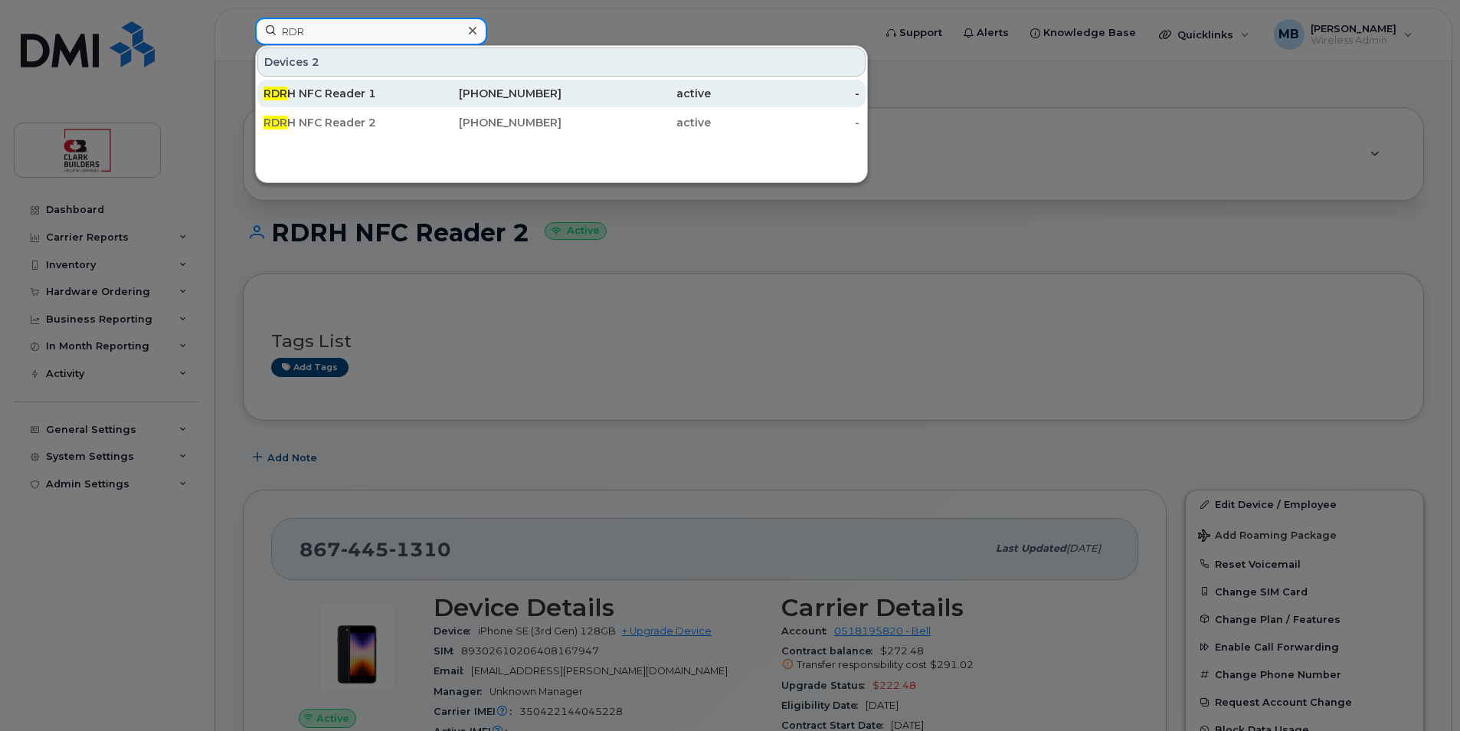
type input "RDR"
click at [356, 98] on div "RDR H NFC Reader 1" at bounding box center [338, 93] width 149 height 15
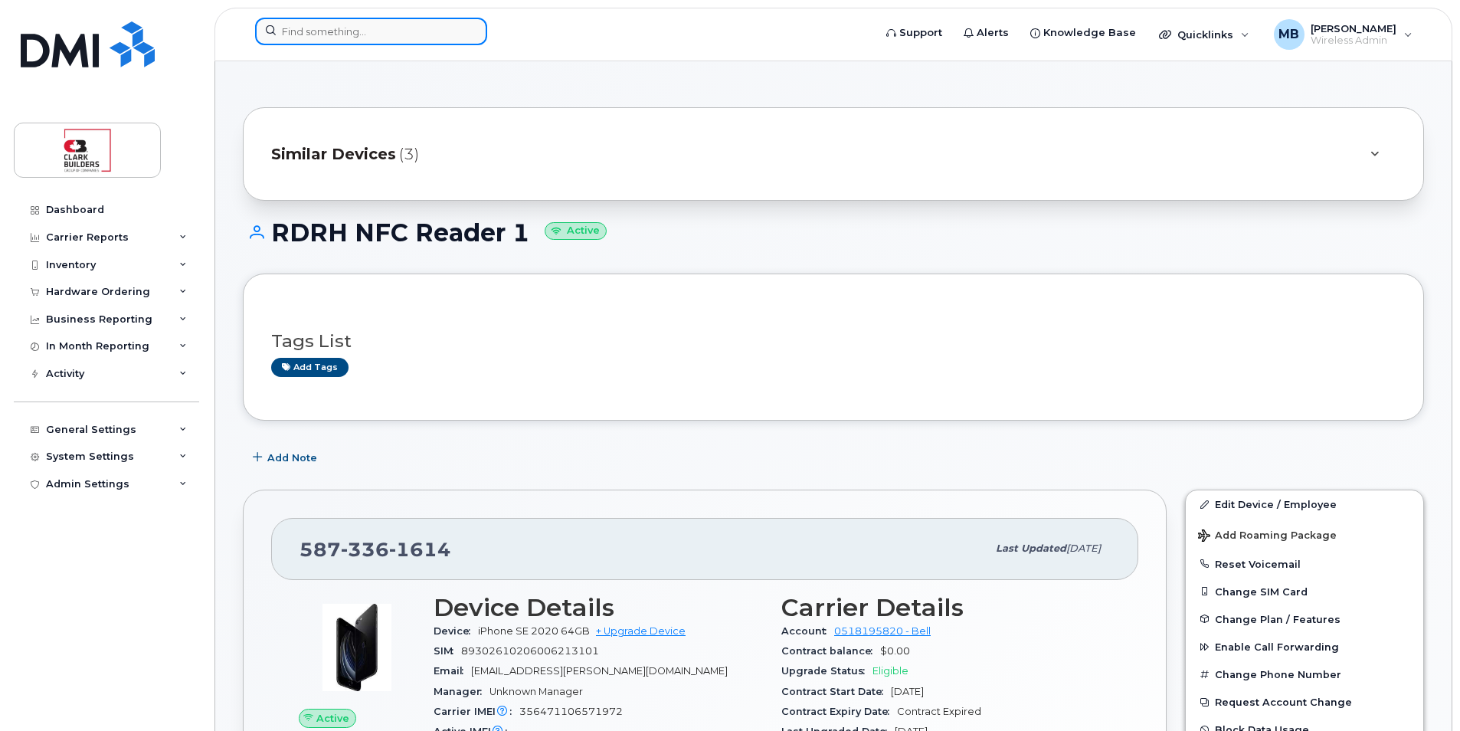
click at [346, 22] on input at bounding box center [371, 32] width 232 height 28
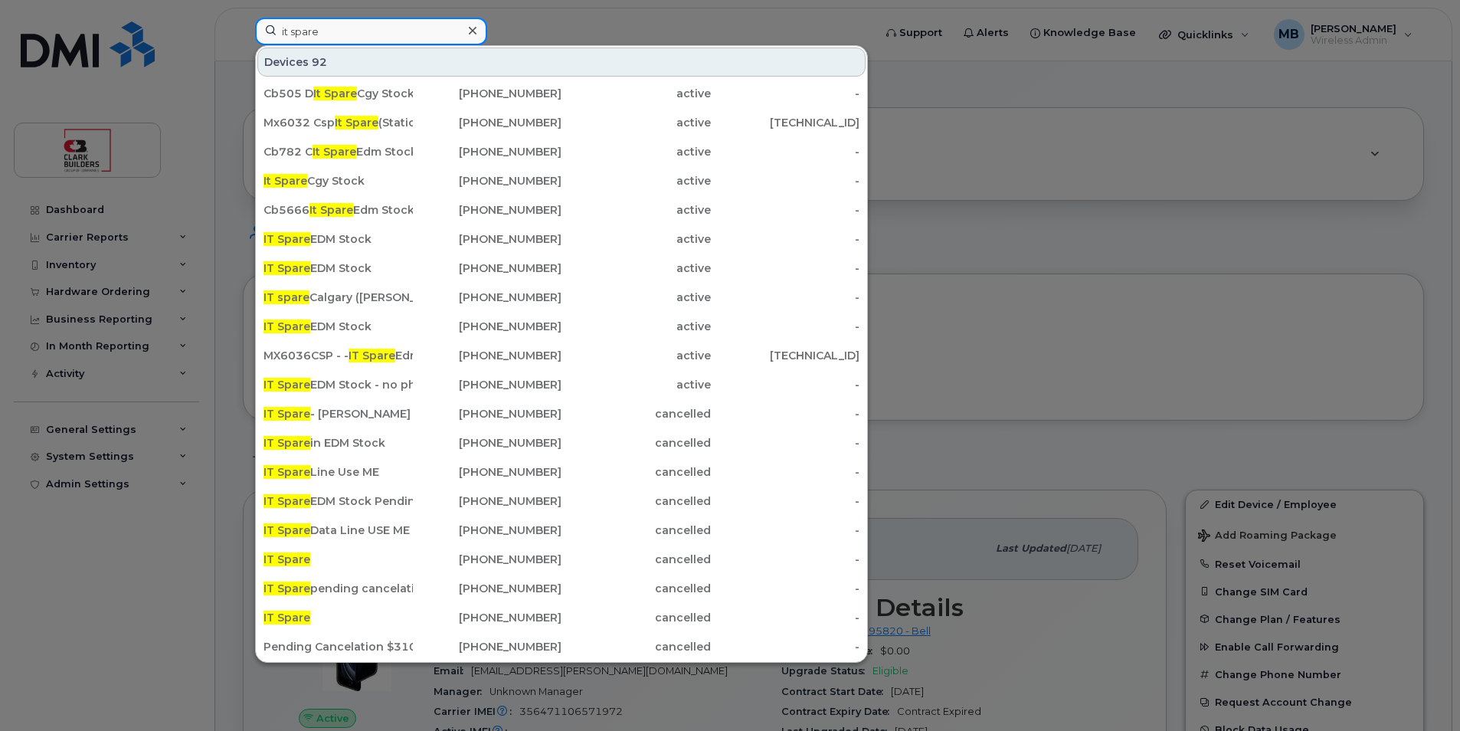
type input "it spare"
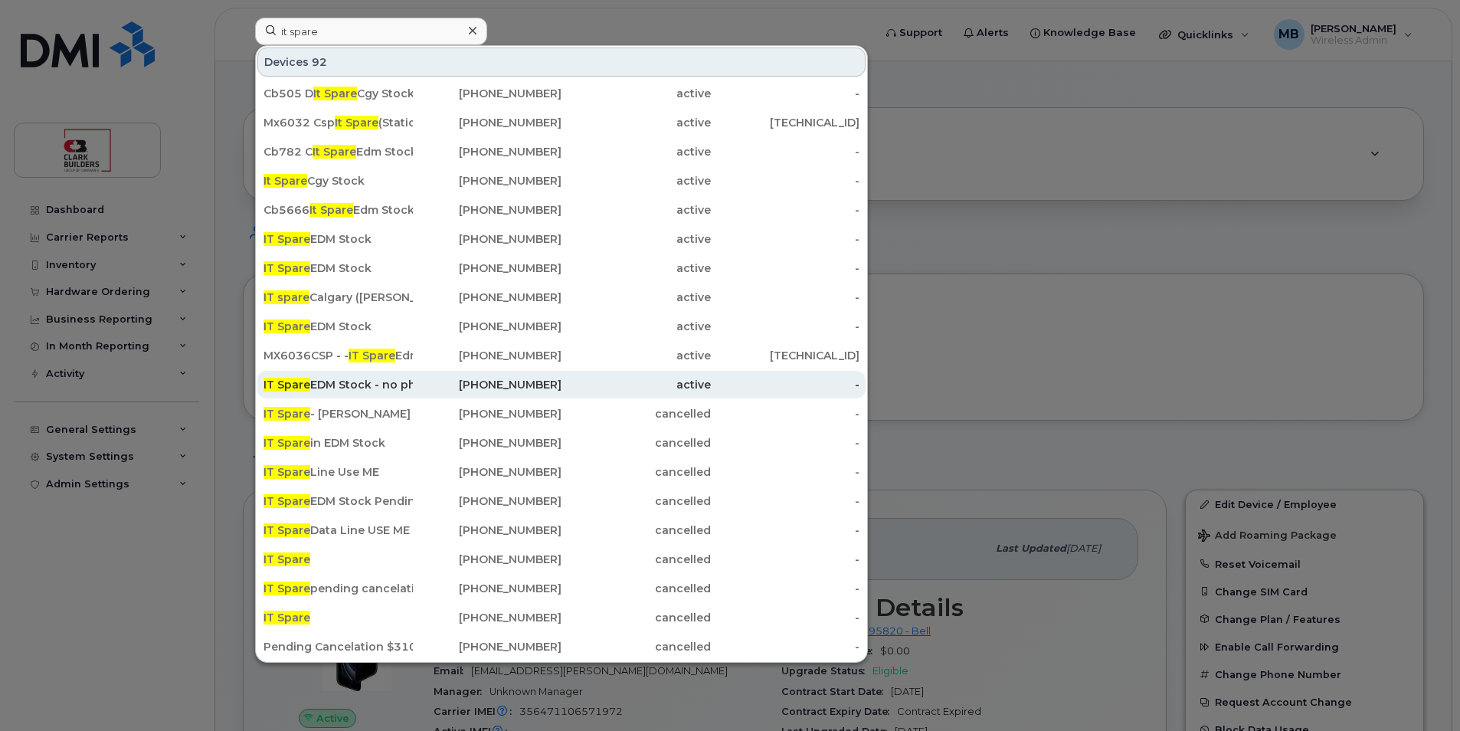
click at [390, 383] on div "IT Spare EDM Stock - no phone" at bounding box center [338, 384] width 149 height 15
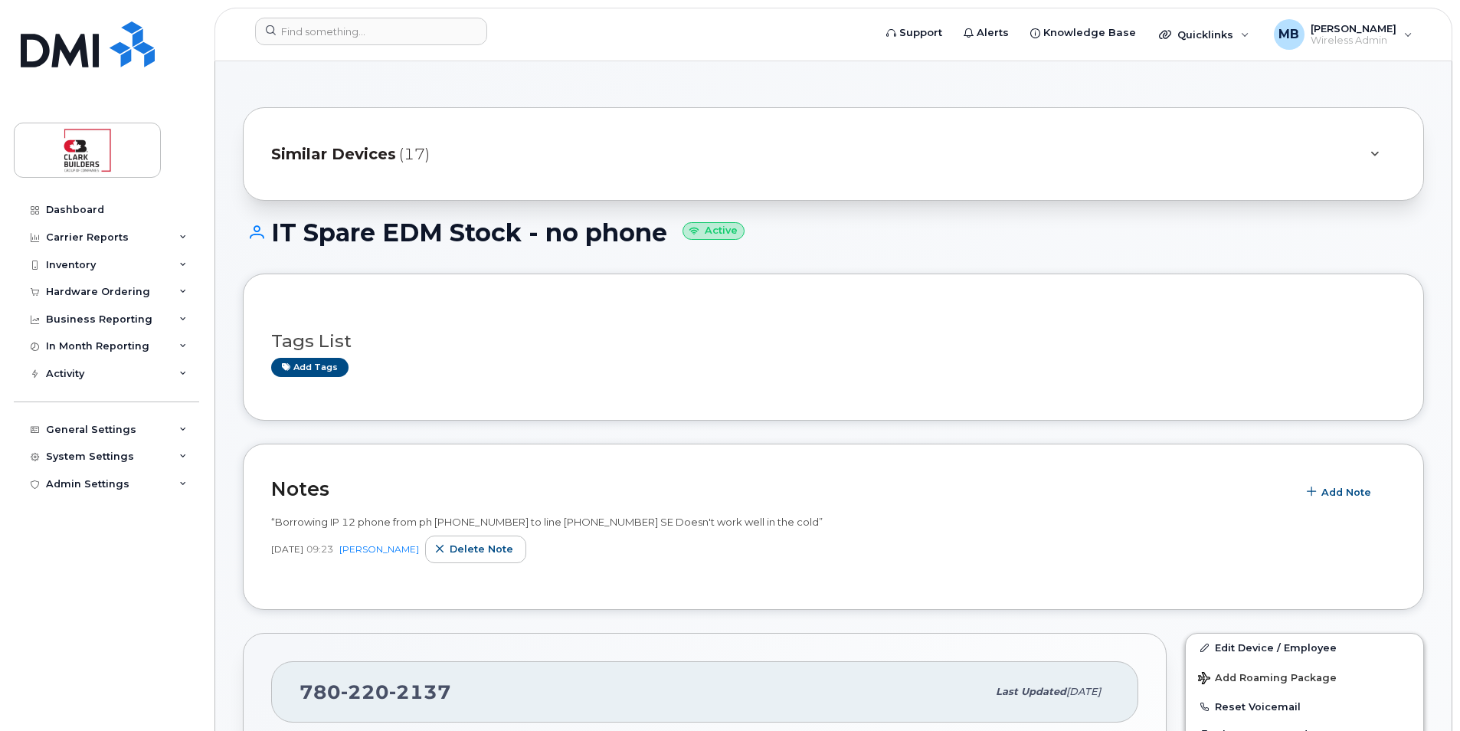
scroll to position [230, 0]
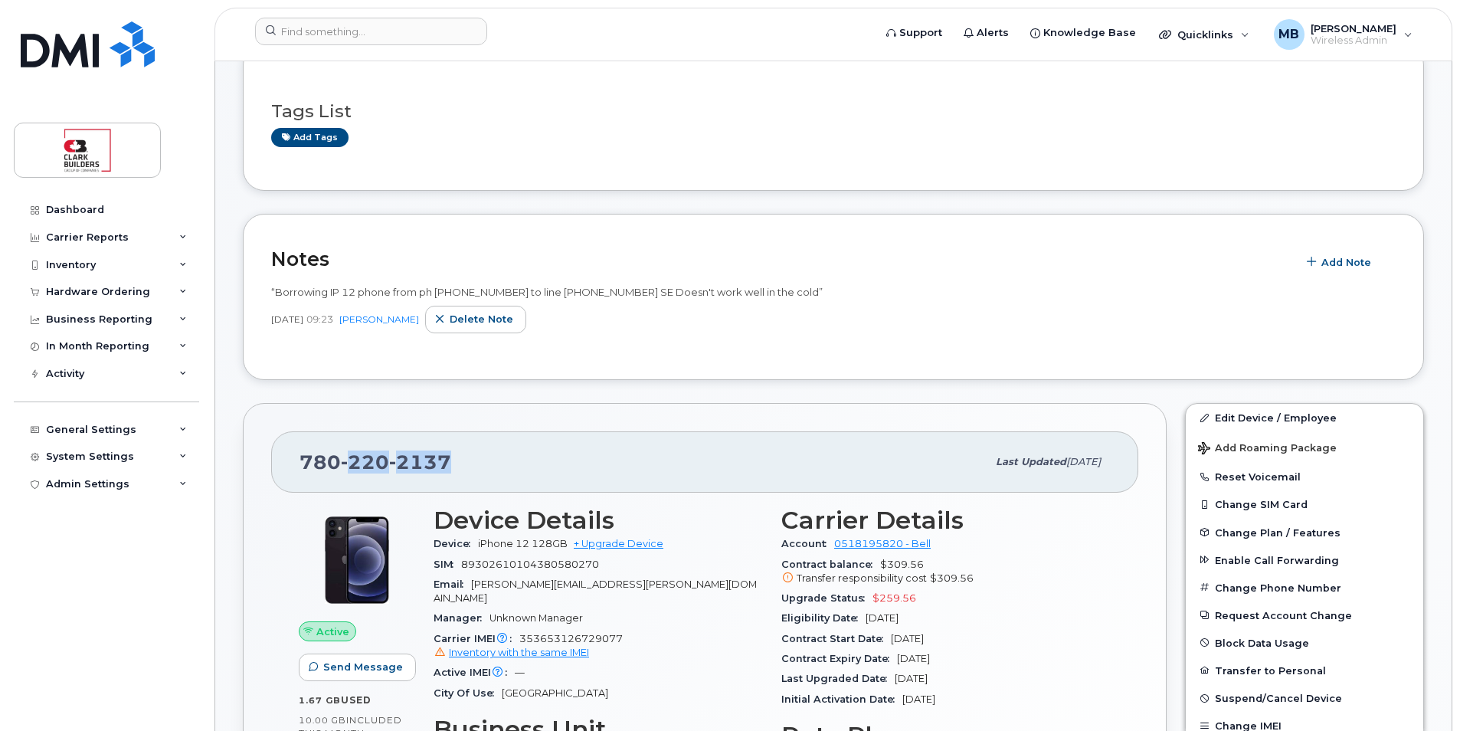
drag, startPoint x: 448, startPoint y: 458, endPoint x: 326, endPoint y: 462, distance: 121.9
click at [326, 462] on span "[PHONE_NUMBER]" at bounding box center [376, 461] width 152 height 23
drag, startPoint x: 326, startPoint y: 462, endPoint x: 303, endPoint y: 461, distance: 23.0
click at [303, 461] on span "[PHONE_NUMBER]" at bounding box center [376, 461] width 152 height 23
drag, startPoint x: 303, startPoint y: 461, endPoint x: 499, endPoint y: 460, distance: 196.1
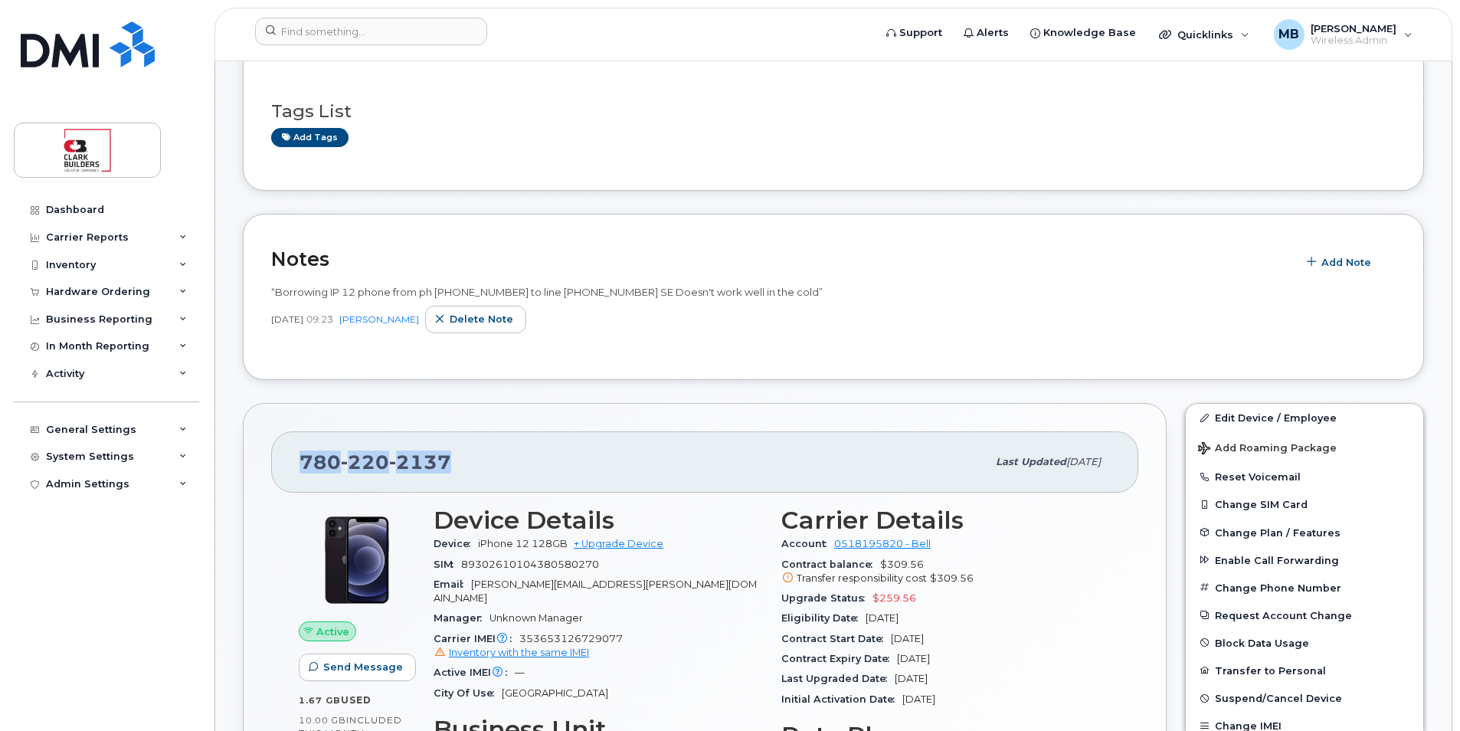
click at [499, 460] on div "[PHONE_NUMBER]" at bounding box center [643, 462] width 687 height 32
drag, startPoint x: 499, startPoint y: 460, endPoint x: 493, endPoint y: 468, distance: 10.3
click at [493, 468] on div "[PHONE_NUMBER]" at bounding box center [643, 462] width 687 height 32
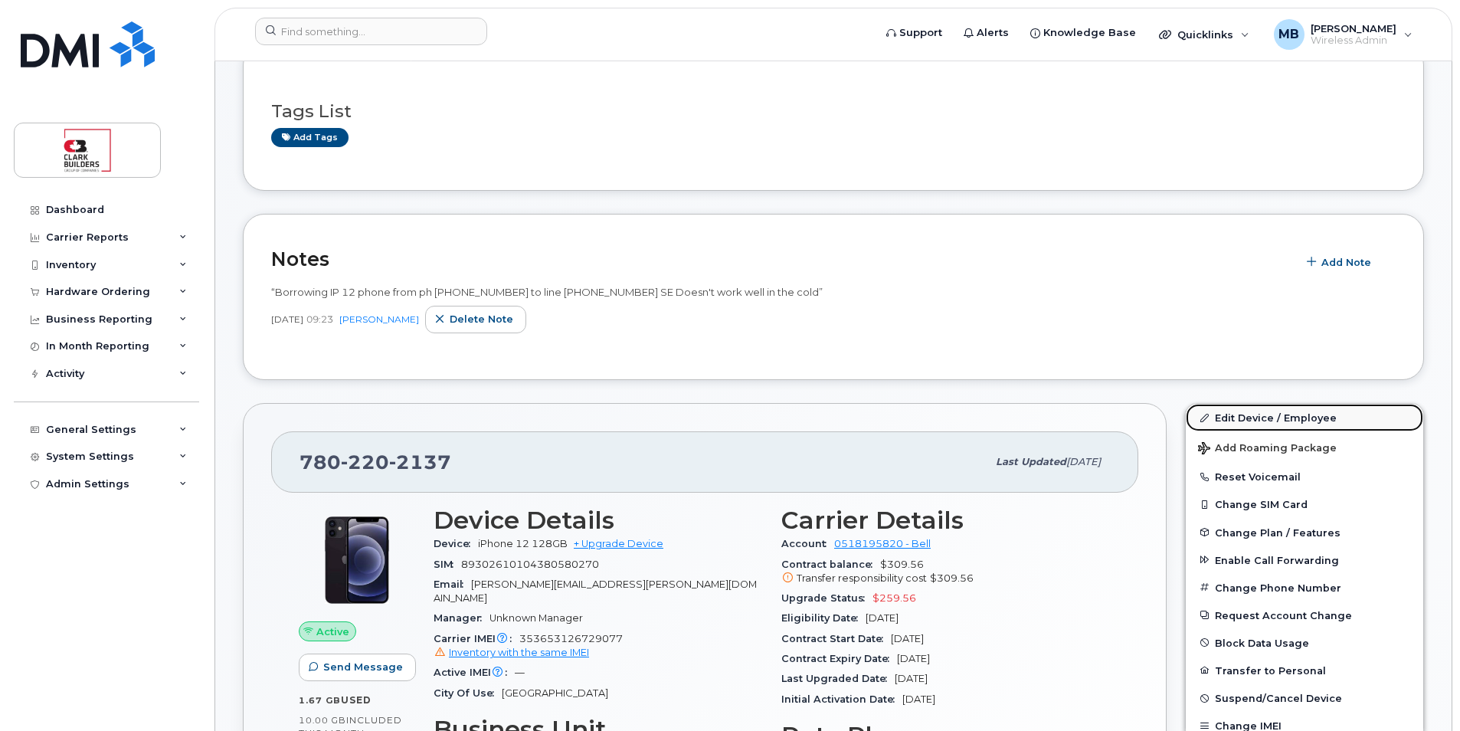
click at [1240, 420] on link "Edit Device / Employee" at bounding box center [1304, 418] width 237 height 28
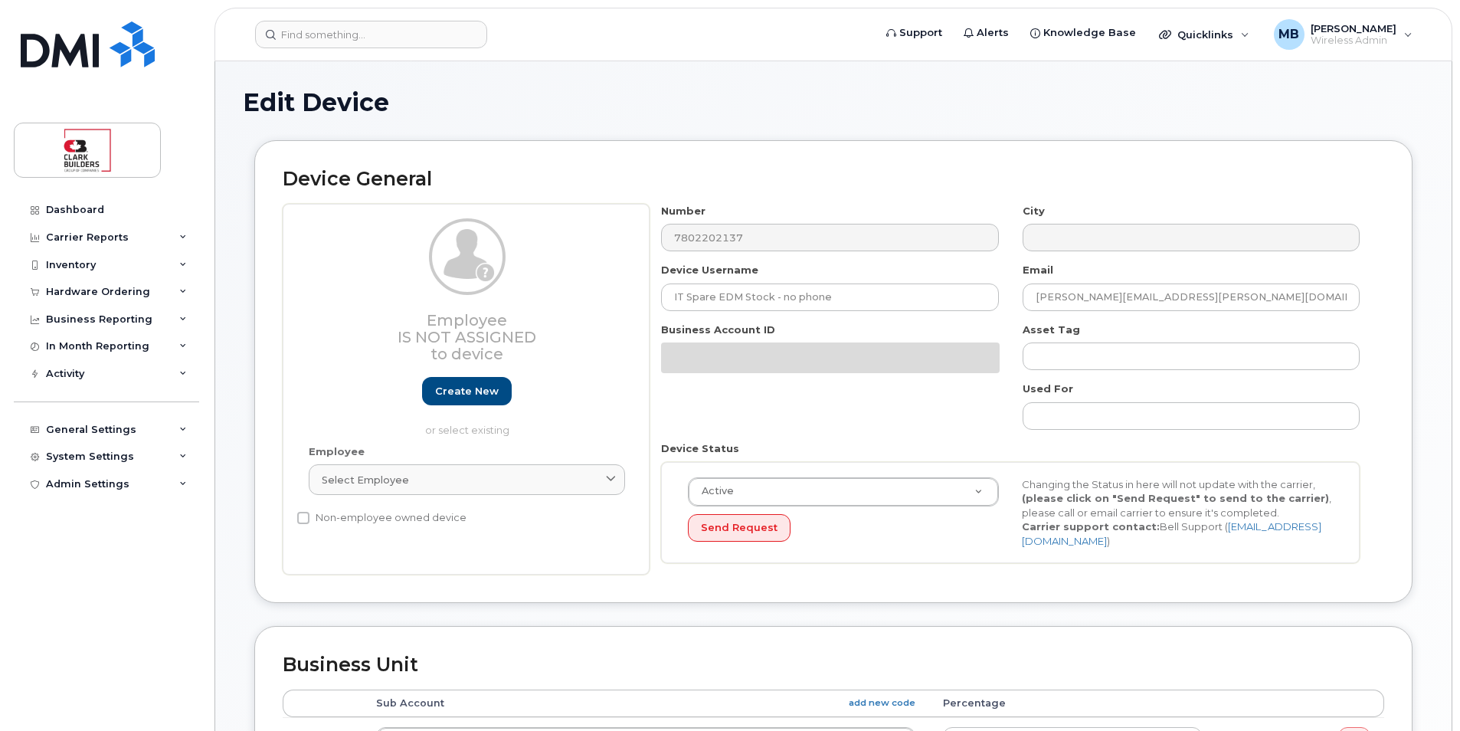
select select "5802596"
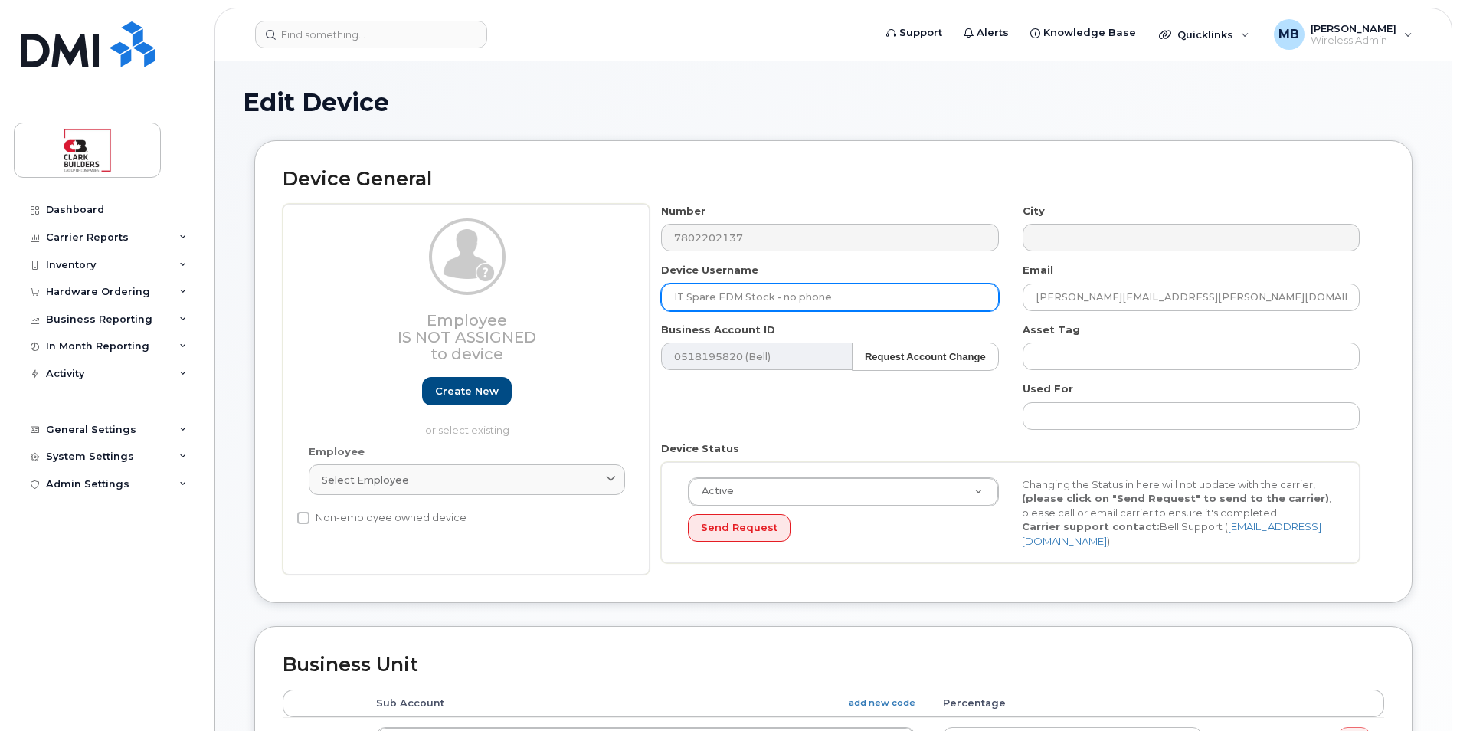
click at [834, 296] on input "IT Spare EDM Stock - no phone" at bounding box center [829, 297] width 337 height 28
drag, startPoint x: 839, startPoint y: 296, endPoint x: 576, endPoint y: 268, distance: 264.2
click at [576, 268] on div "Employee Is not assigned to device Create new or select existing Employee Selec…" at bounding box center [834, 390] width 1102 height 372
type input "[PERSON_NAME]"
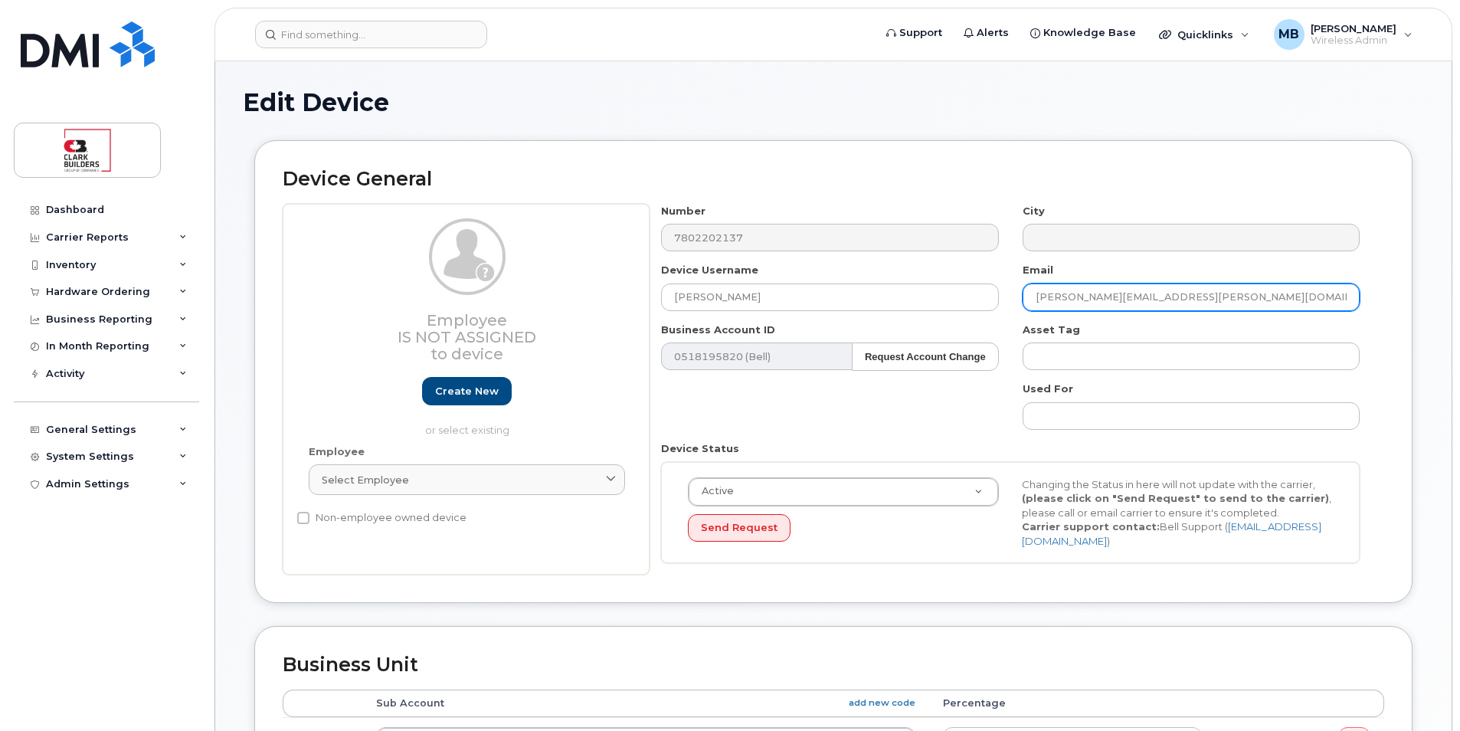
drag, startPoint x: 1119, startPoint y: 296, endPoint x: 1004, endPoint y: 288, distance: 114.5
click at [1004, 288] on div "Number 7802202137 City Device Username [PERSON_NAME] Email [PERSON_NAME][EMAIL_…" at bounding box center [1011, 390] width 722 height 372
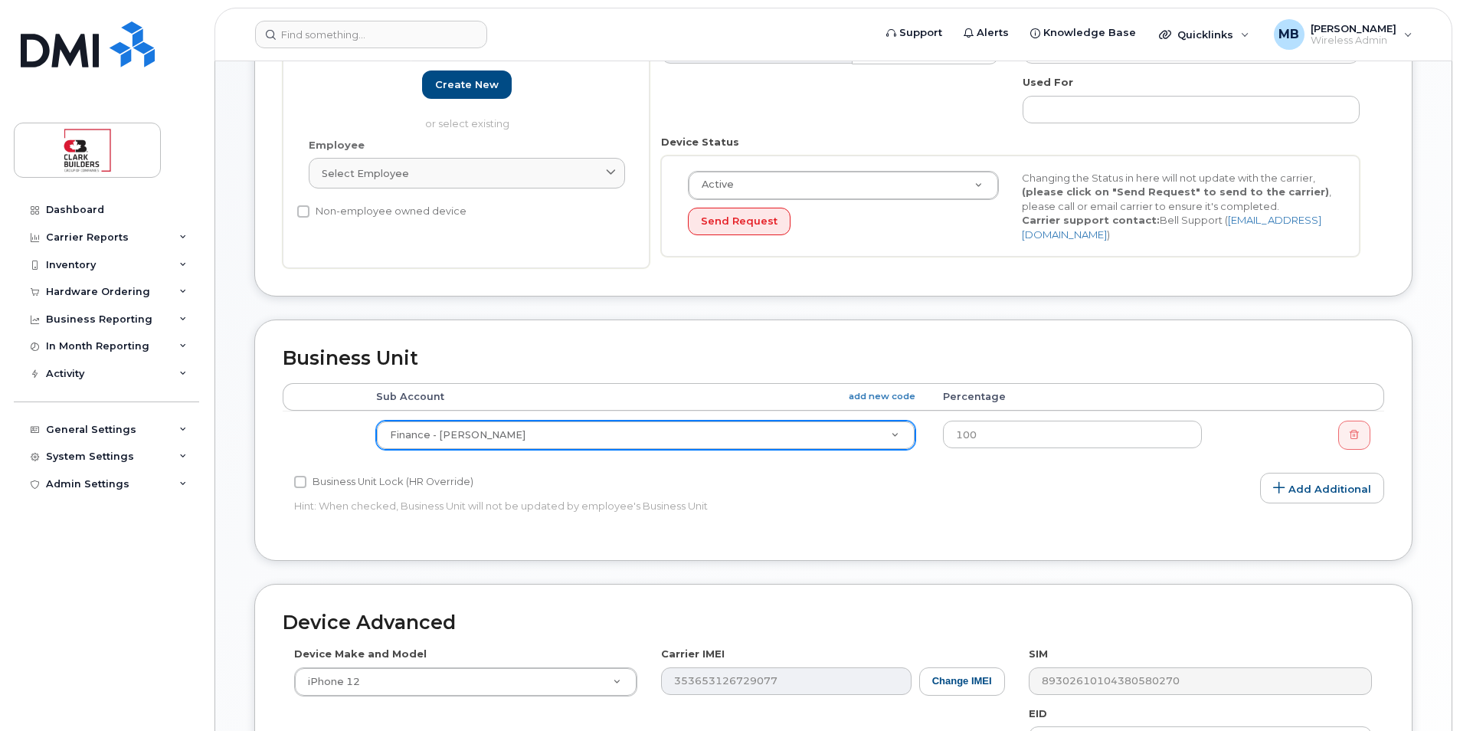
type input "[PERSON_NAME][EMAIL_ADDRESS][PERSON_NAME][DOMAIN_NAME]"
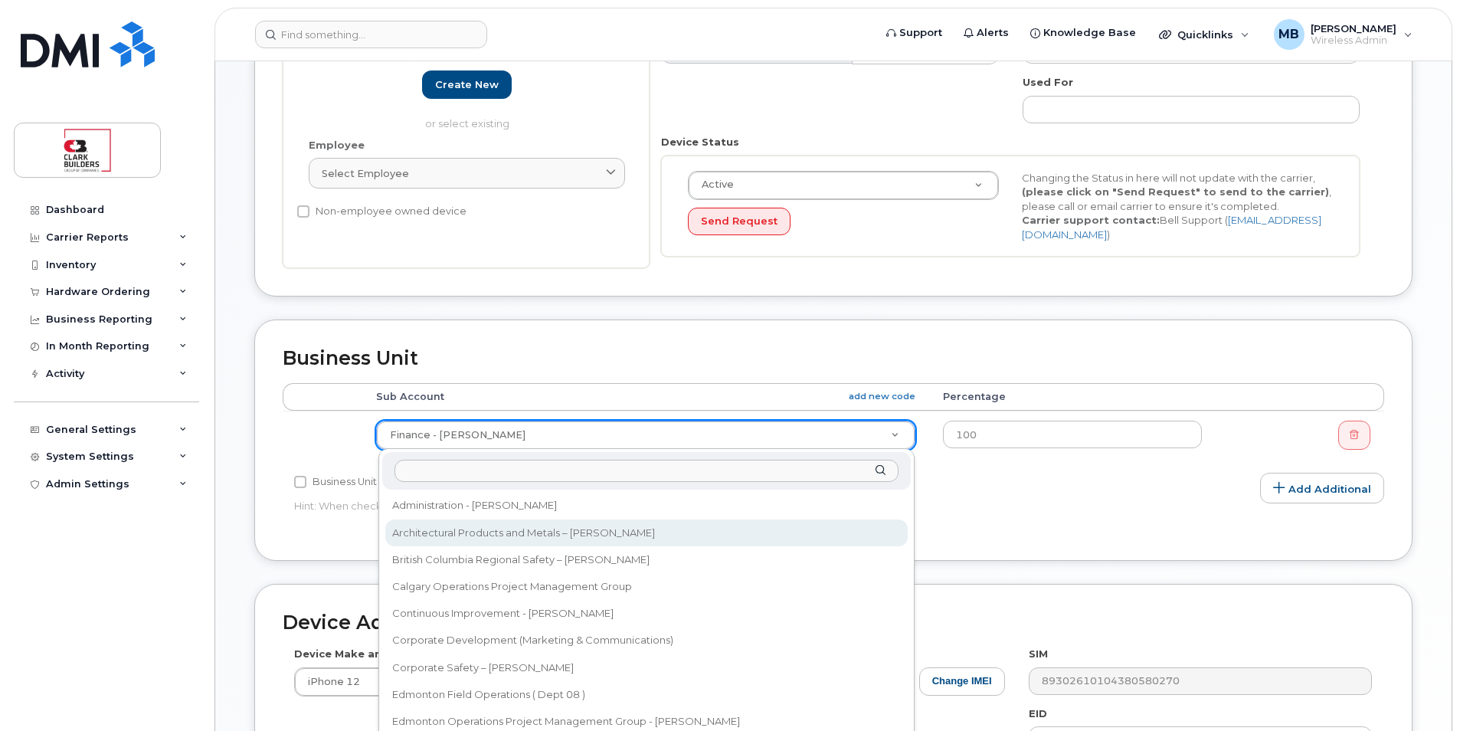
click at [571, 467] on input "text" at bounding box center [647, 471] width 504 height 22
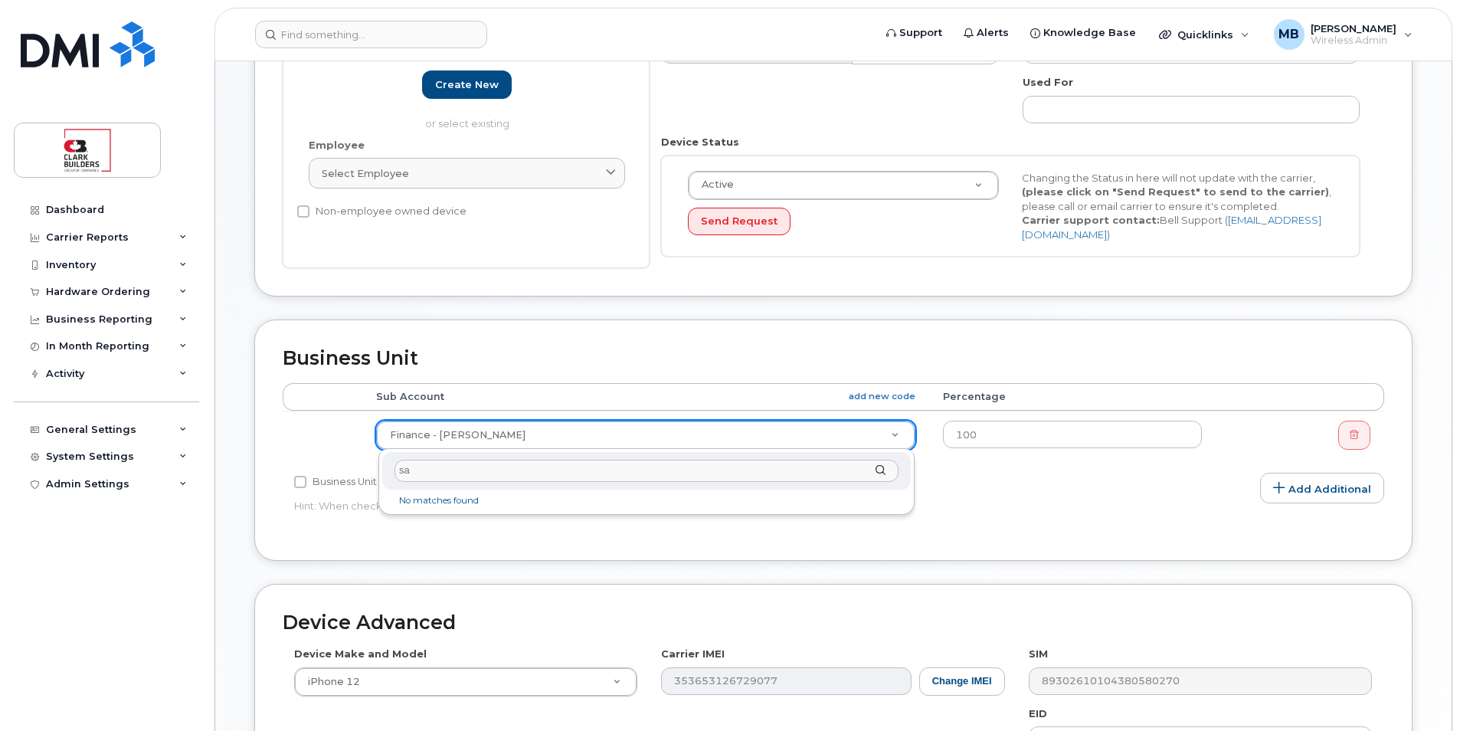
type input "s"
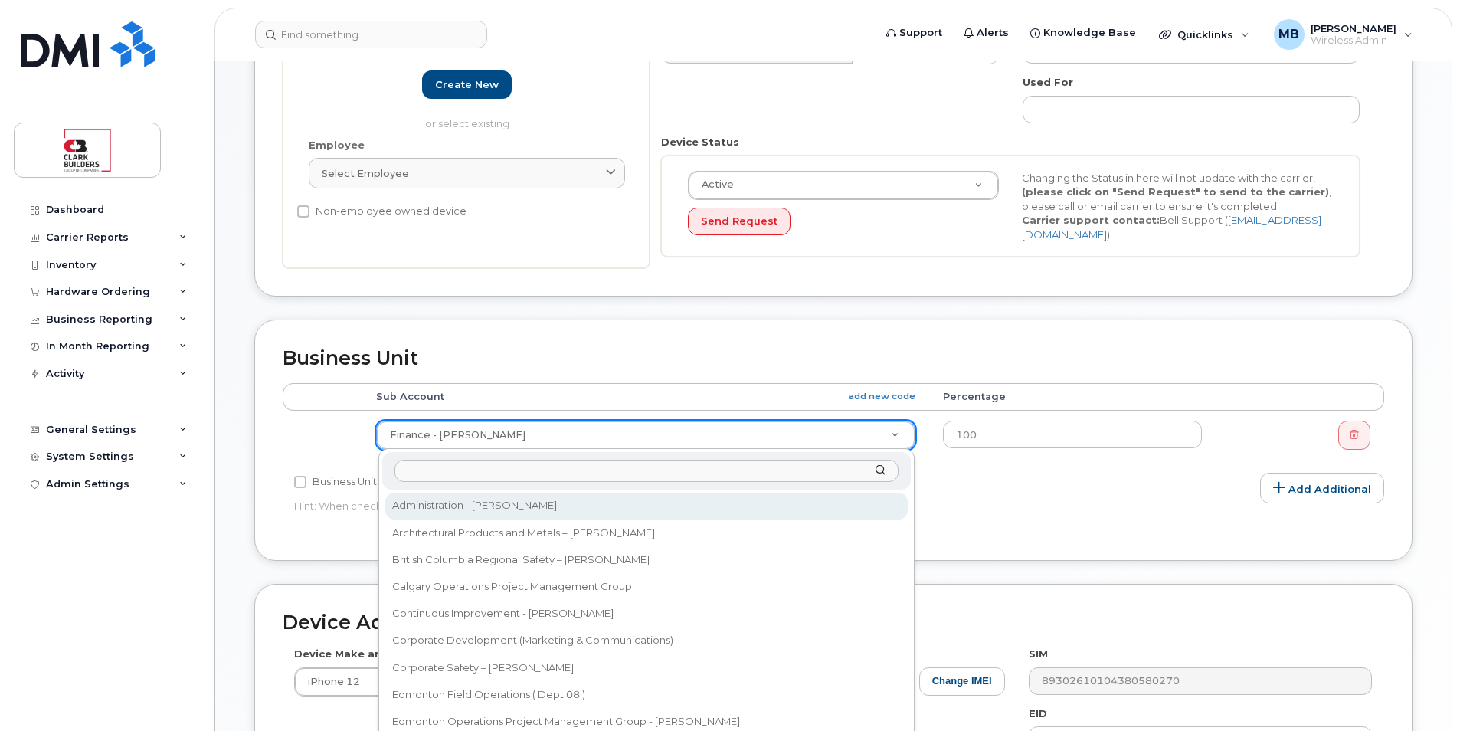
click at [539, 467] on input "text" at bounding box center [647, 471] width 504 height 22
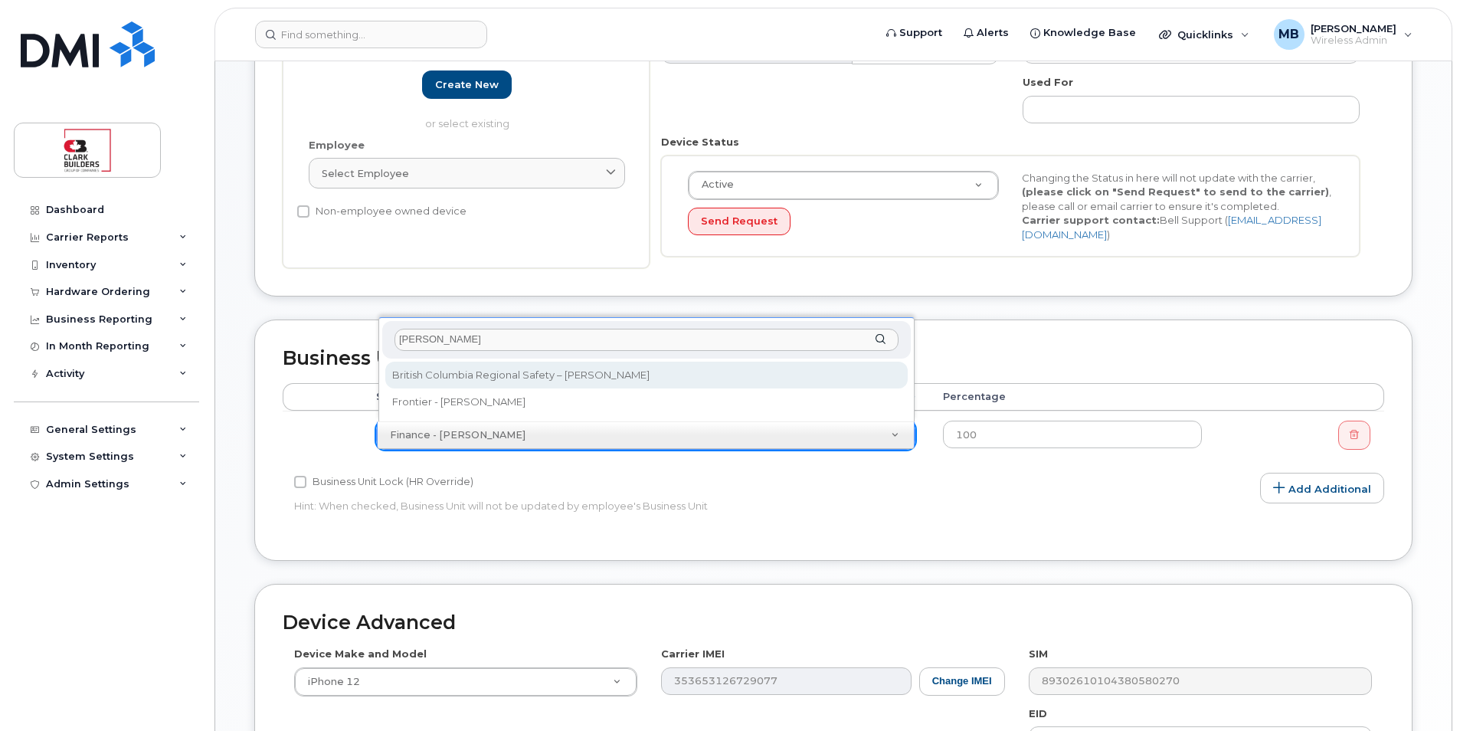
click at [482, 336] on input "ron" at bounding box center [647, 340] width 504 height 22
type input "r"
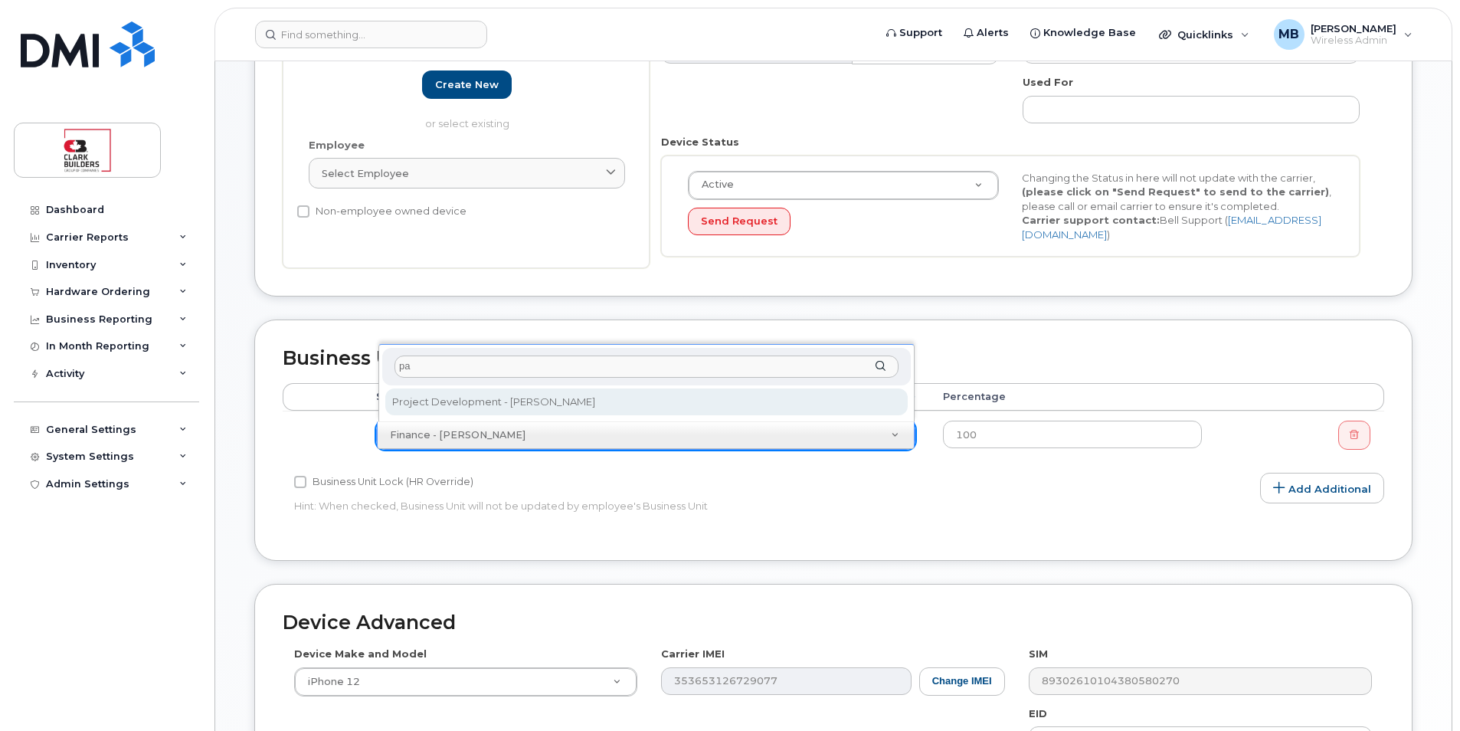
type input "p"
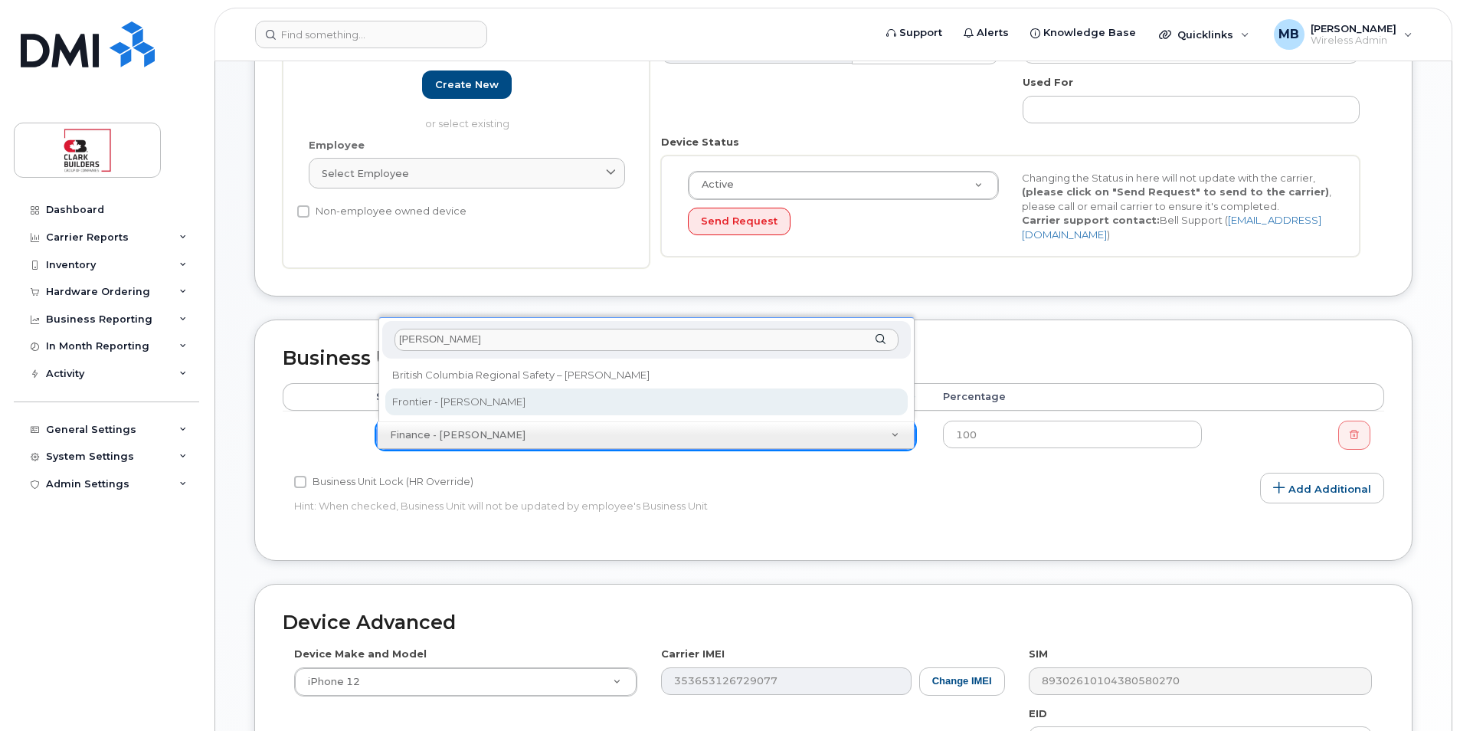
type input "ron"
select select "43358"
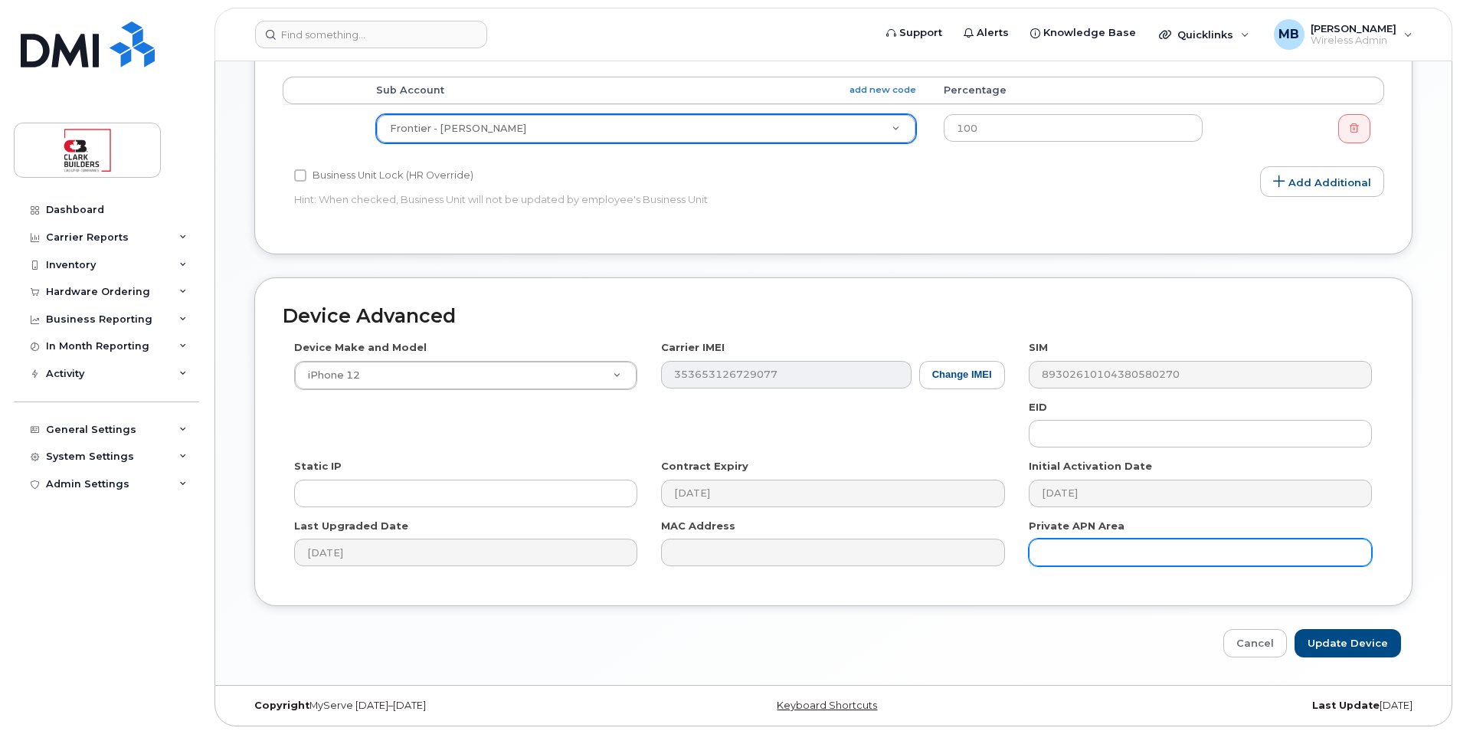
scroll to position [616, 0]
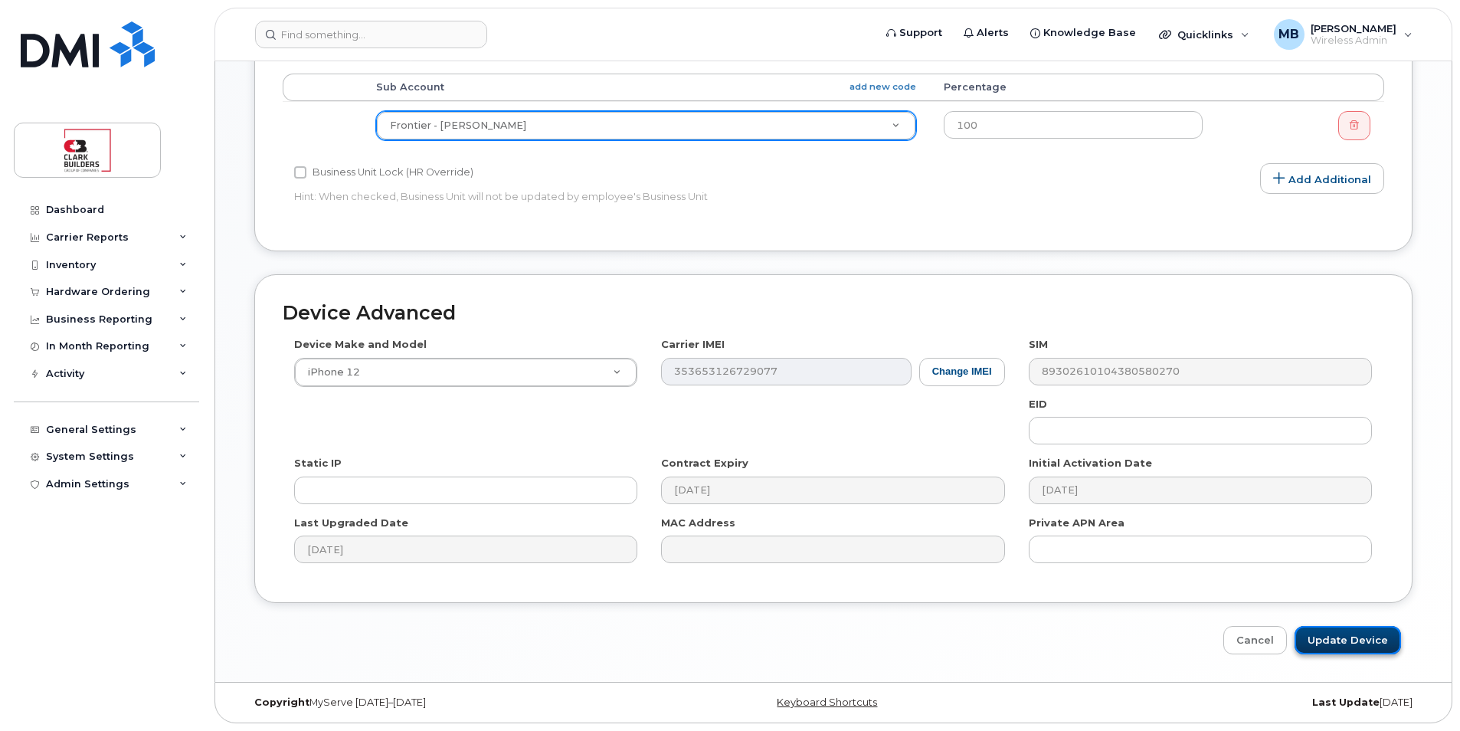
click at [1351, 653] on input "Update Device" at bounding box center [1348, 640] width 106 height 28
type input "Saving..."
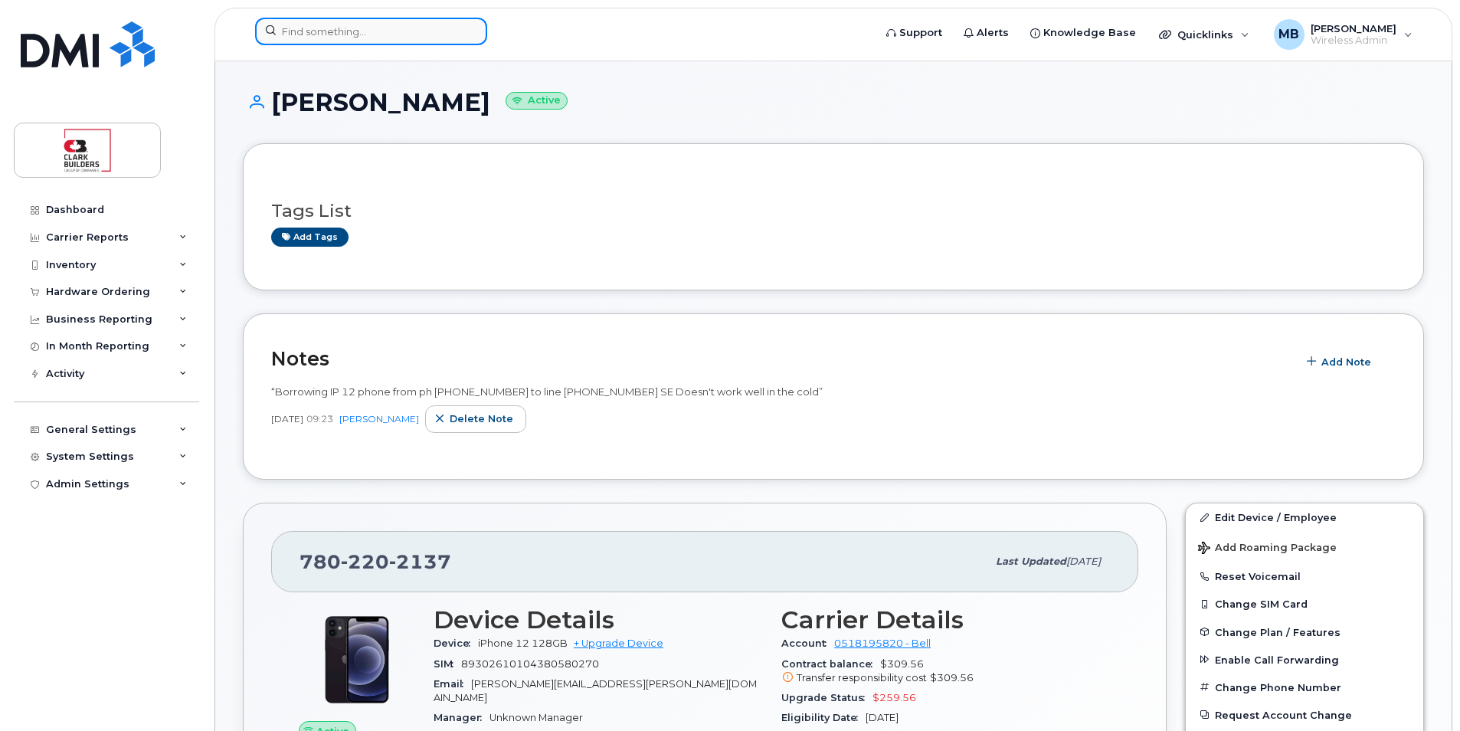
click at [313, 44] on input at bounding box center [371, 32] width 232 height 28
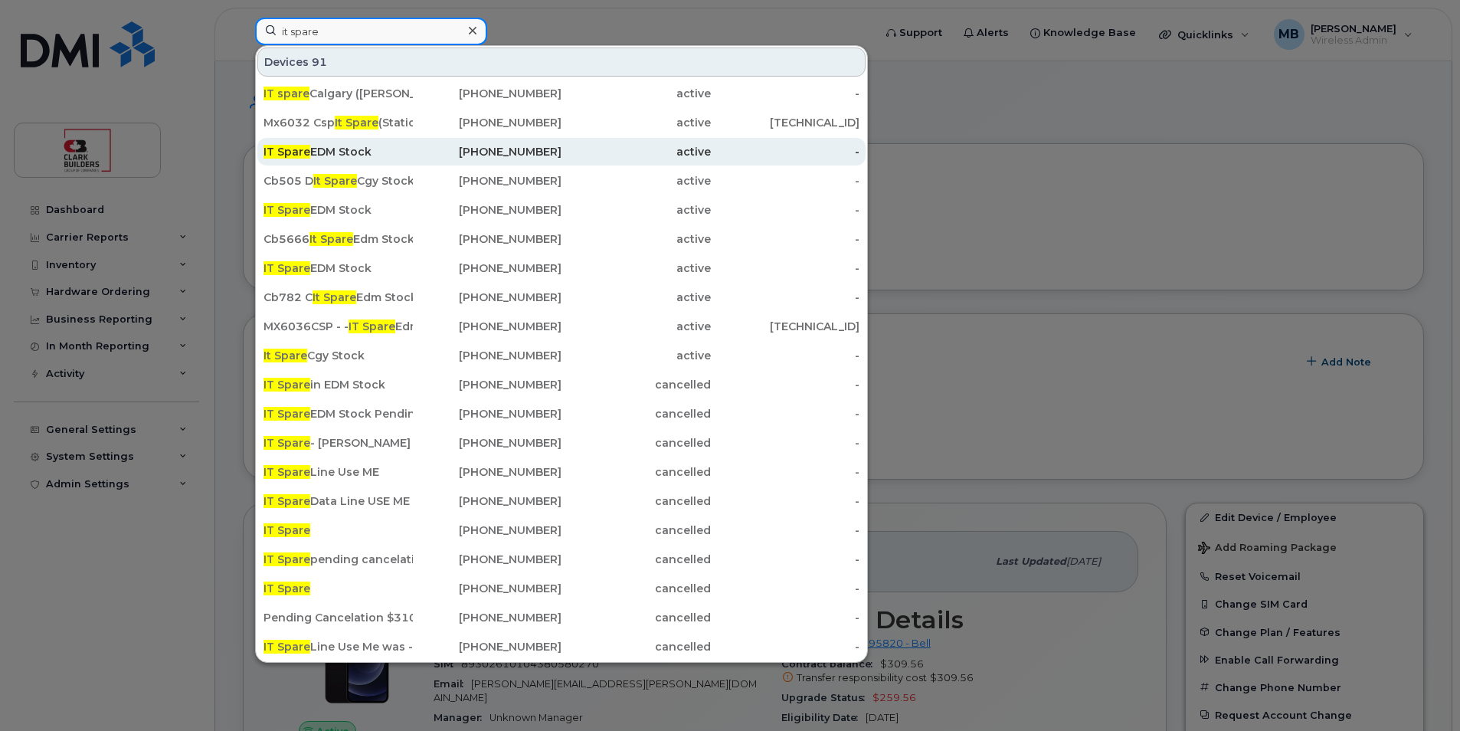
type input "it spare"
click at [447, 150] on div "780-238-3519" at bounding box center [487, 151] width 149 height 15
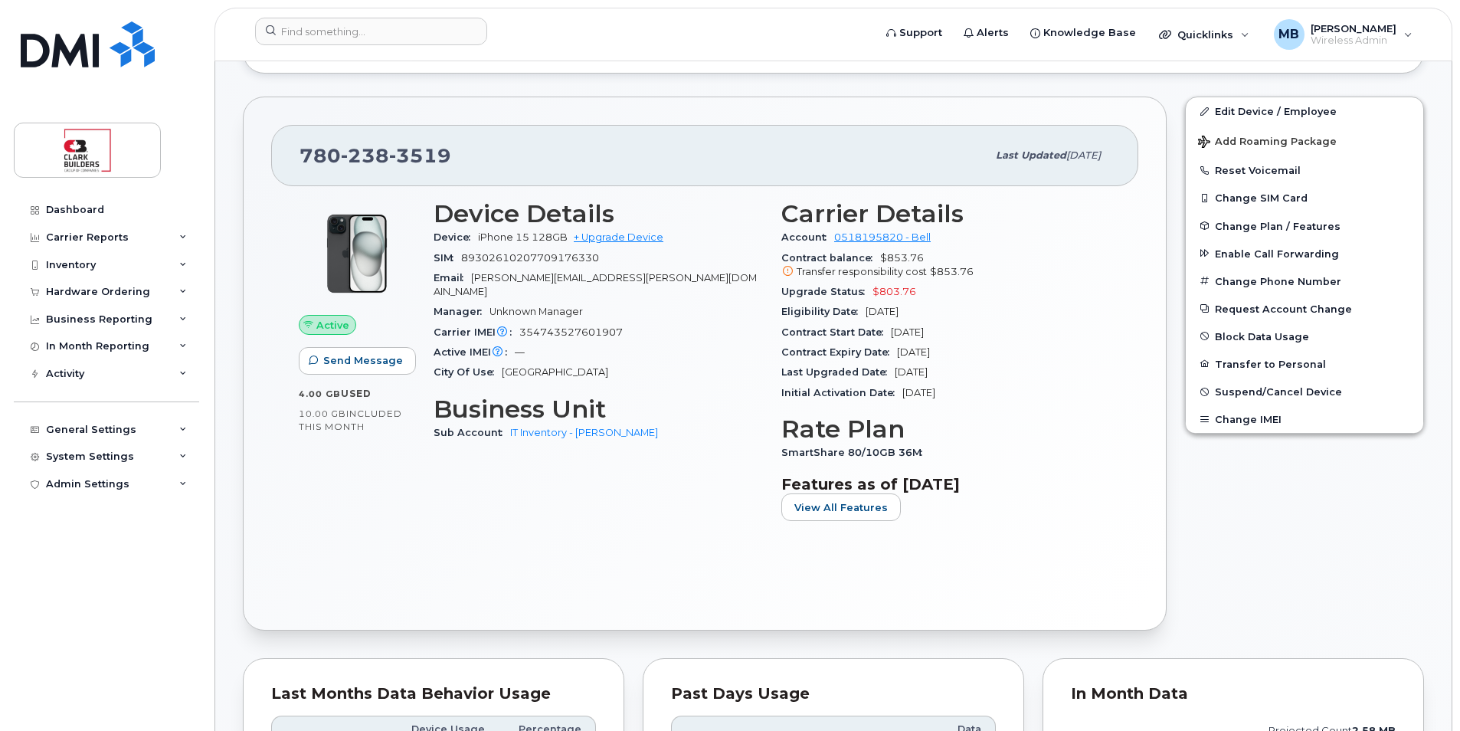
scroll to position [306, 0]
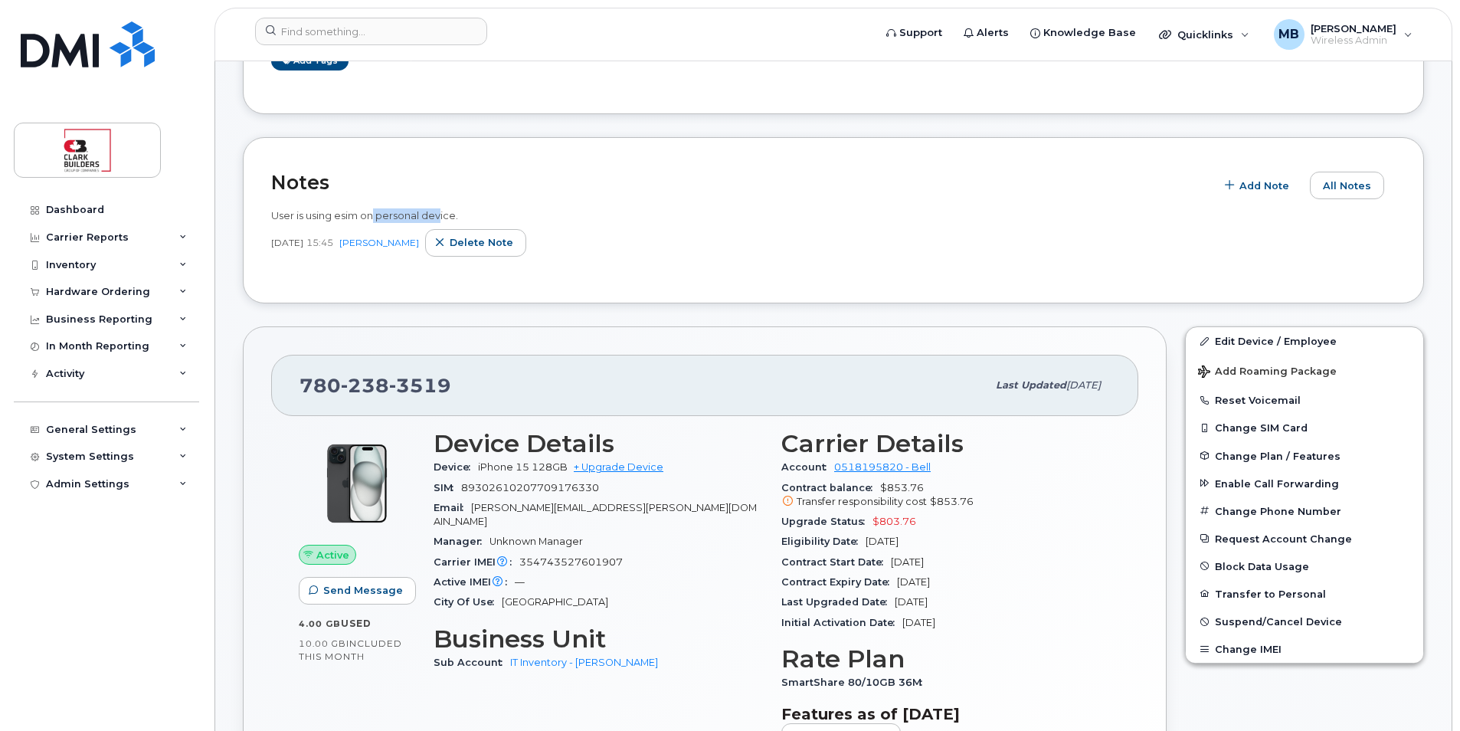
drag, startPoint x: 392, startPoint y: 210, endPoint x: 450, endPoint y: 204, distance: 58.5
click at [450, 204] on div "User is using esim on personal device. [DATE] 15:45 [PERSON_NAME] Delete note" at bounding box center [833, 237] width 1125 height 76
click at [454, 206] on div "User is using esim on personal device. [DATE] 15:45 [PERSON_NAME] Delete note" at bounding box center [833, 237] width 1125 height 76
drag, startPoint x: 599, startPoint y: 488, endPoint x: 457, endPoint y: 486, distance: 141.7
click at [457, 486] on div "SIM [TECHNICAL_ID]" at bounding box center [598, 488] width 329 height 20
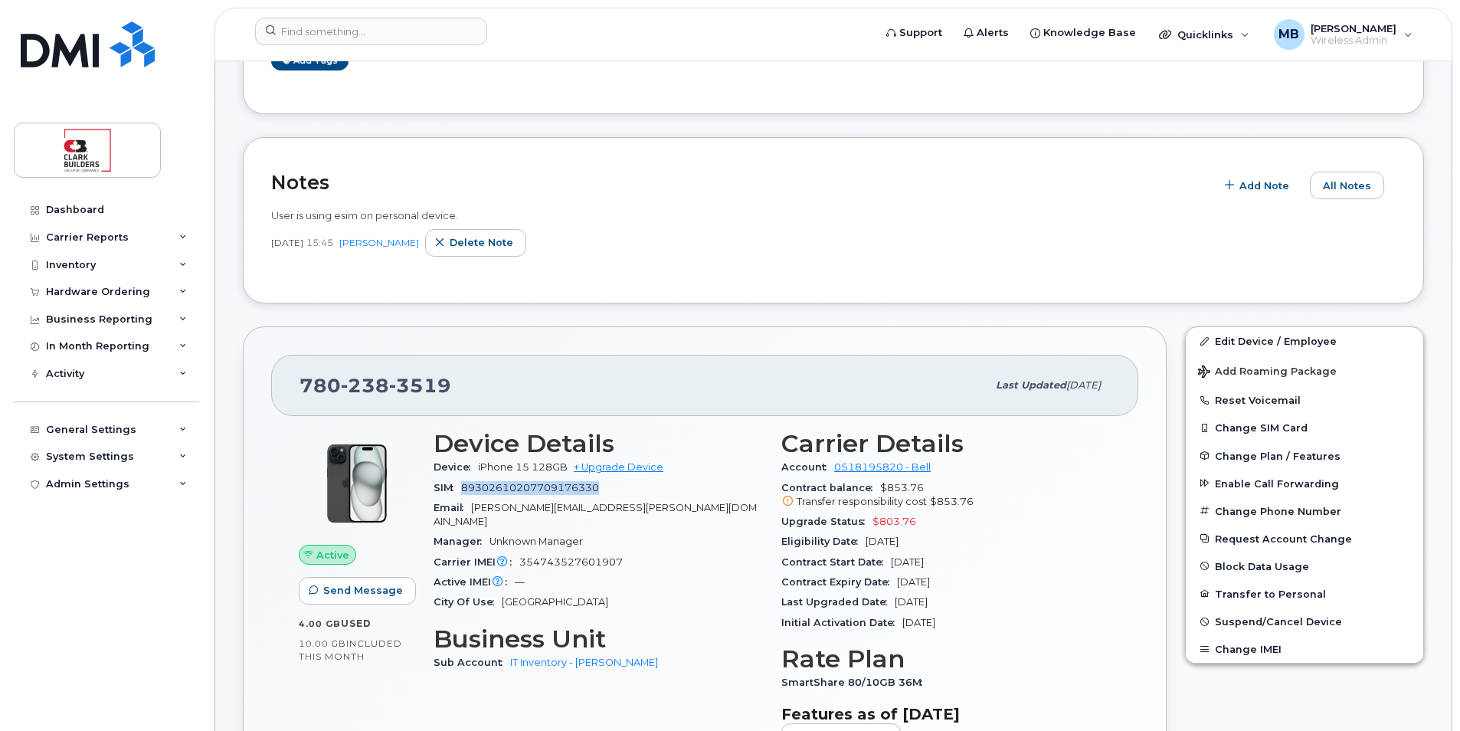
copy span "89302610207709176330"
